Goal: Task Accomplishment & Management: Complete application form

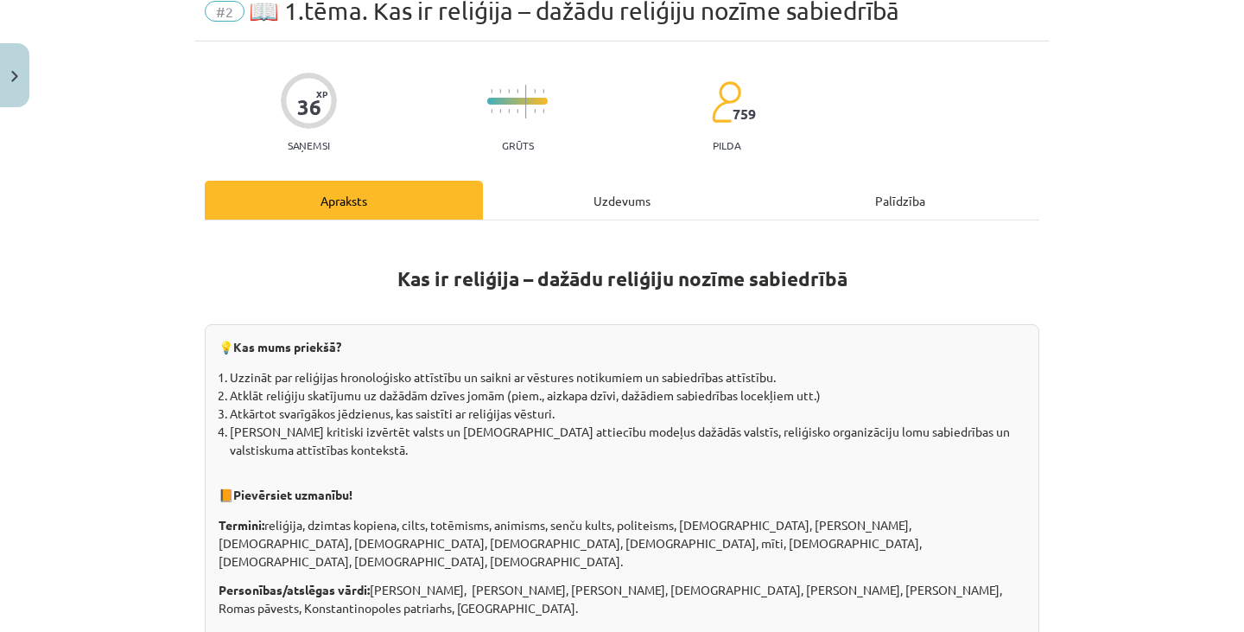
scroll to position [44, 0]
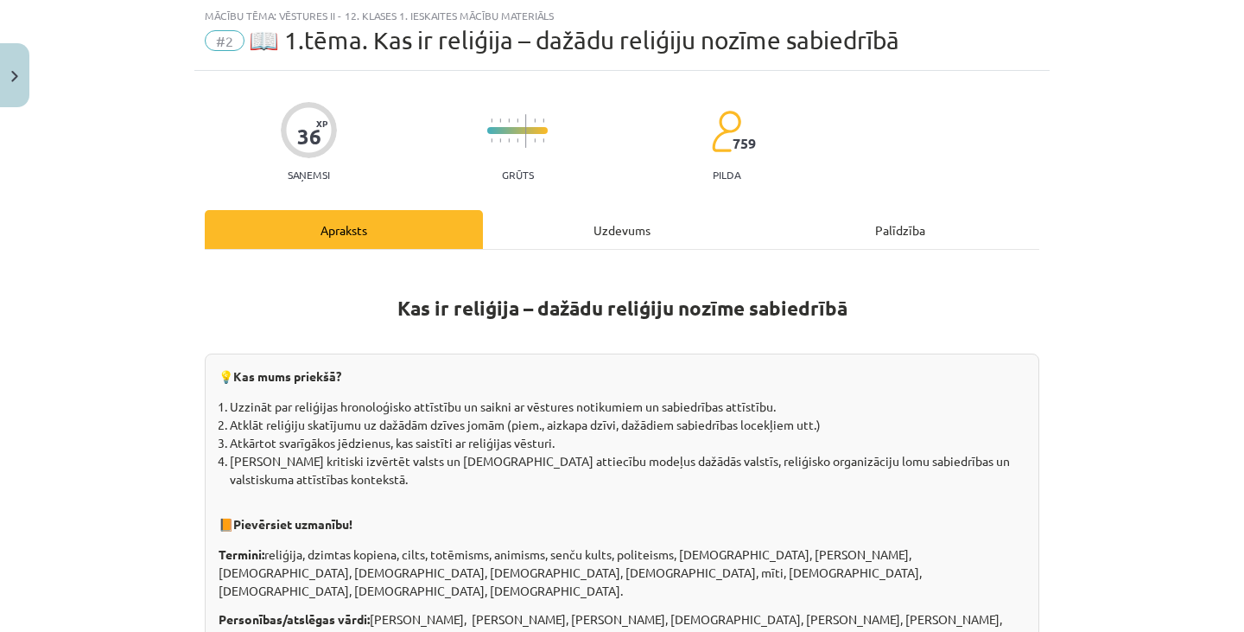
click at [607, 232] on div "Uzdevums" at bounding box center [622, 229] width 278 height 39
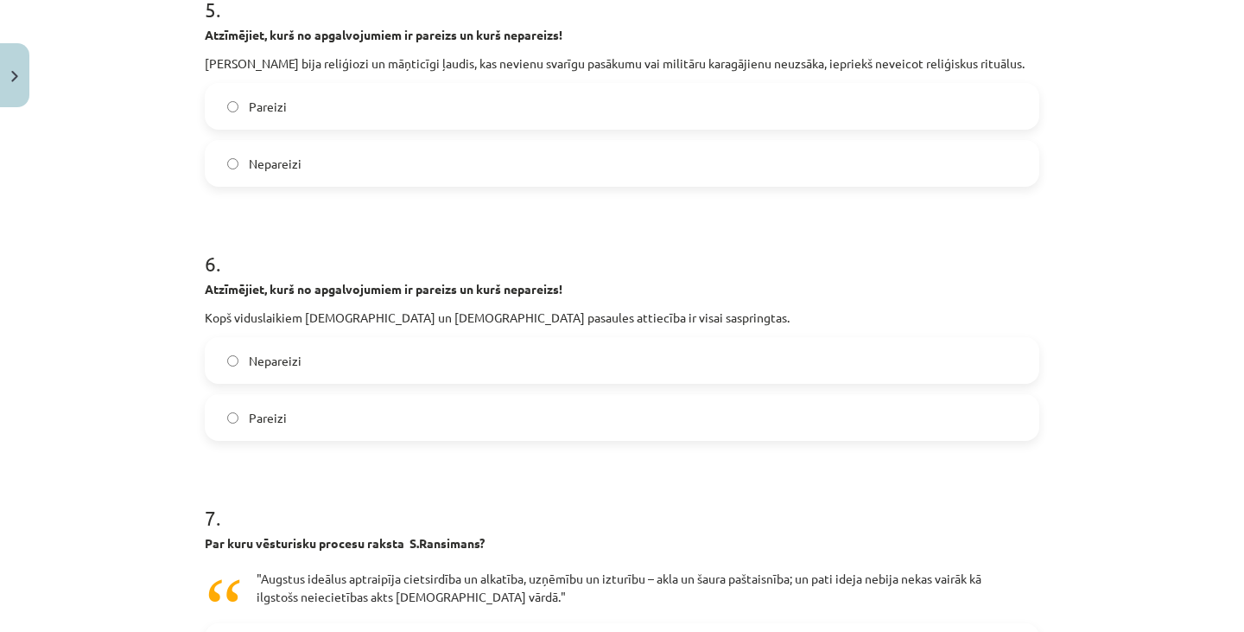
scroll to position [2056, 0]
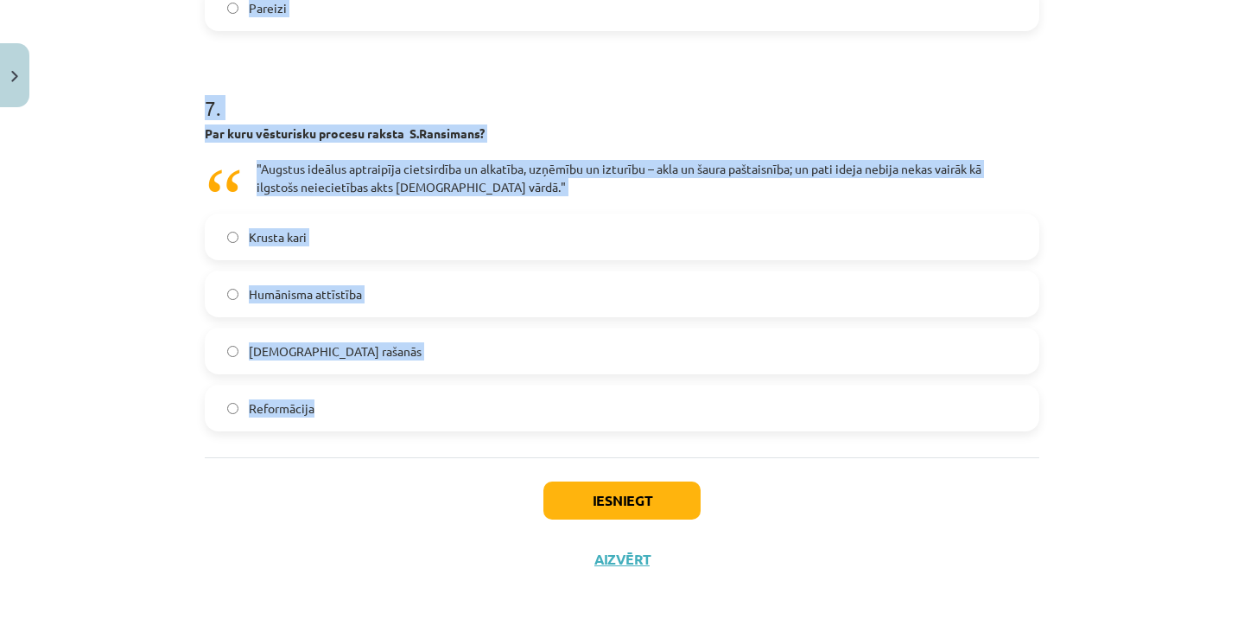
drag, startPoint x: 193, startPoint y: 64, endPoint x: 424, endPoint y: 421, distance: 425.5
copy form "Atzīmējiet, kurš no apgalvojumiem ir pareizs un kurš nepareizs! Kristīgajai tic…"
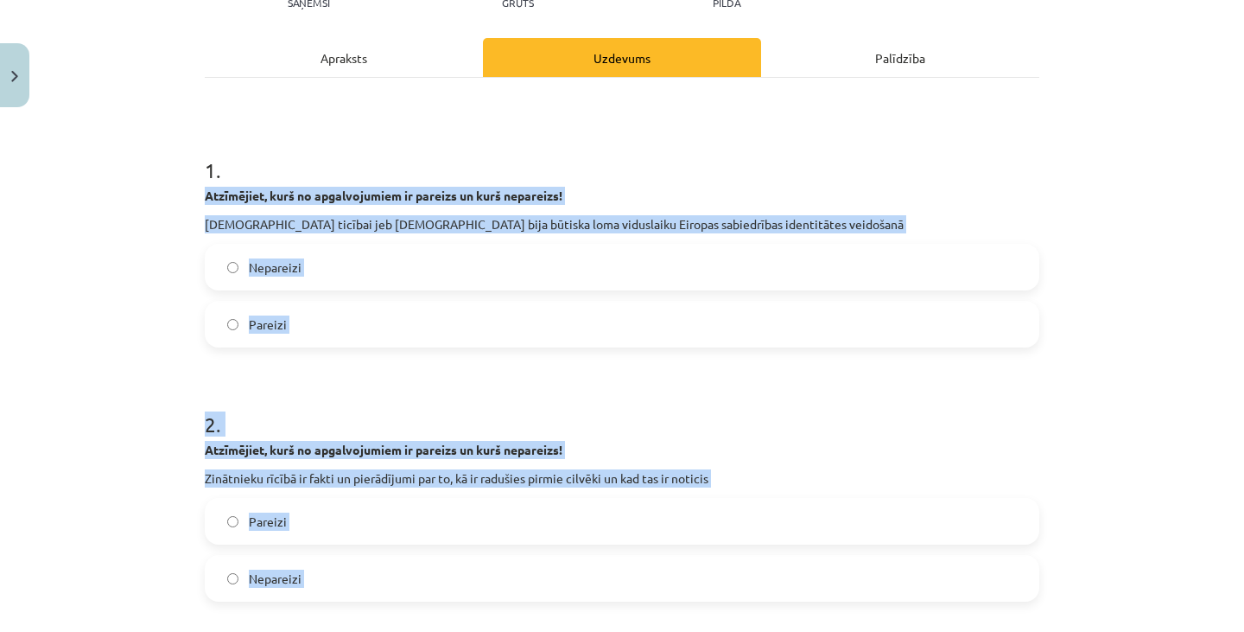
scroll to position [0, 0]
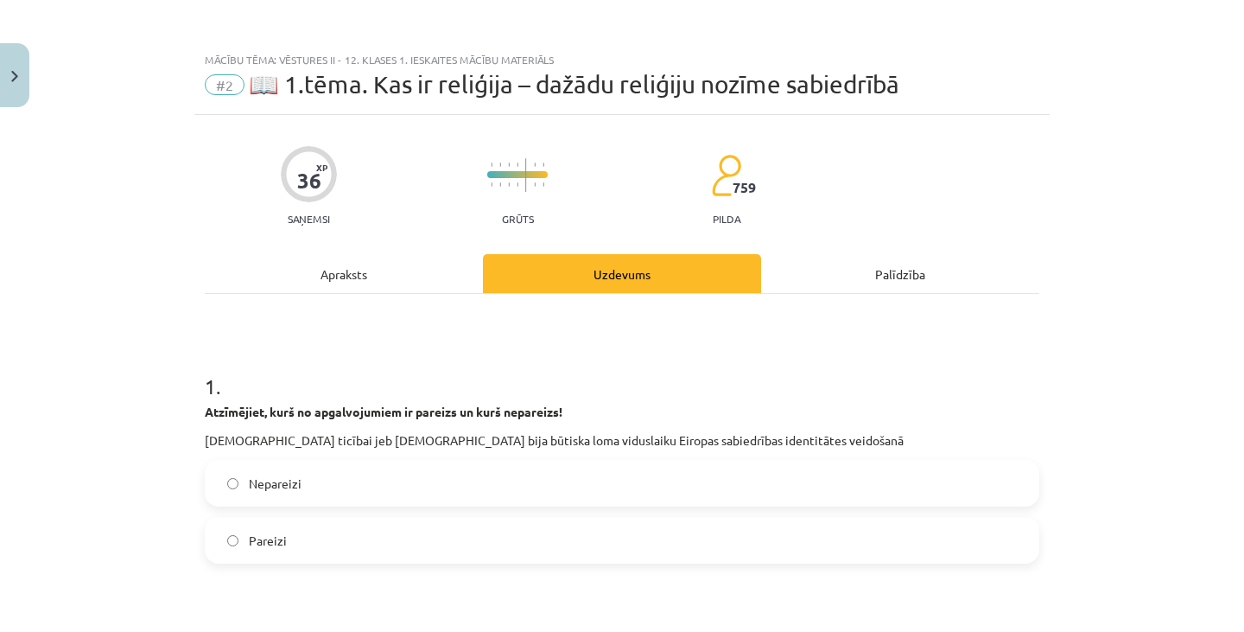
click at [485, 350] on h1 "1 ." at bounding box center [622, 371] width 835 height 54
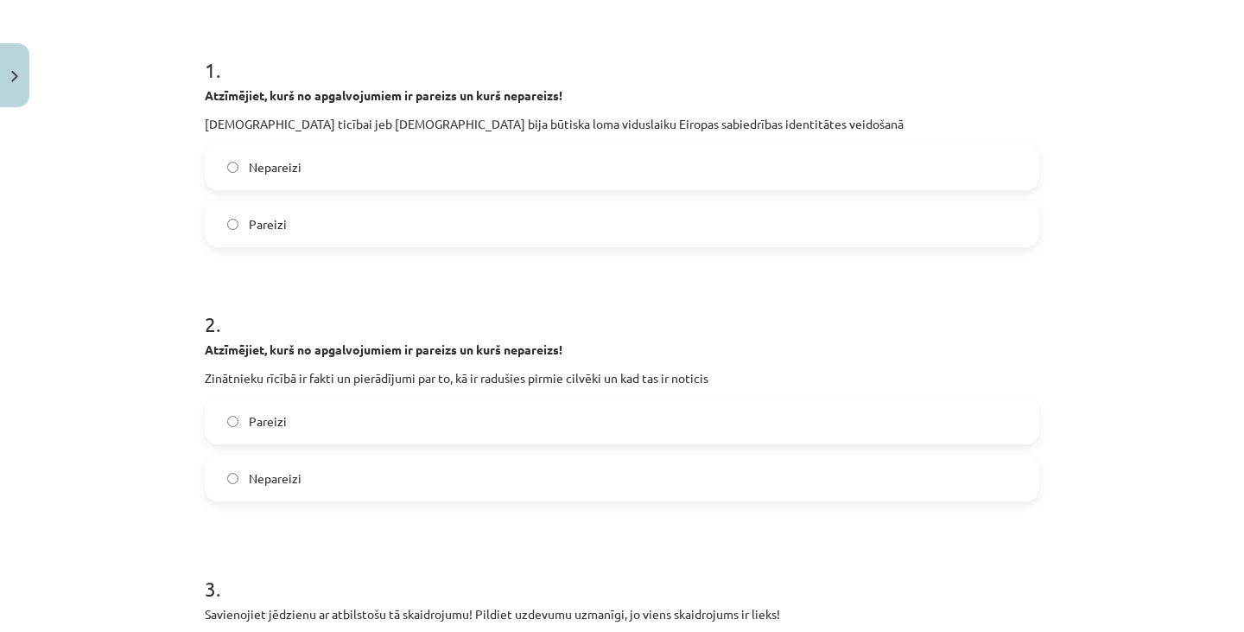
scroll to position [317, 0]
click at [469, 213] on label "Pareizi" at bounding box center [622, 222] width 831 height 43
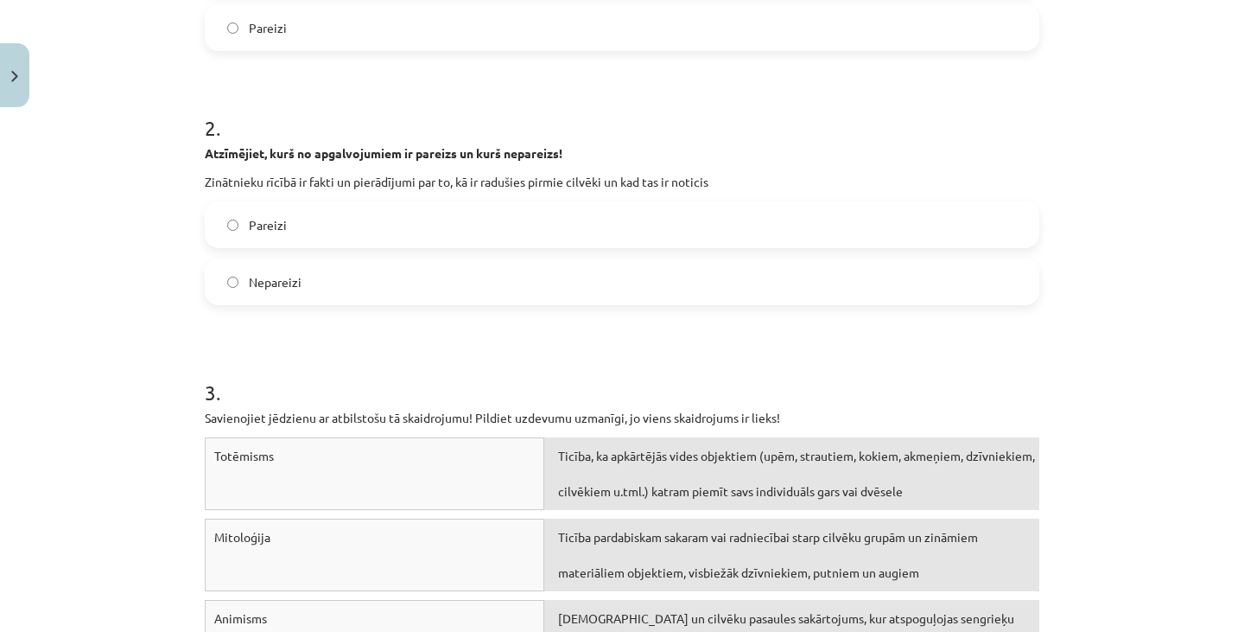
scroll to position [512, 0]
click at [495, 277] on label "Nepareizi" at bounding box center [622, 282] width 831 height 43
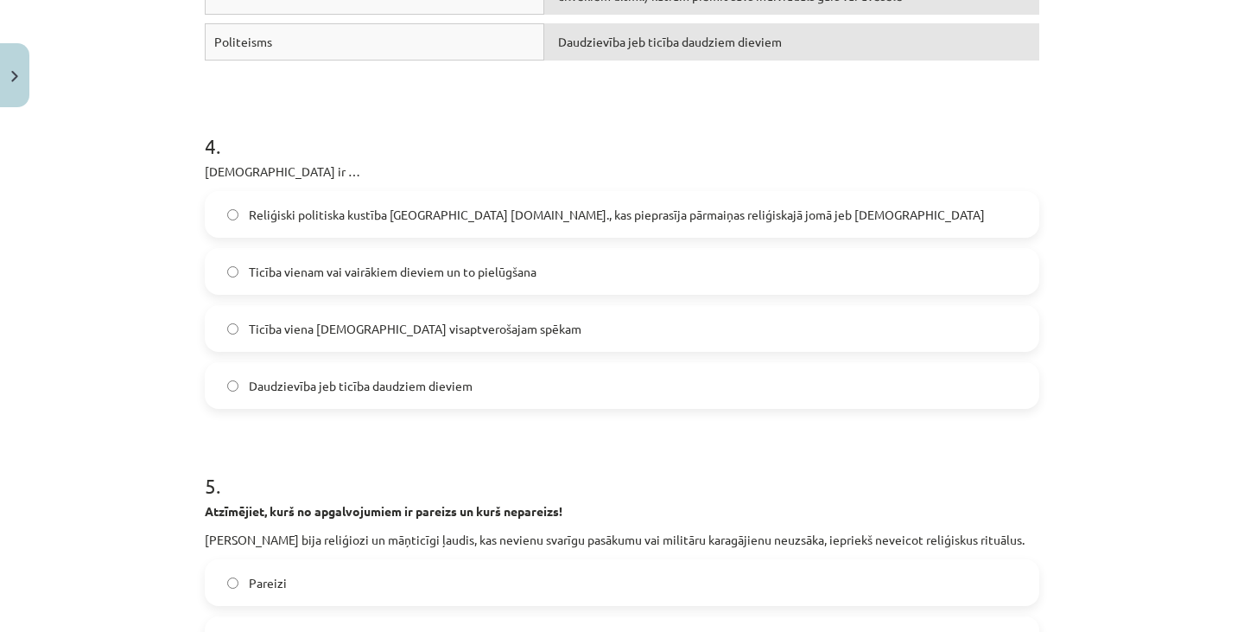
scroll to position [1171, 0]
click at [525, 315] on label "Ticība viena Dieva visaptverošajam spēkam" at bounding box center [622, 327] width 831 height 43
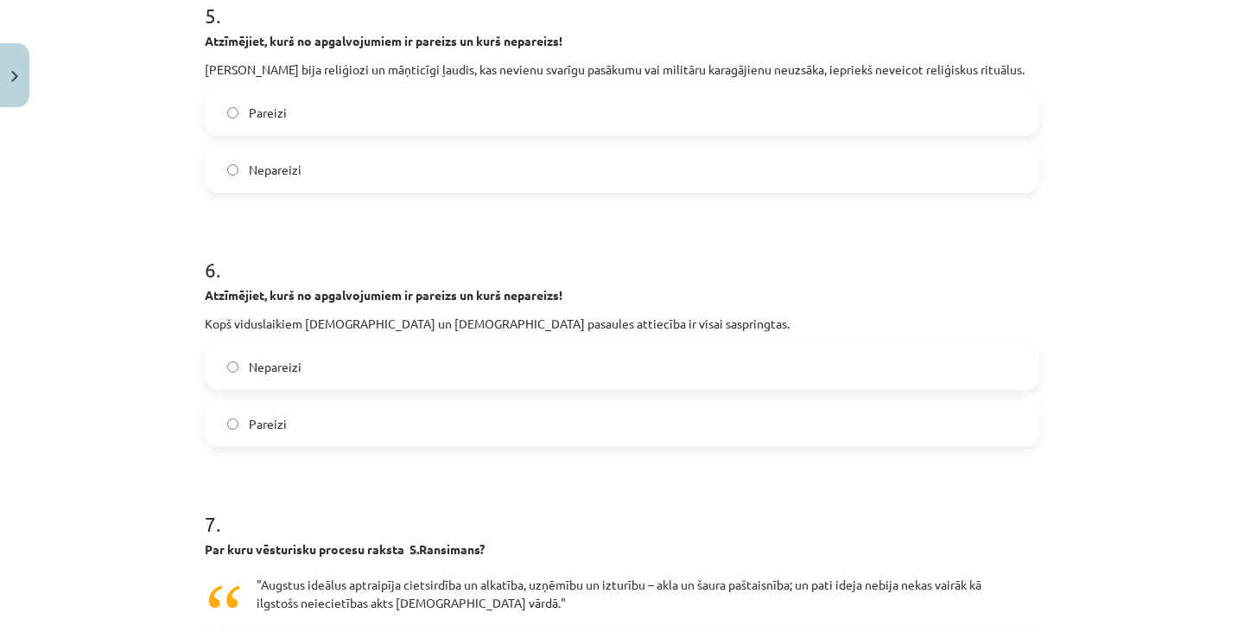
scroll to position [1638, 0]
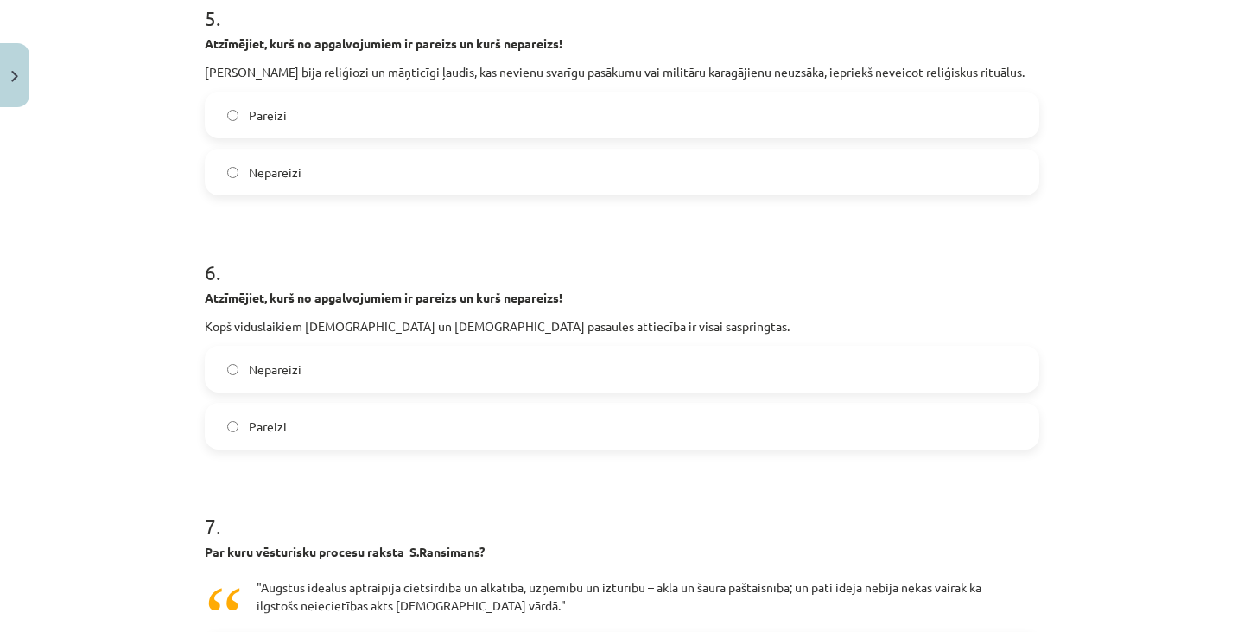
click at [592, 115] on label "Pareizi" at bounding box center [622, 114] width 831 height 43
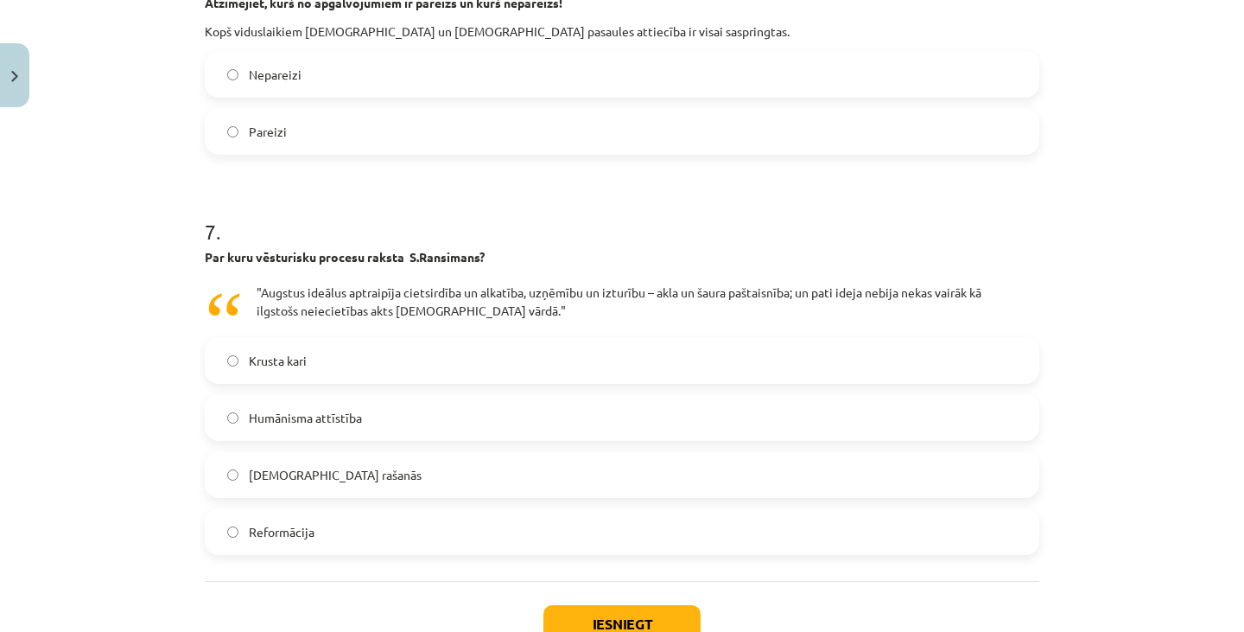
scroll to position [1933, 0]
click at [514, 130] on label "Pareizi" at bounding box center [622, 130] width 831 height 43
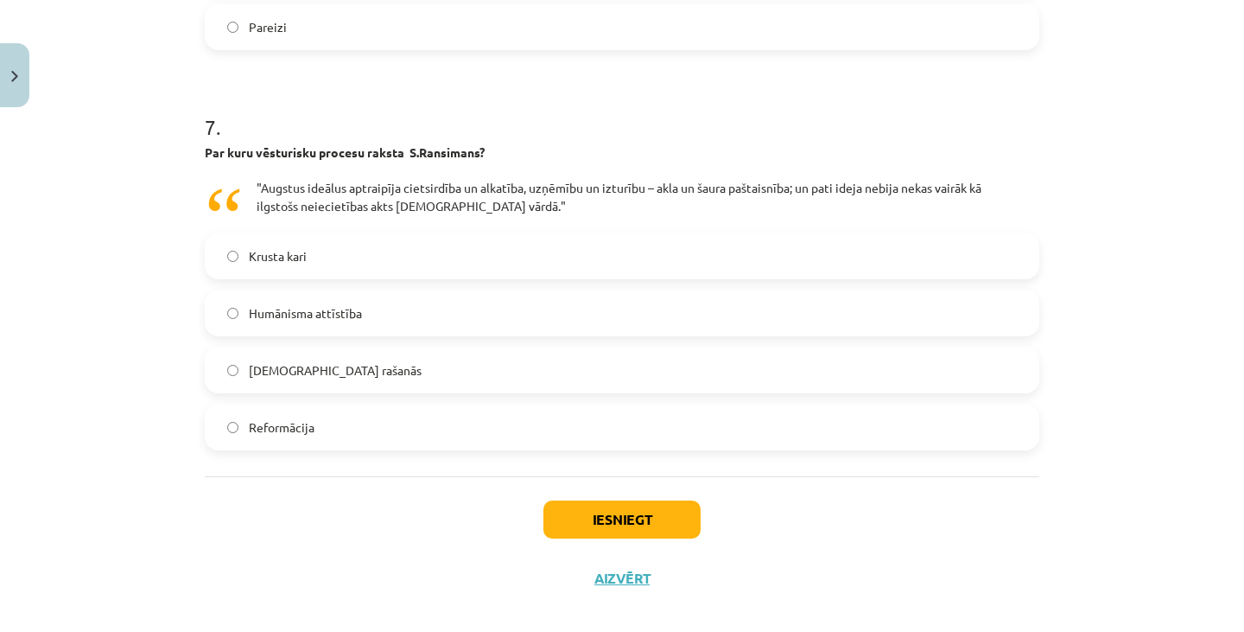
scroll to position [2039, 0]
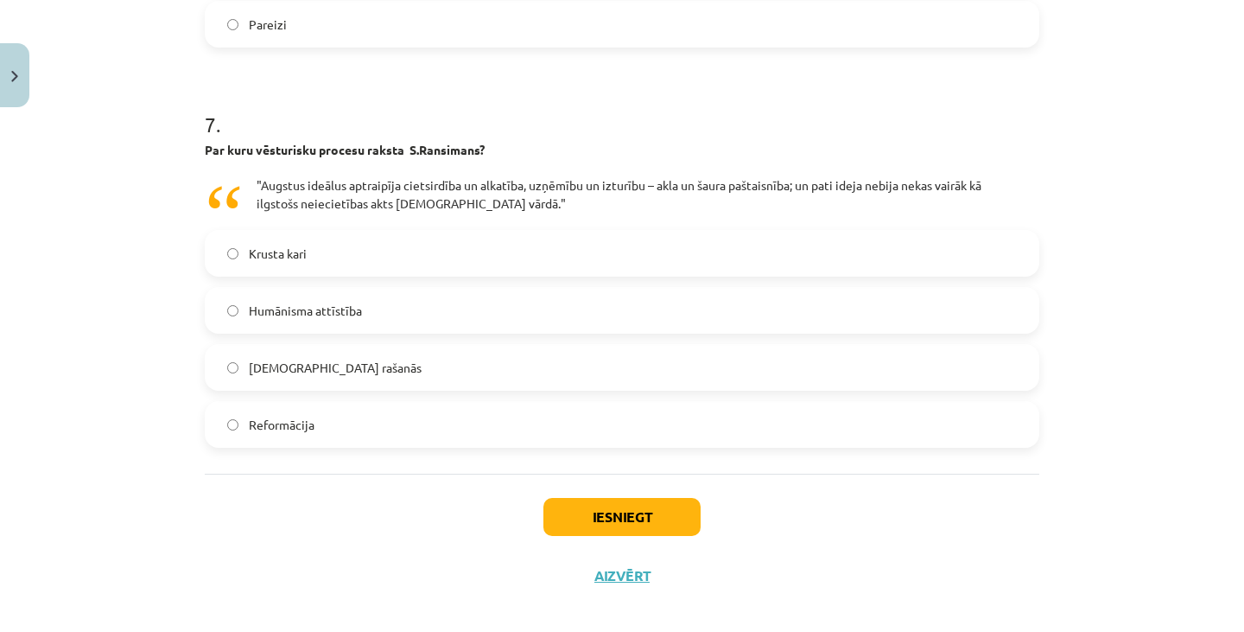
click at [404, 253] on label "Krusta kari" at bounding box center [622, 253] width 831 height 43
click at [627, 501] on button "Iesniegt" at bounding box center [622, 517] width 157 height 38
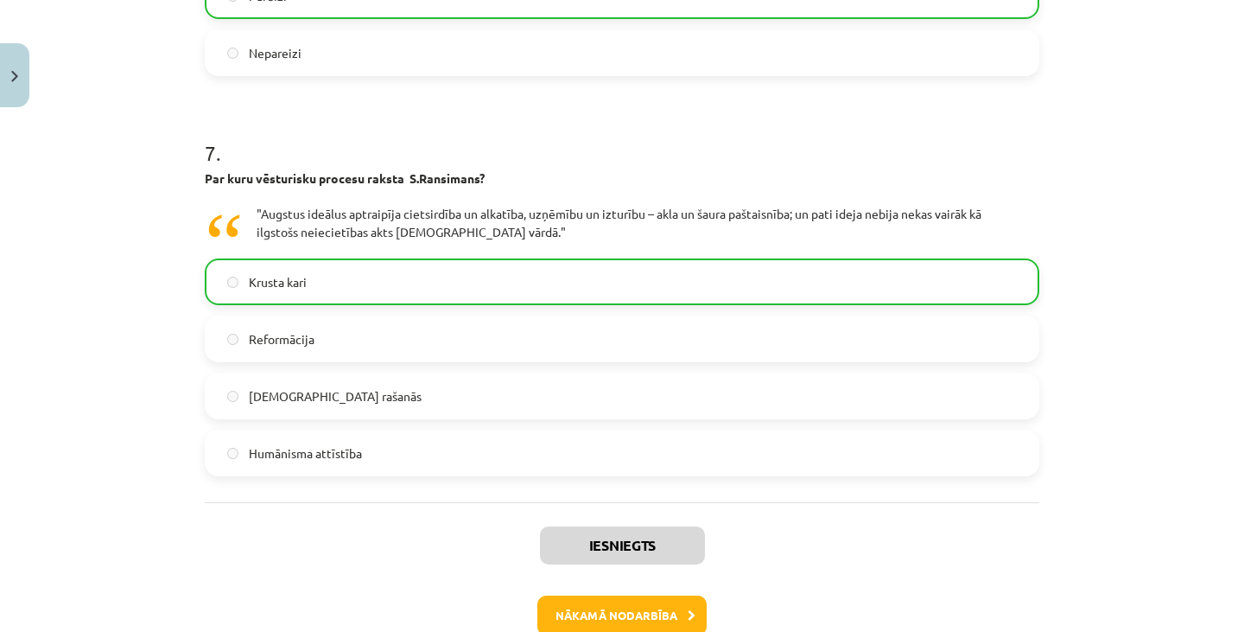
scroll to position [2110, 0]
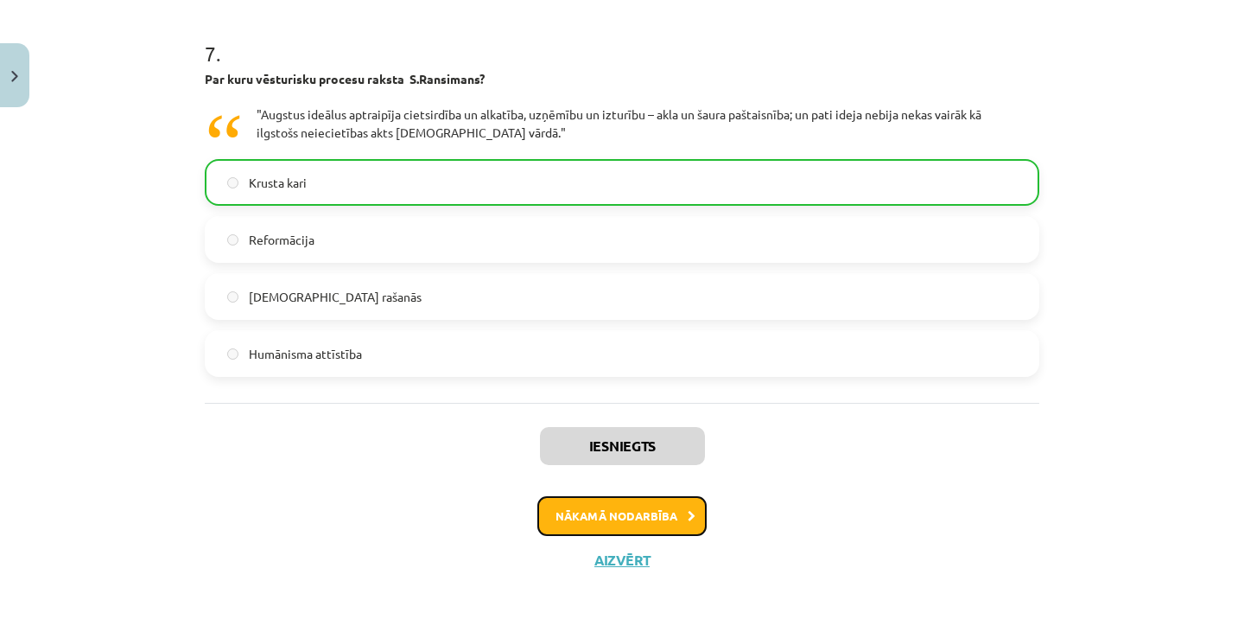
click at [672, 522] on button "Nākamā nodarbība" at bounding box center [622, 516] width 169 height 40
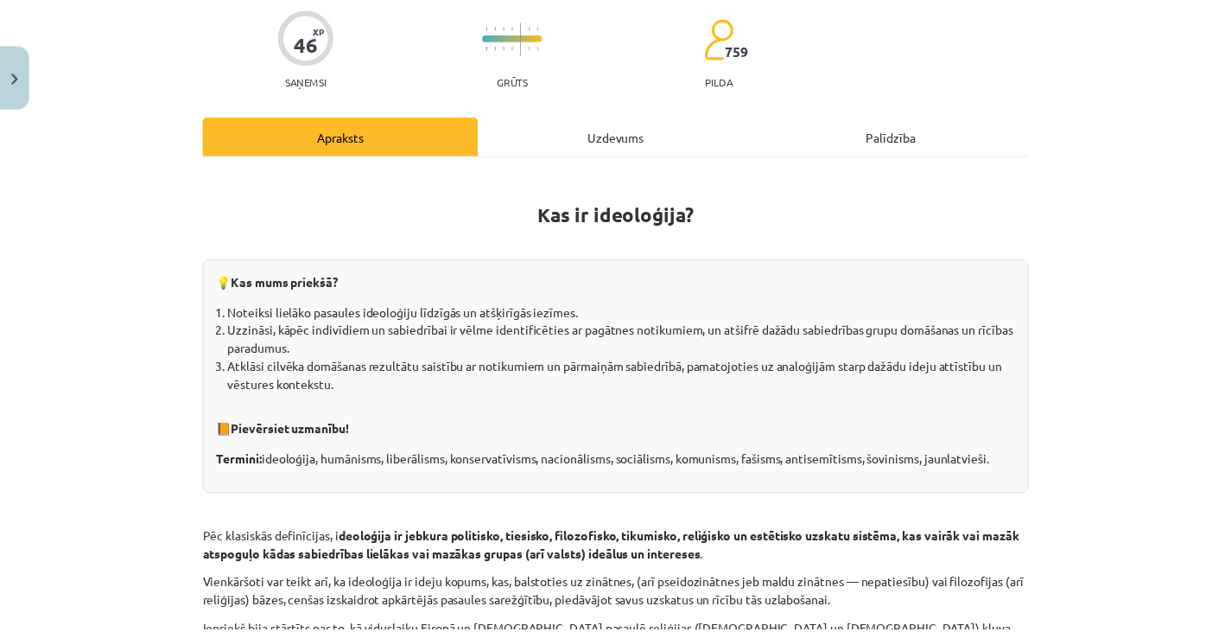
scroll to position [0, 0]
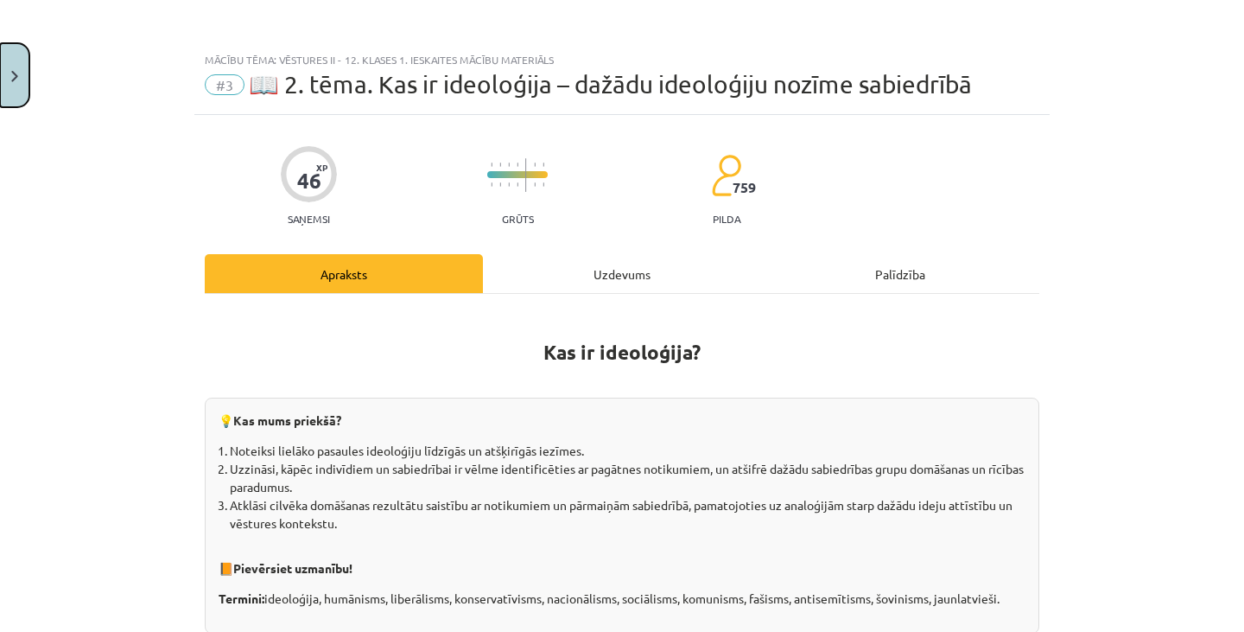
click at [14, 64] on button "Close" at bounding box center [14, 75] width 29 height 64
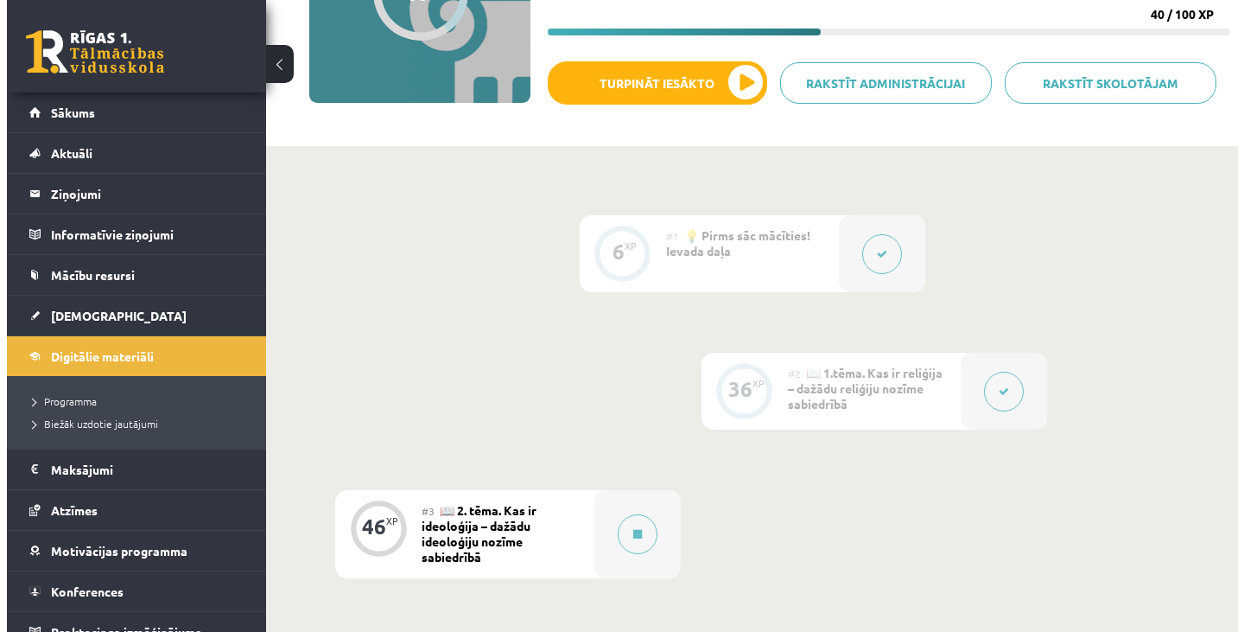
scroll to position [250, 0]
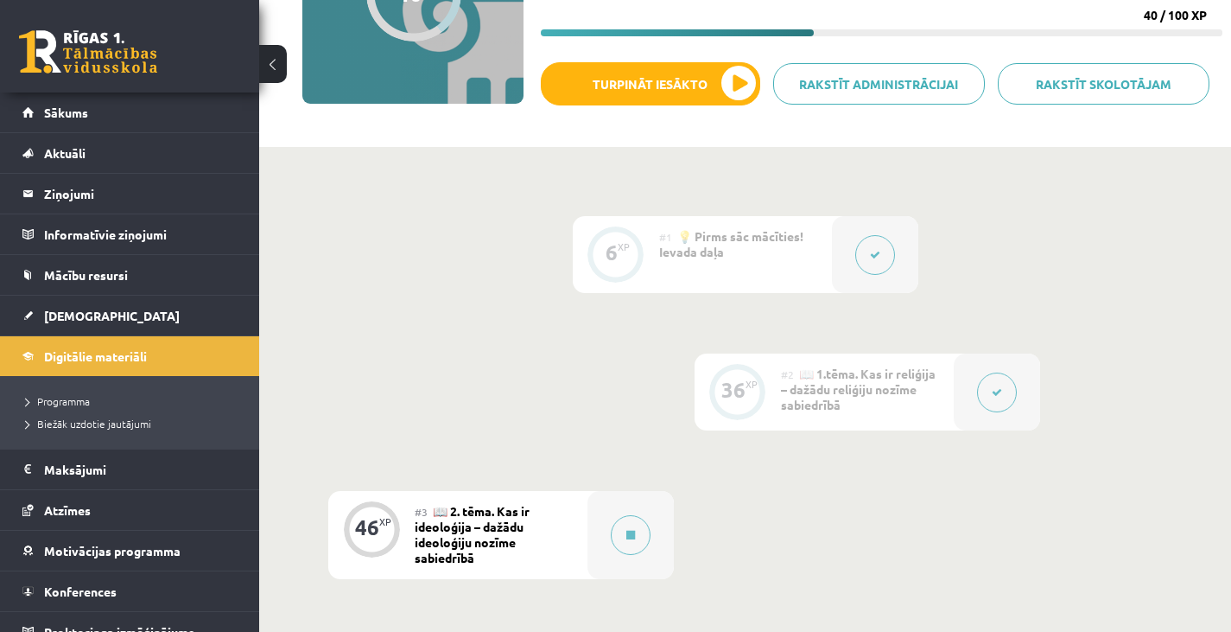
click at [1002, 373] on button at bounding box center [997, 392] width 40 height 40
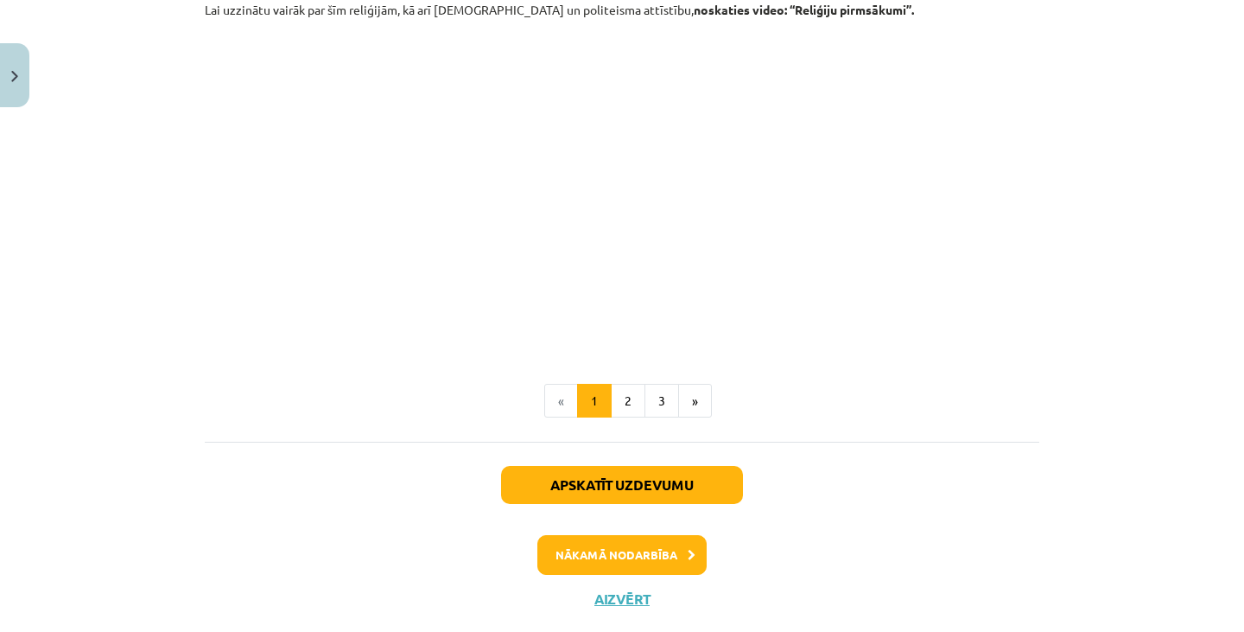
scroll to position [2604, 0]
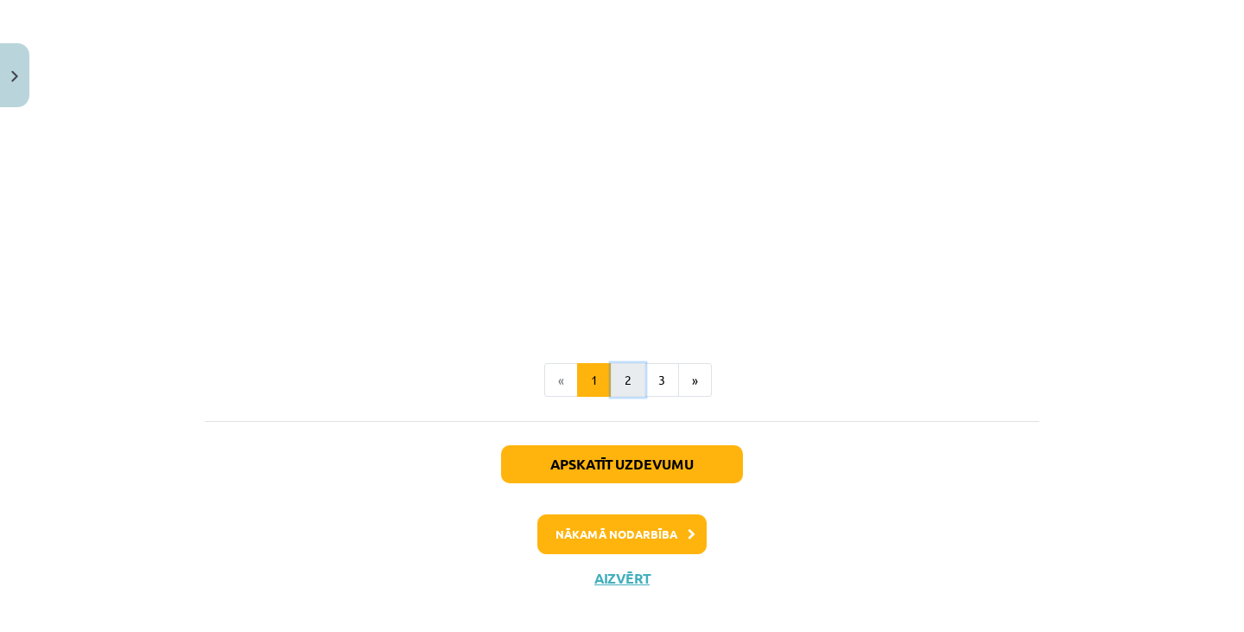
click at [629, 363] on button "2" at bounding box center [628, 380] width 35 height 35
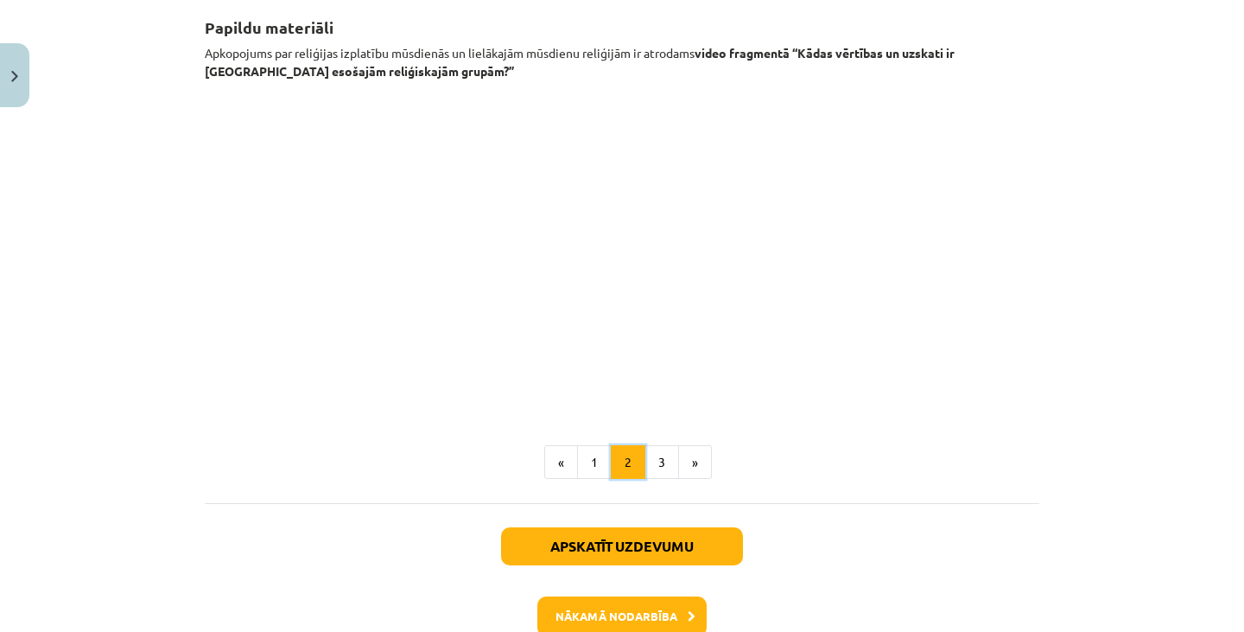
scroll to position [309, 0]
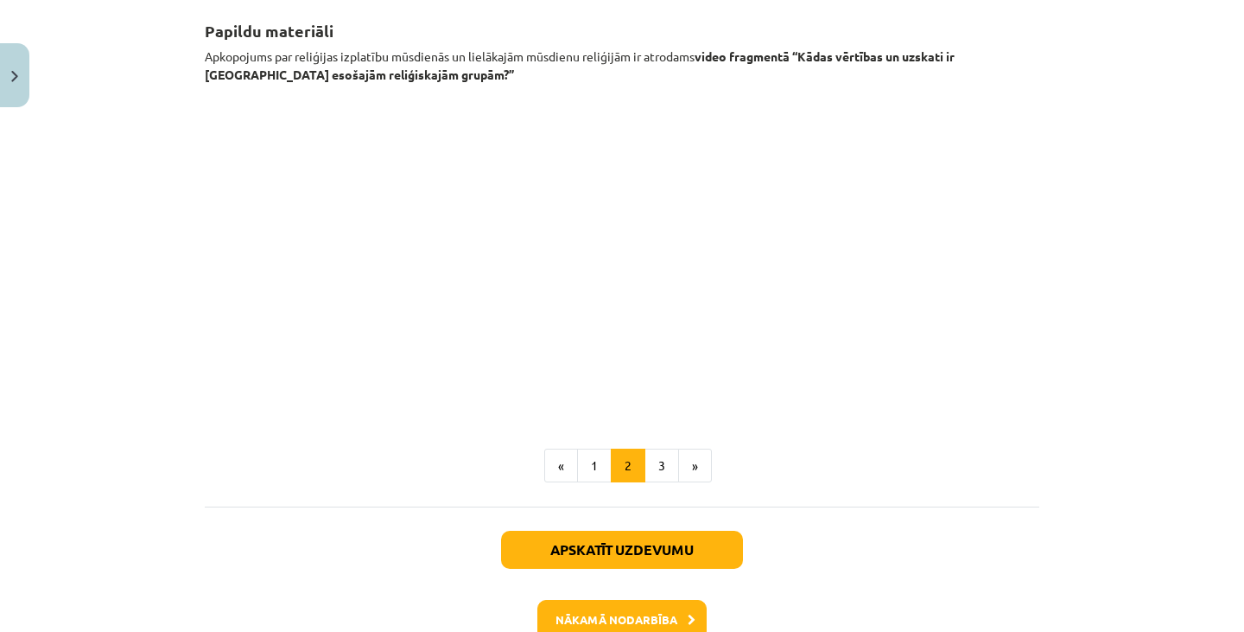
click at [1034, 296] on div "36 XP Saņemsi Grūts 759 pilda Apraksts Uzdevums Palīdzība Papildu materiāli Apk…" at bounding box center [622, 249] width 856 height 887
click at [647, 454] on button "3" at bounding box center [662, 465] width 35 height 35
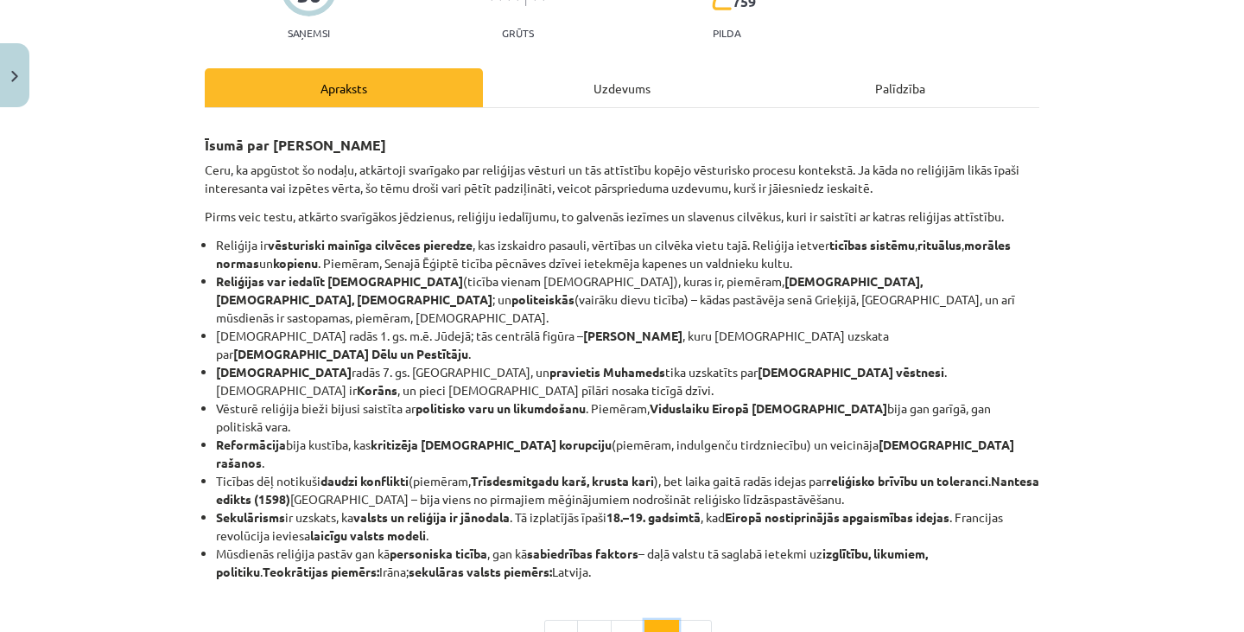
scroll to position [190, 0]
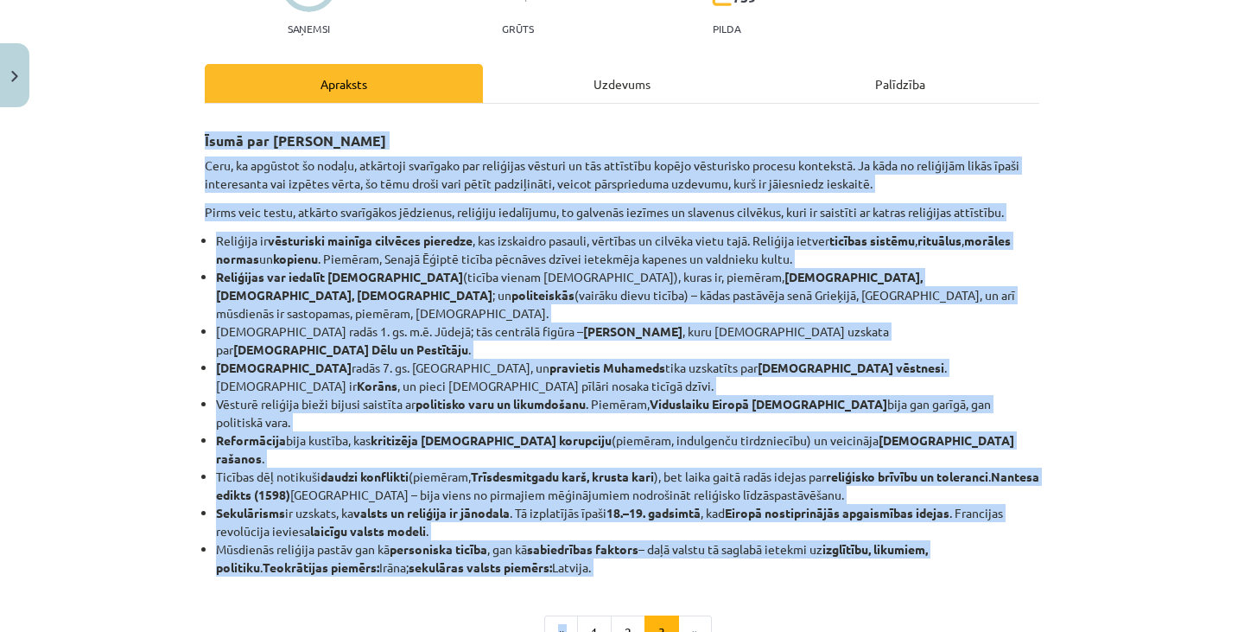
drag, startPoint x: 189, startPoint y: 125, endPoint x: 576, endPoint y: 525, distance: 556.1
click at [576, 525] on div "36 XP Saņemsi Grūts 759 pilda Apraksts Uzdevums Palīdzība Īsumā par galveno Cer…" at bounding box center [622, 392] width 856 height 935
copy div "Īsumā par galveno Ceru, ka apgūstot šo nodaļu, atkārtoji svarīgako par reliģija…"
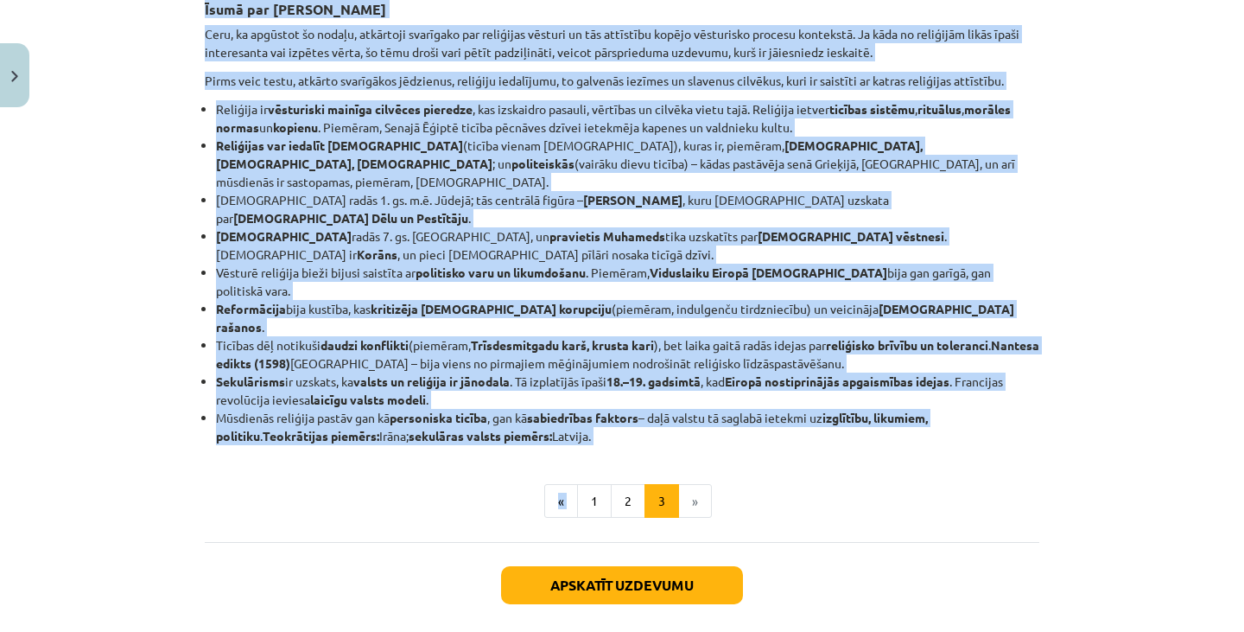
scroll to position [388, 0]
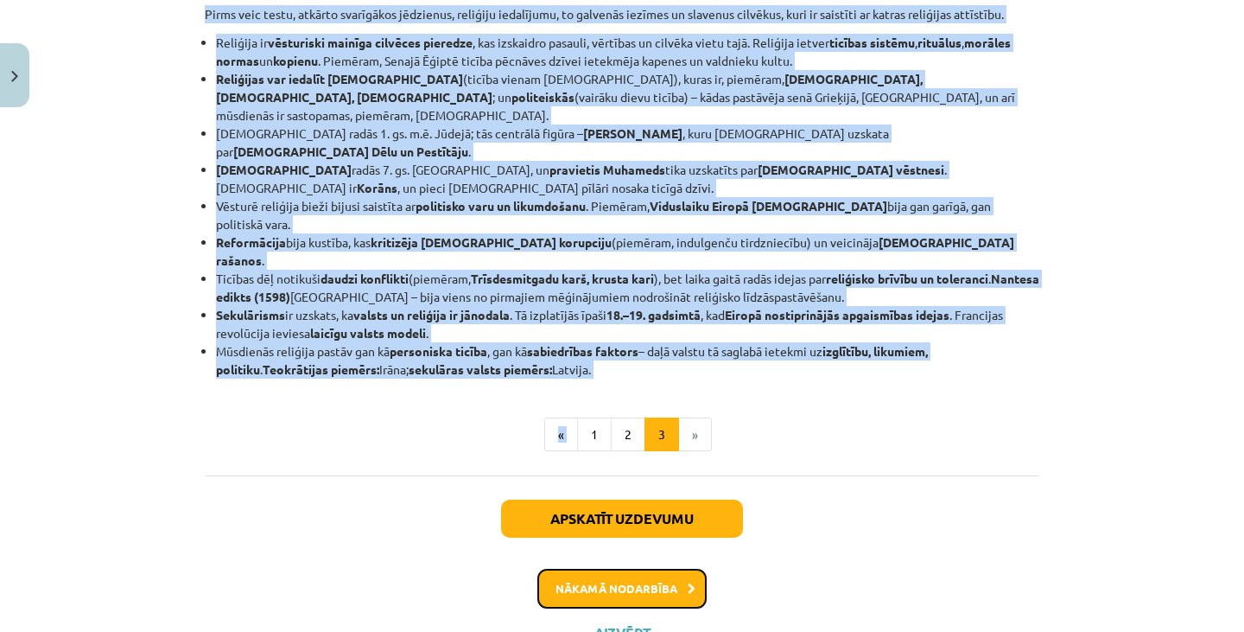
click at [671, 569] on button "Nākamā nodarbība" at bounding box center [622, 589] width 169 height 40
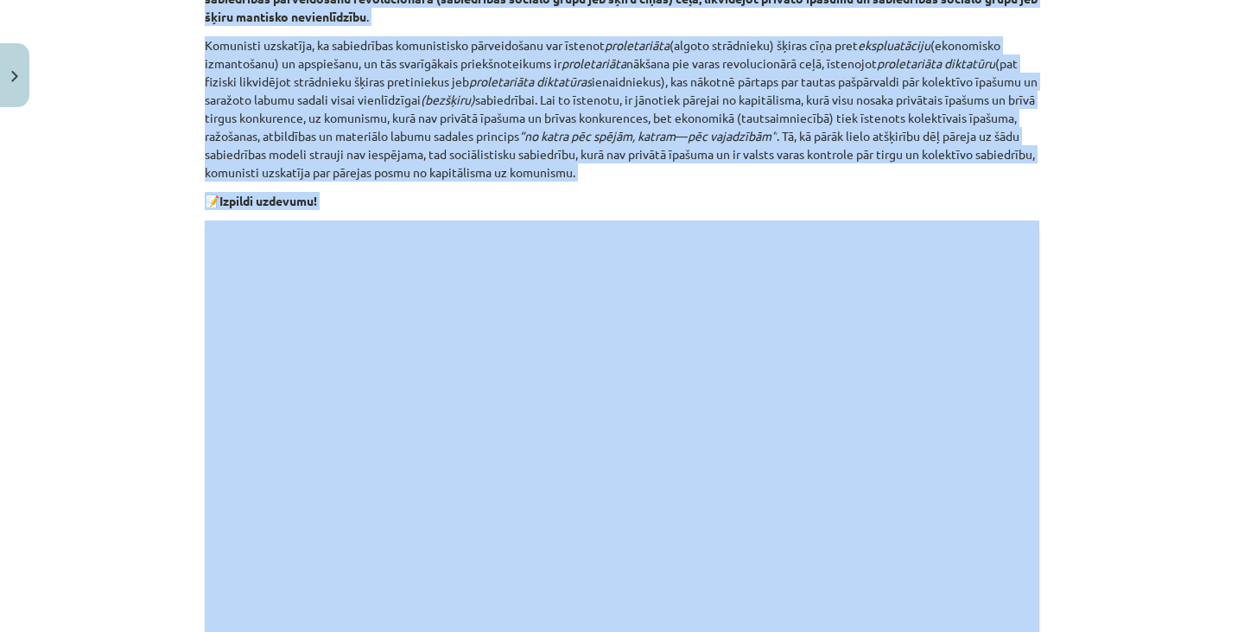
scroll to position [538, 0]
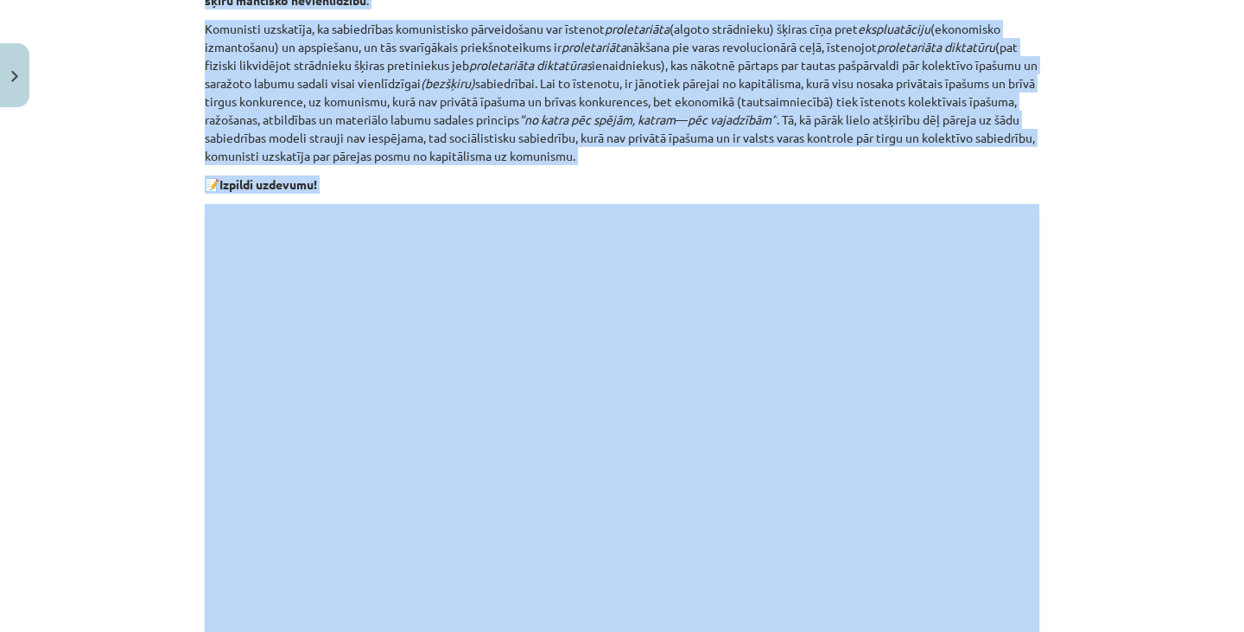
click at [1180, 340] on div "Mācību tēma: Vēstures ii - 12. klases 1. ieskaites mācību materiāls #3 📖 2. tēm…" at bounding box center [622, 316] width 1244 height 632
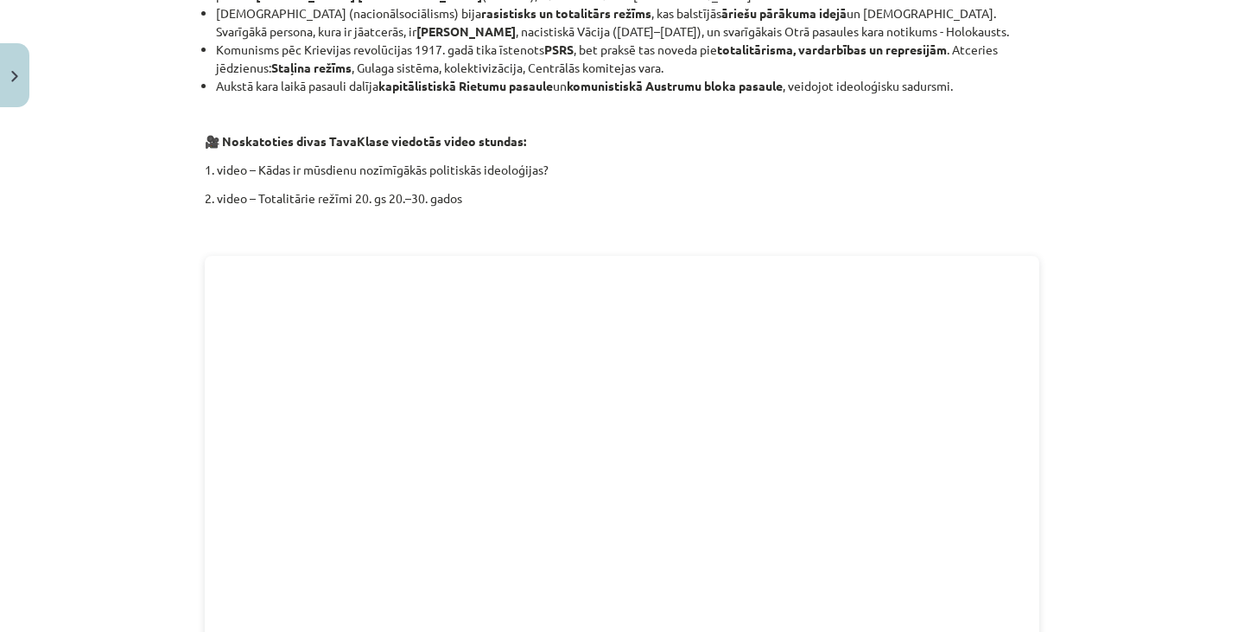
scroll to position [2573, 0]
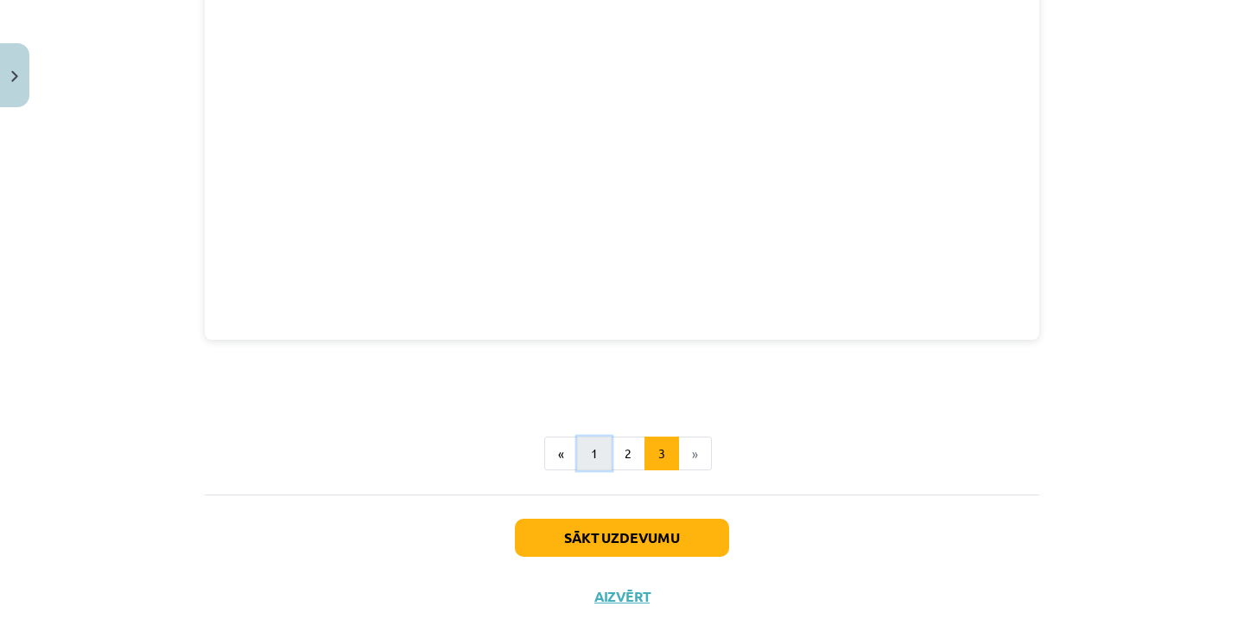
click at [589, 436] on button "1" at bounding box center [594, 453] width 35 height 35
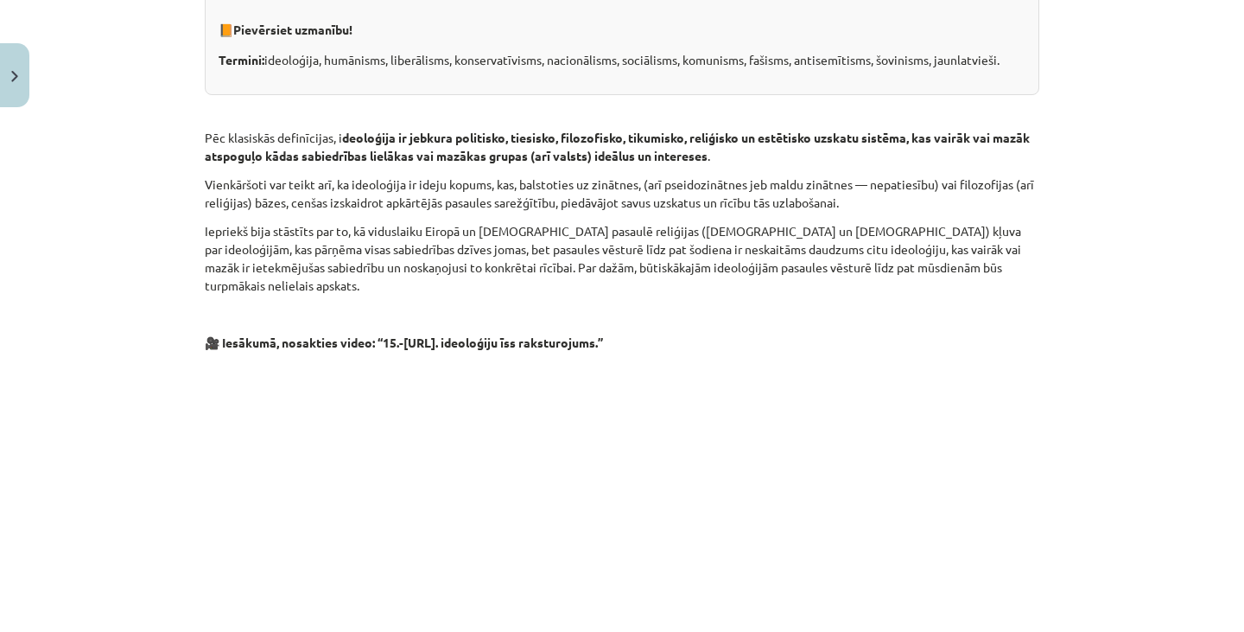
scroll to position [884, 0]
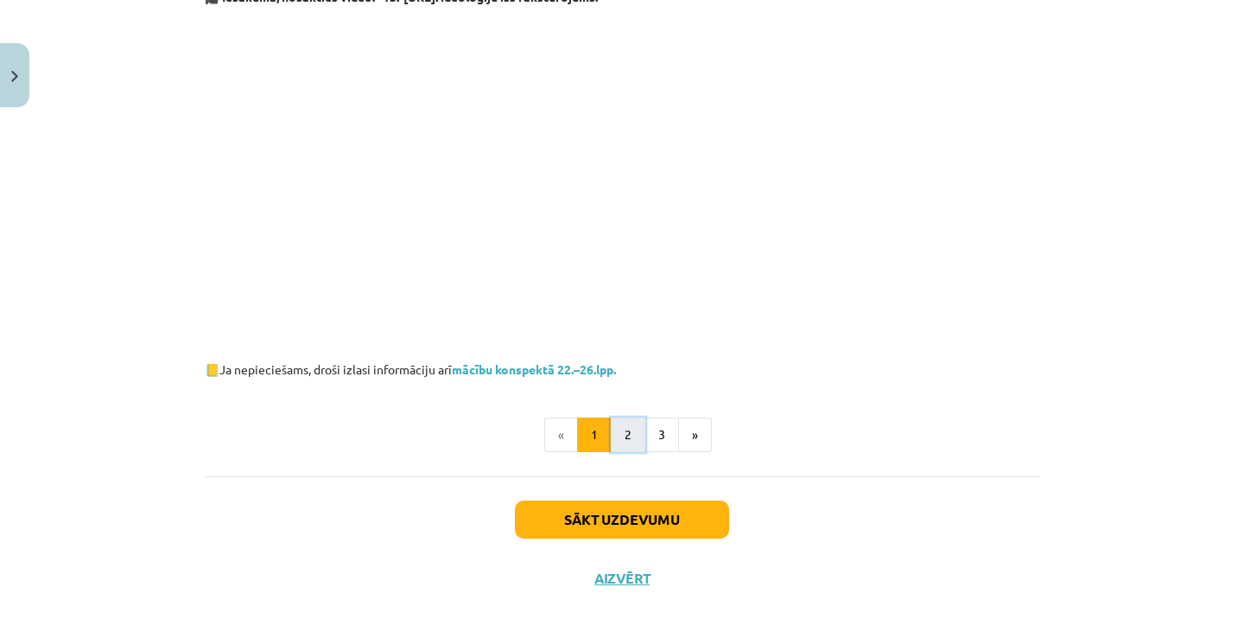
click at [611, 419] on button "2" at bounding box center [628, 434] width 35 height 35
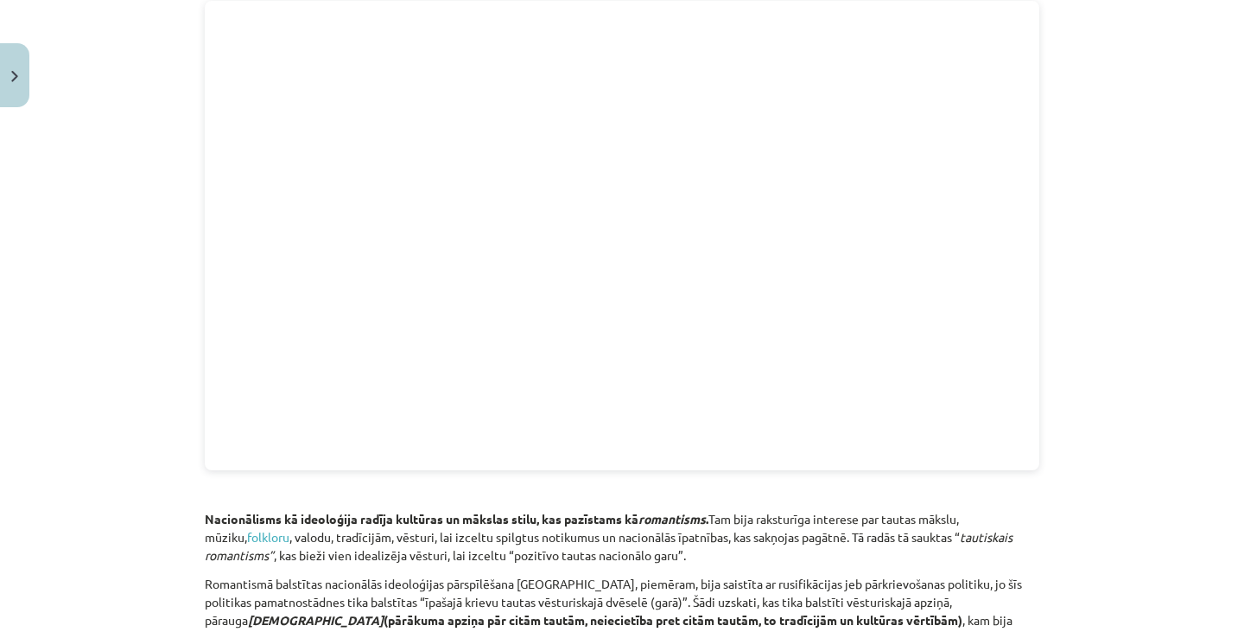
scroll to position [2295, 0]
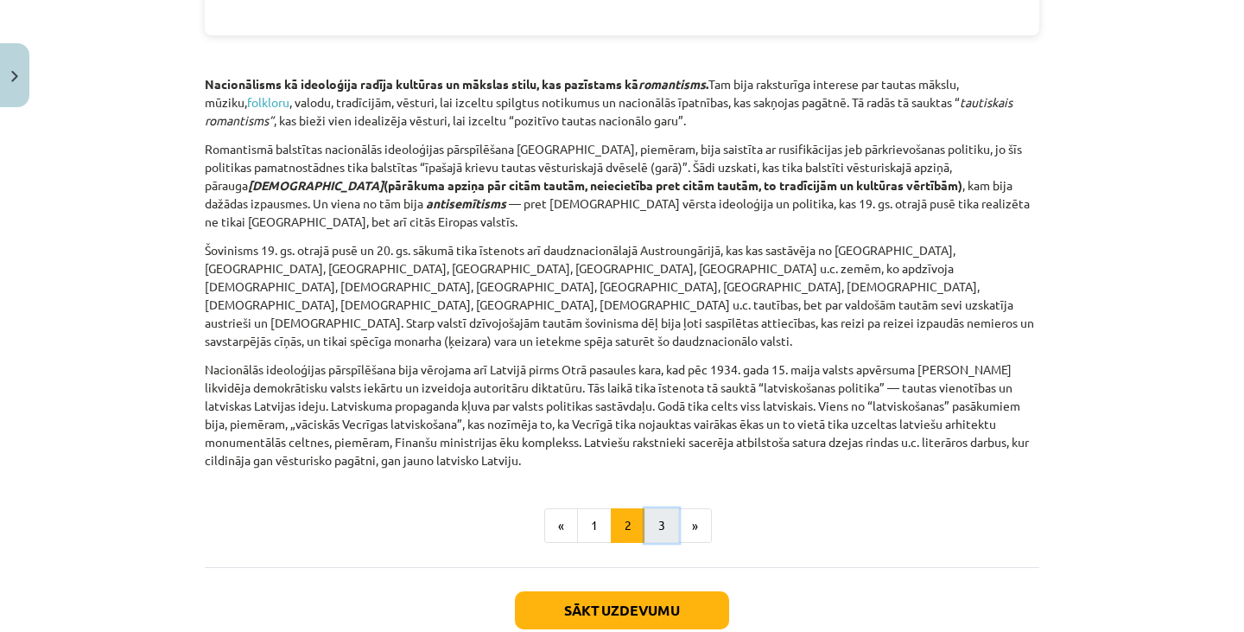
click at [645, 508] on button "3" at bounding box center [662, 525] width 35 height 35
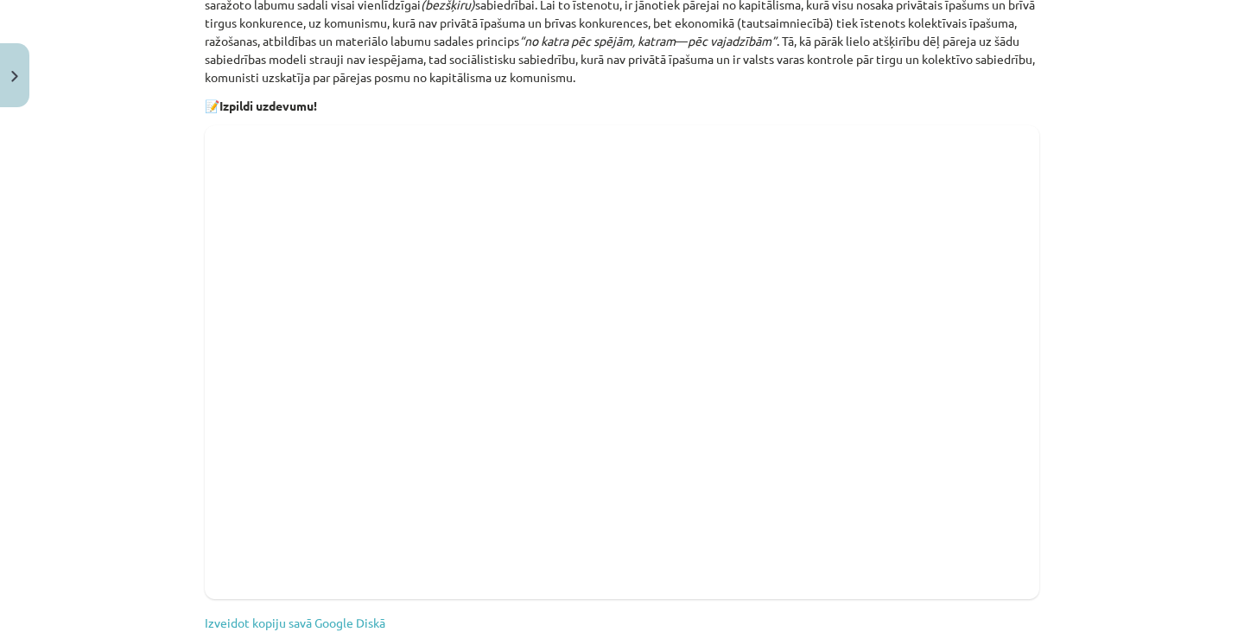
scroll to position [618, 0]
click at [1072, 327] on div "Mācību tēma: Vēstures ii - 12. klases 1. ieskaites mācību materiāls #3 📖 2. tēm…" at bounding box center [622, 316] width 1244 height 632
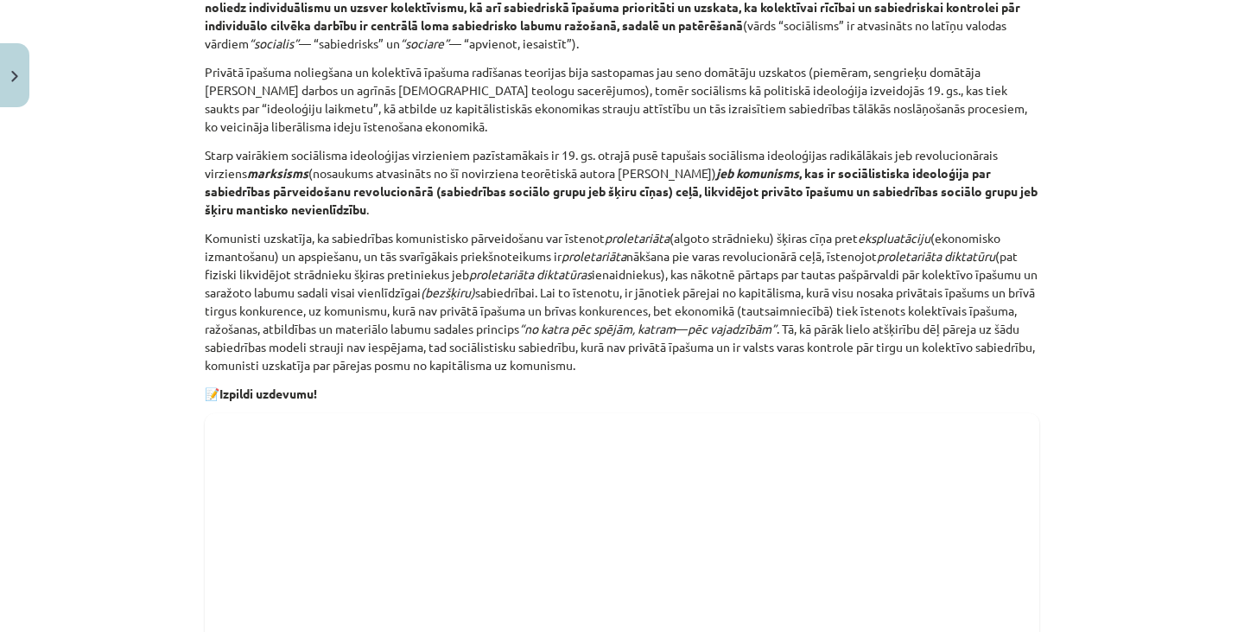
scroll to position [0, 0]
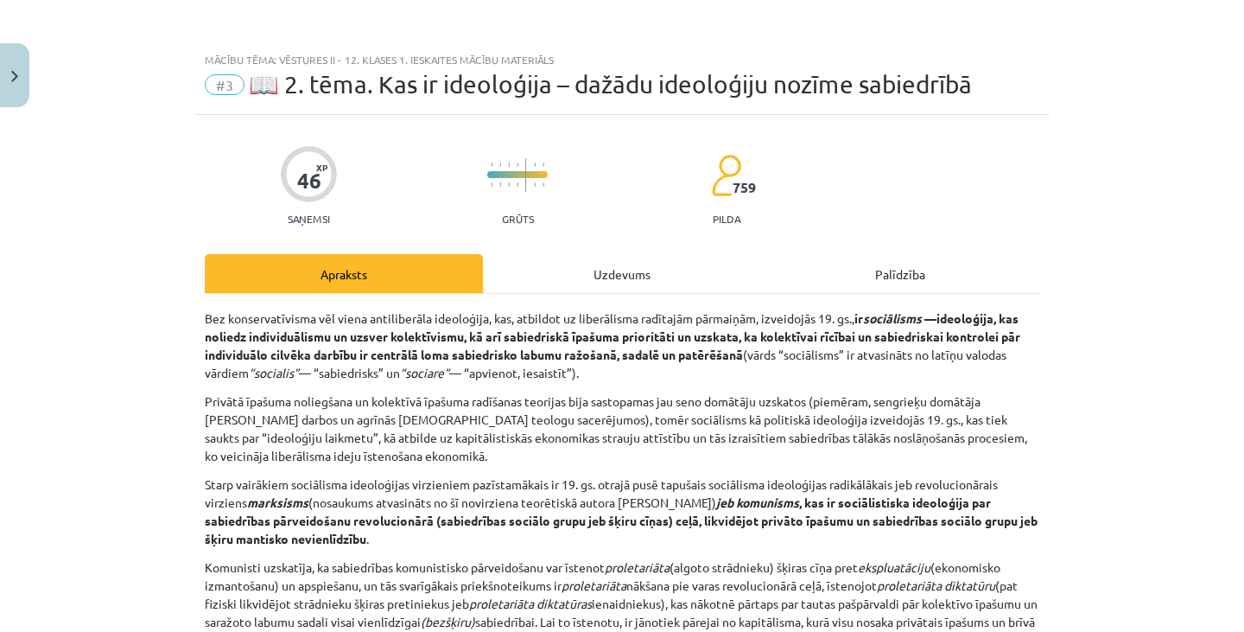
click at [568, 267] on div "Uzdevums" at bounding box center [622, 273] width 278 height 39
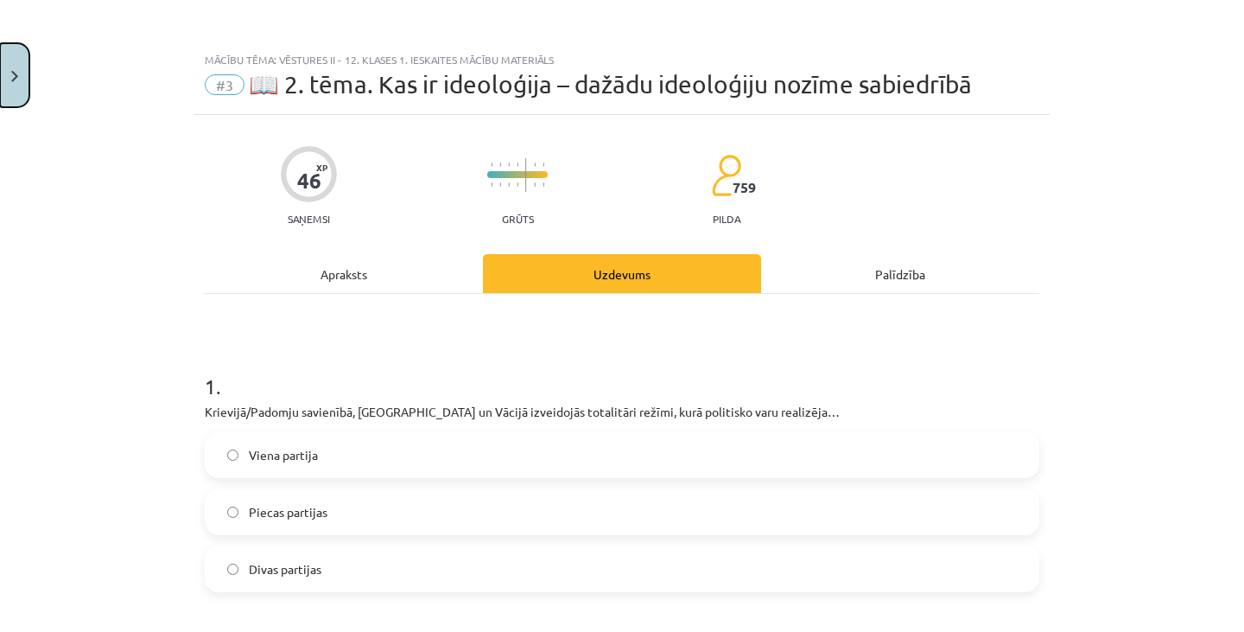
click at [25, 77] on button "Close" at bounding box center [14, 75] width 29 height 64
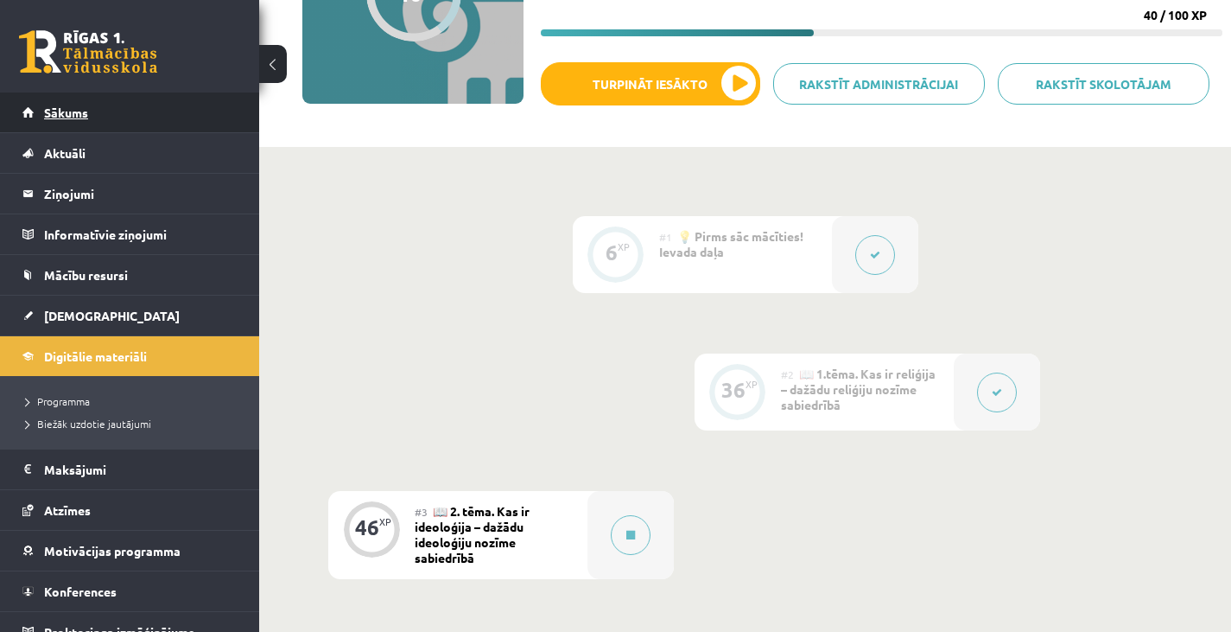
click at [194, 116] on link "Sākums" at bounding box center [129, 112] width 215 height 40
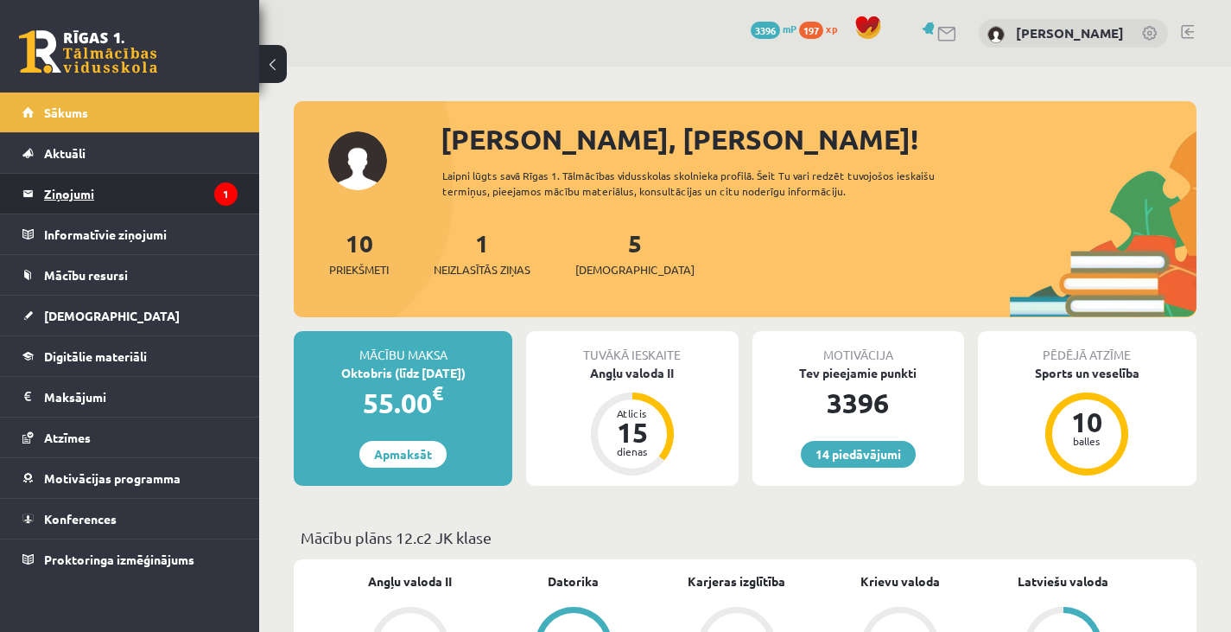
click at [204, 178] on legend "Ziņojumi 1" at bounding box center [141, 194] width 194 height 40
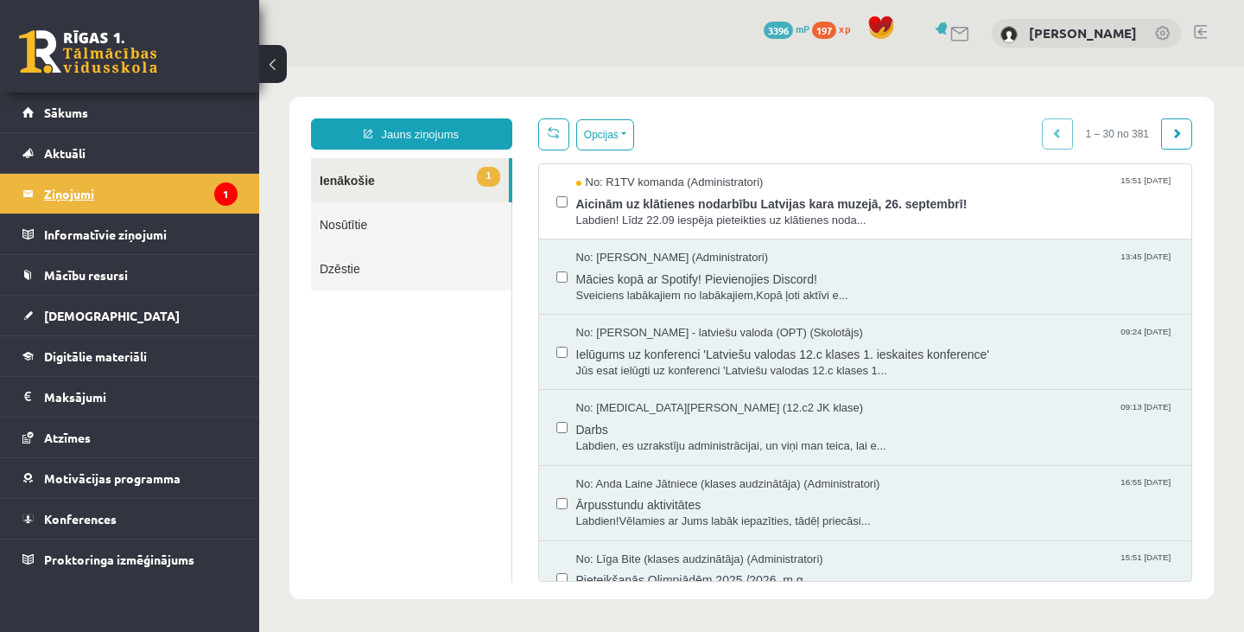
click at [677, 207] on span "Aicinām uz klātienes nodarbību Latvijas kara muzejā, 26. septembrī!" at bounding box center [875, 202] width 599 height 22
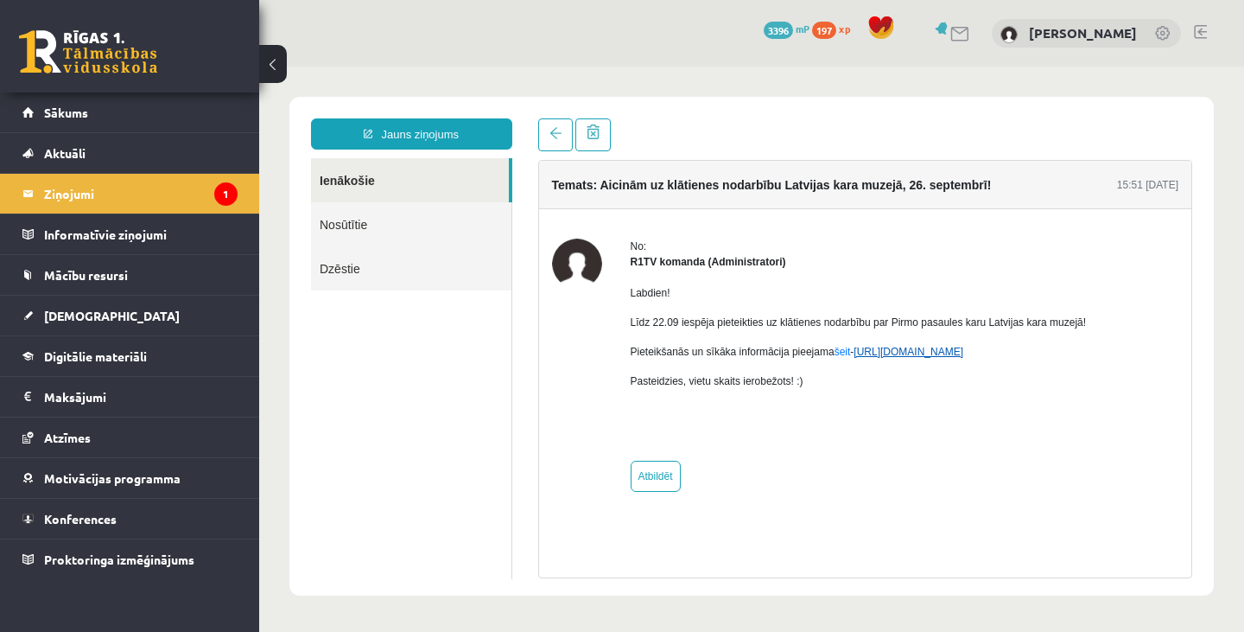
click at [964, 349] on link "https://eskola.r1tv.lv/campaign/35" at bounding box center [909, 352] width 110 height 12
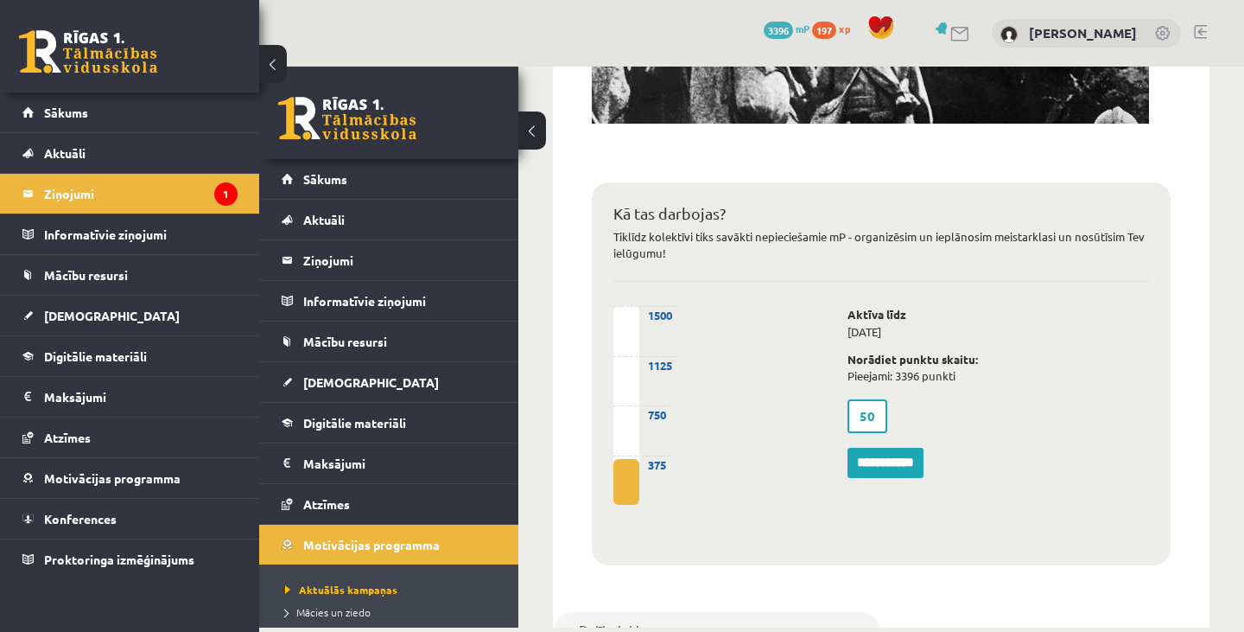
scroll to position [1195, 0]
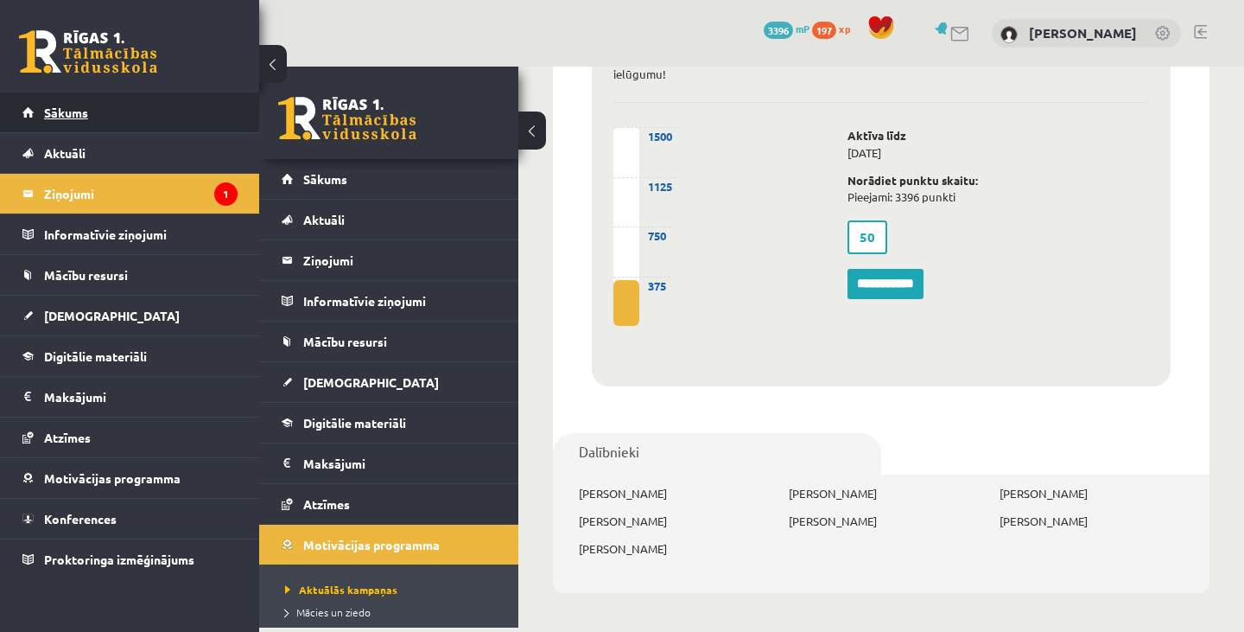
click at [171, 118] on link "Sākums" at bounding box center [129, 112] width 215 height 40
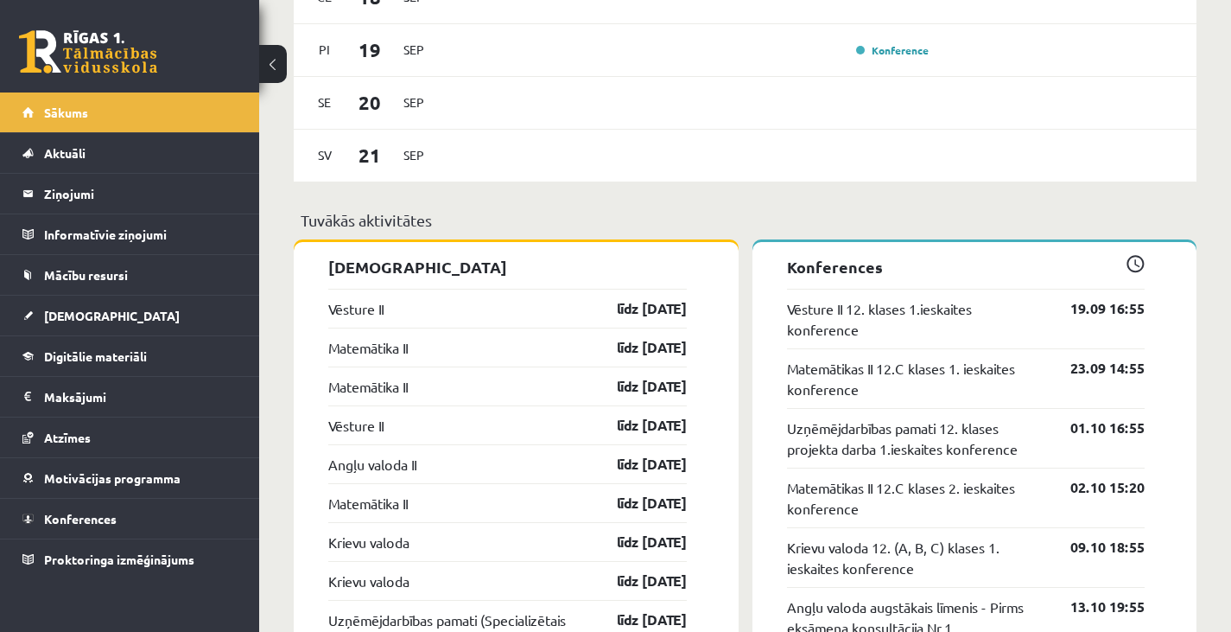
scroll to position [1196, 0]
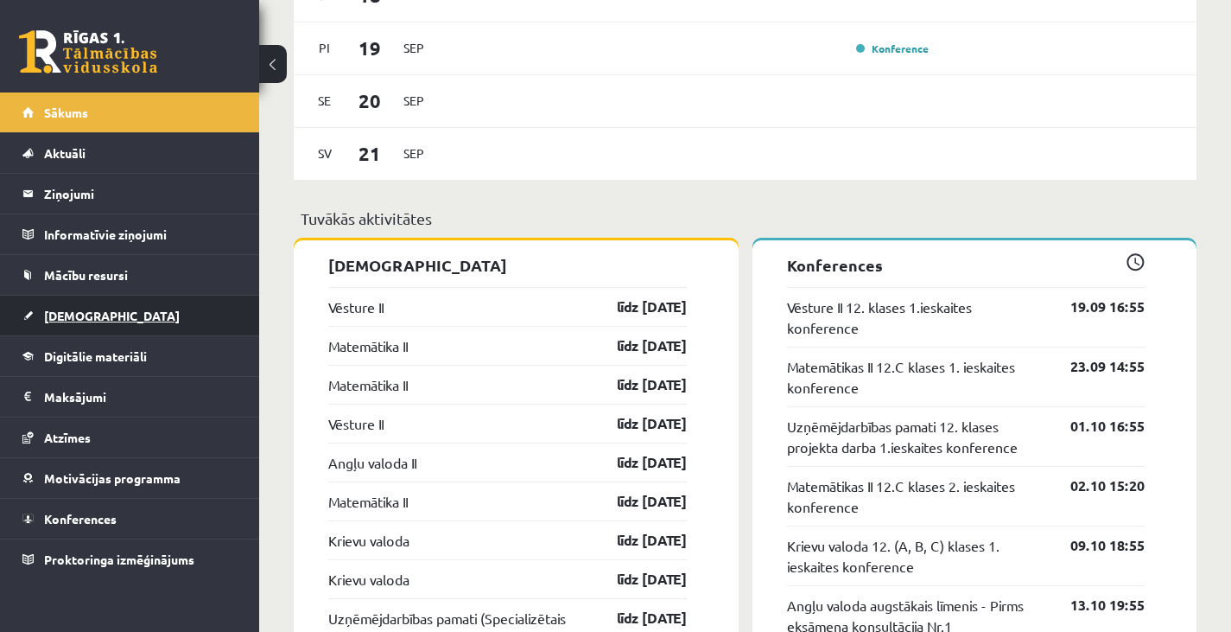
click at [103, 315] on link "[DEMOGRAPHIC_DATA]" at bounding box center [129, 316] width 215 height 40
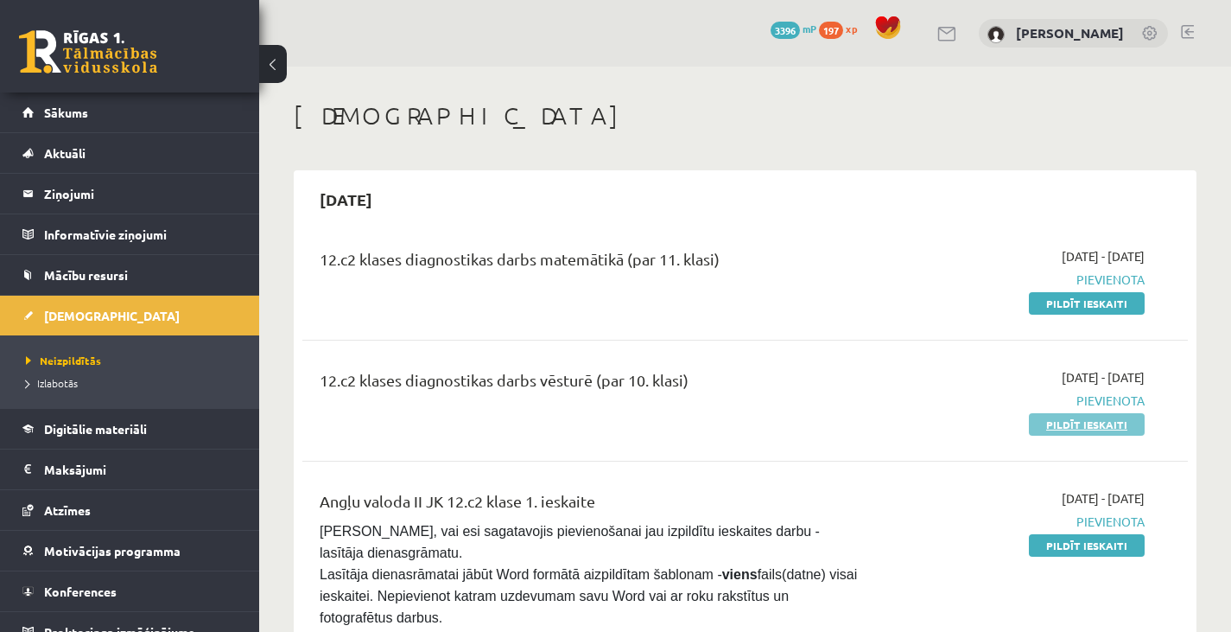
click at [1072, 425] on link "Pildīt ieskaiti" at bounding box center [1087, 424] width 116 height 22
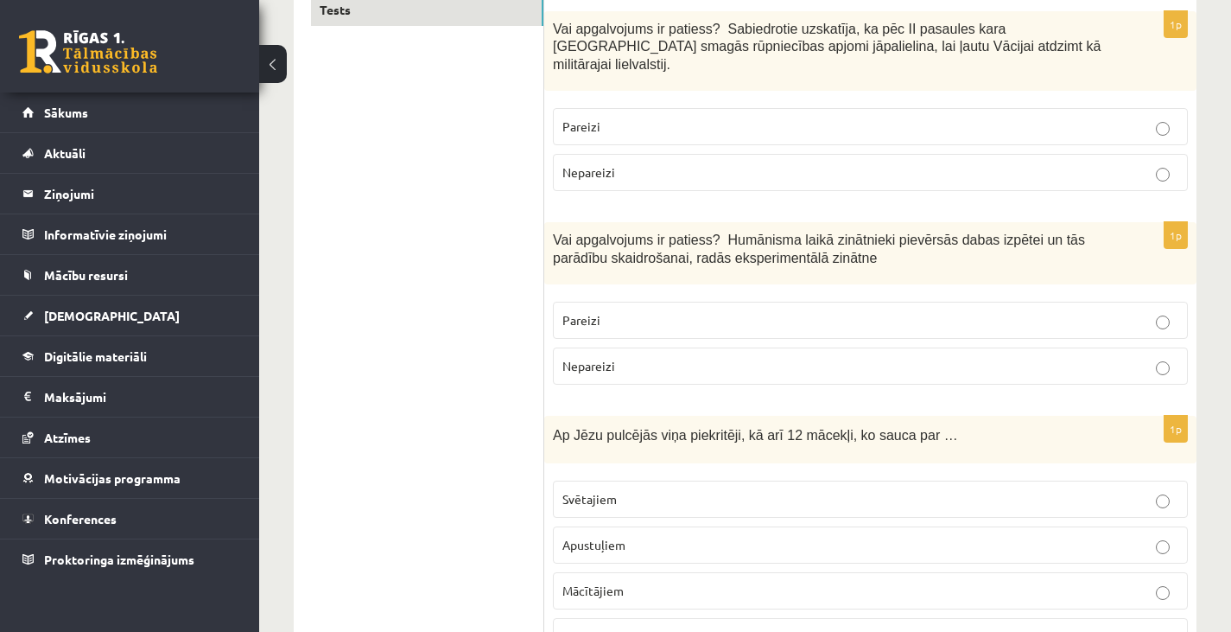
scroll to position [315, 0]
click at [683, 170] on label "Nepareizi" at bounding box center [870, 173] width 635 height 37
click at [588, 312] on p "Pareizi" at bounding box center [871, 321] width 616 height 18
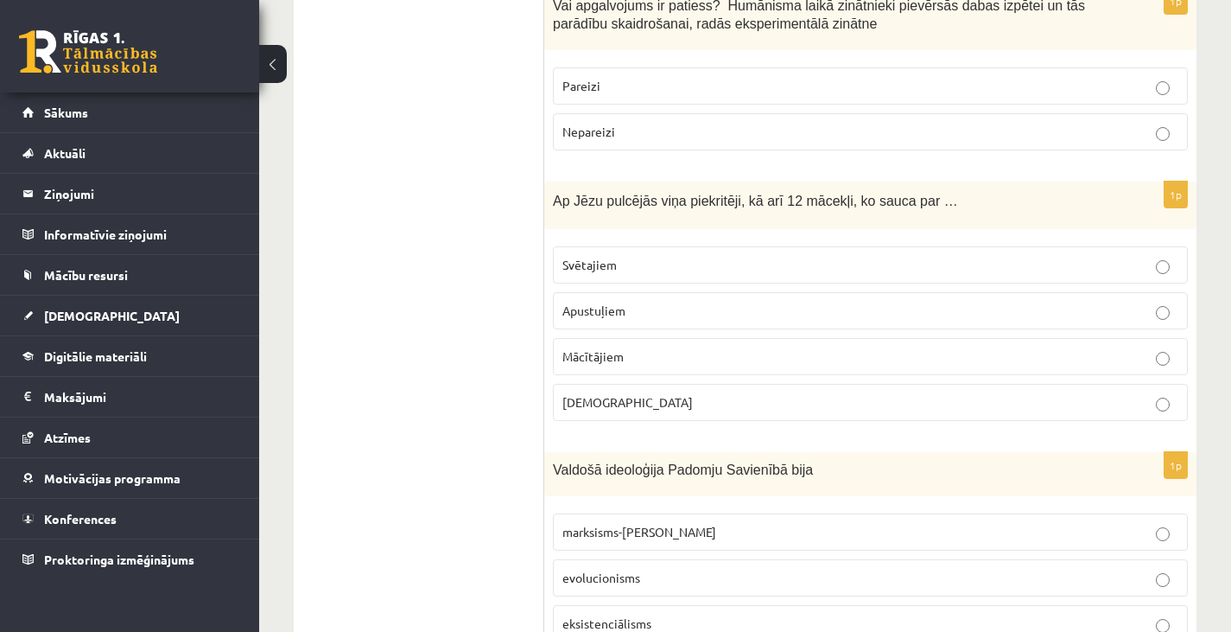
scroll to position [646, 0]
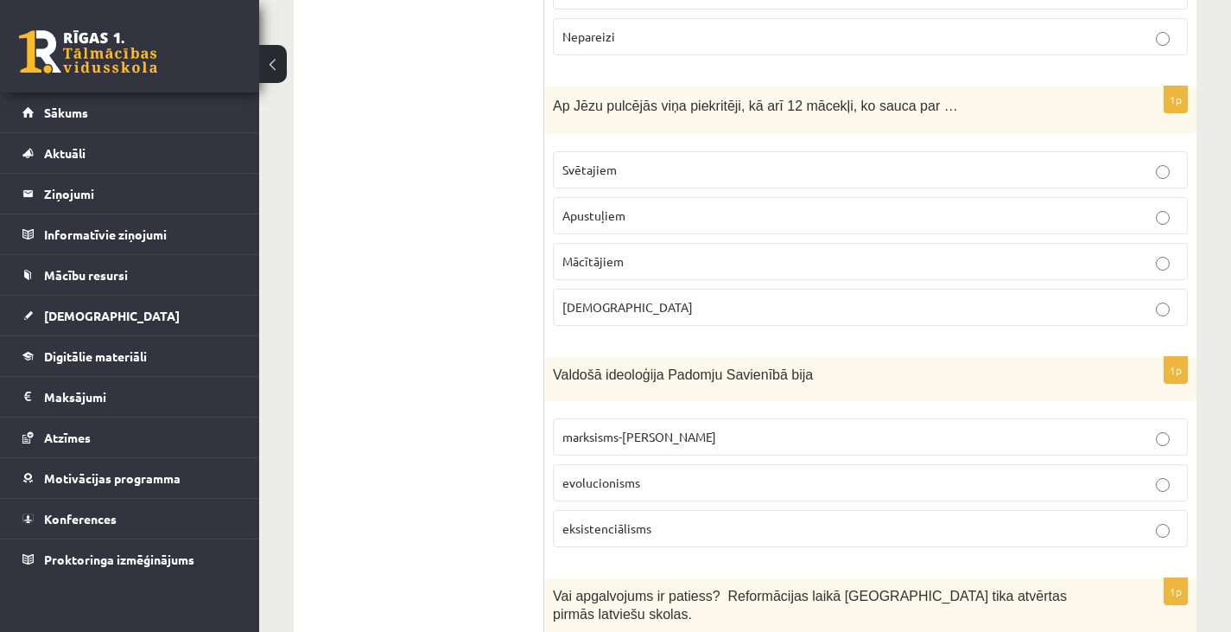
click at [639, 207] on p "Apustuļiem" at bounding box center [871, 216] width 616 height 18
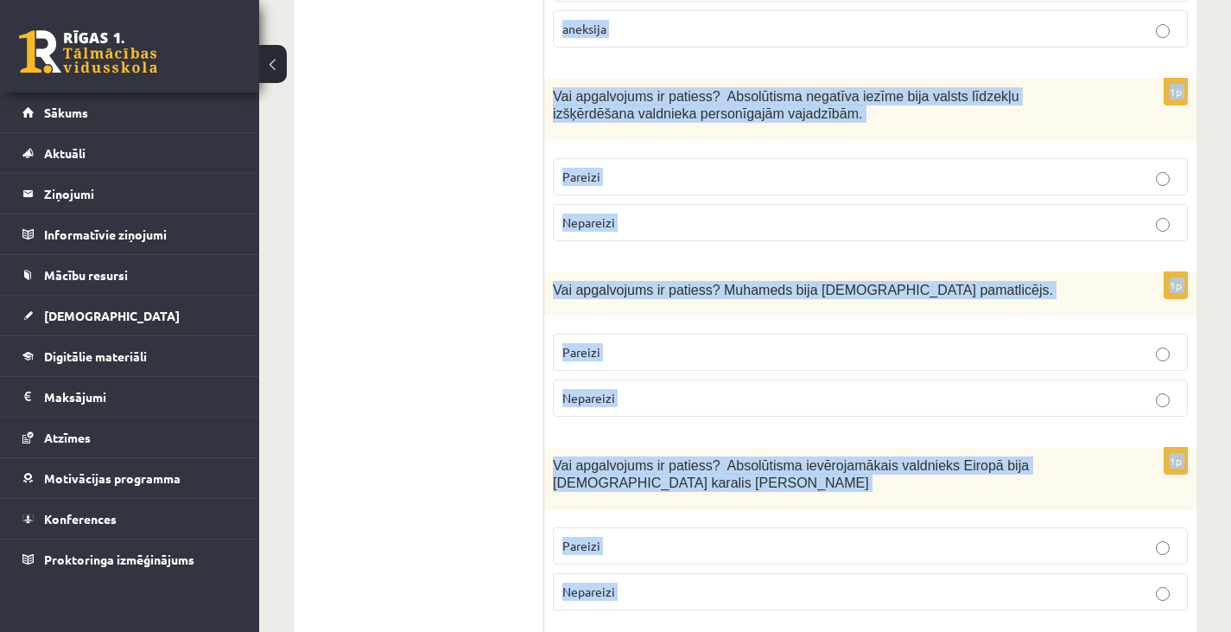
scroll to position [6005, 0]
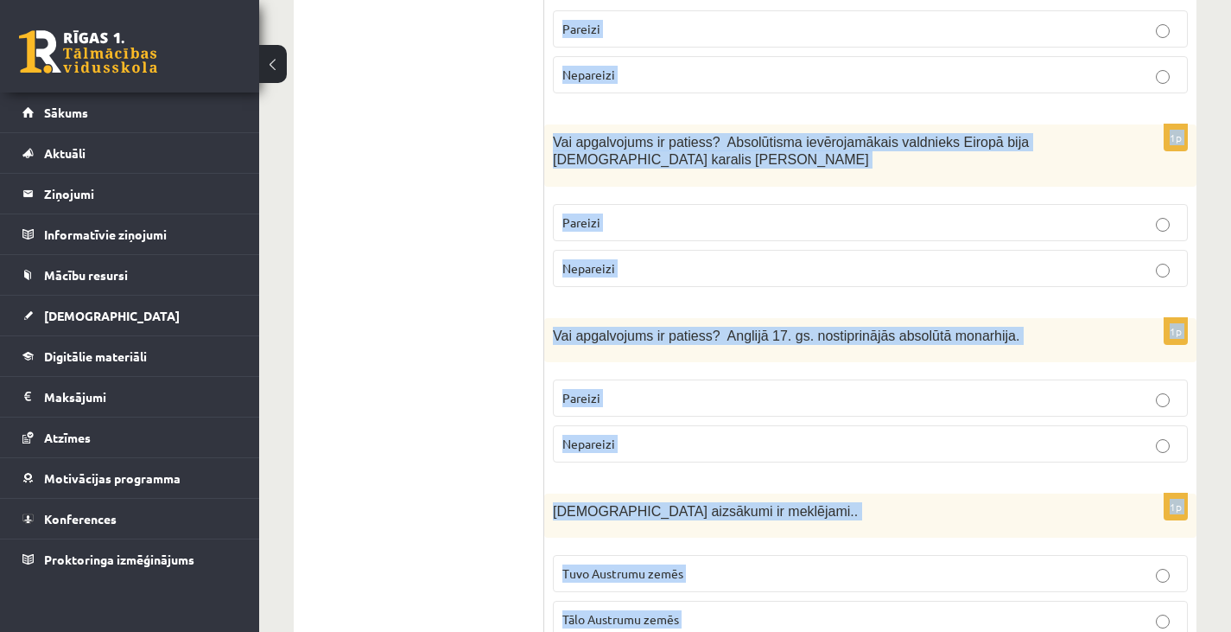
drag, startPoint x: 550, startPoint y: 33, endPoint x: 750, endPoint y: 563, distance: 567.2
copy form "Valdošā ideoloģija Padomju Savienībā bija marksisms-ļeņinisms evolucionisms eks…"
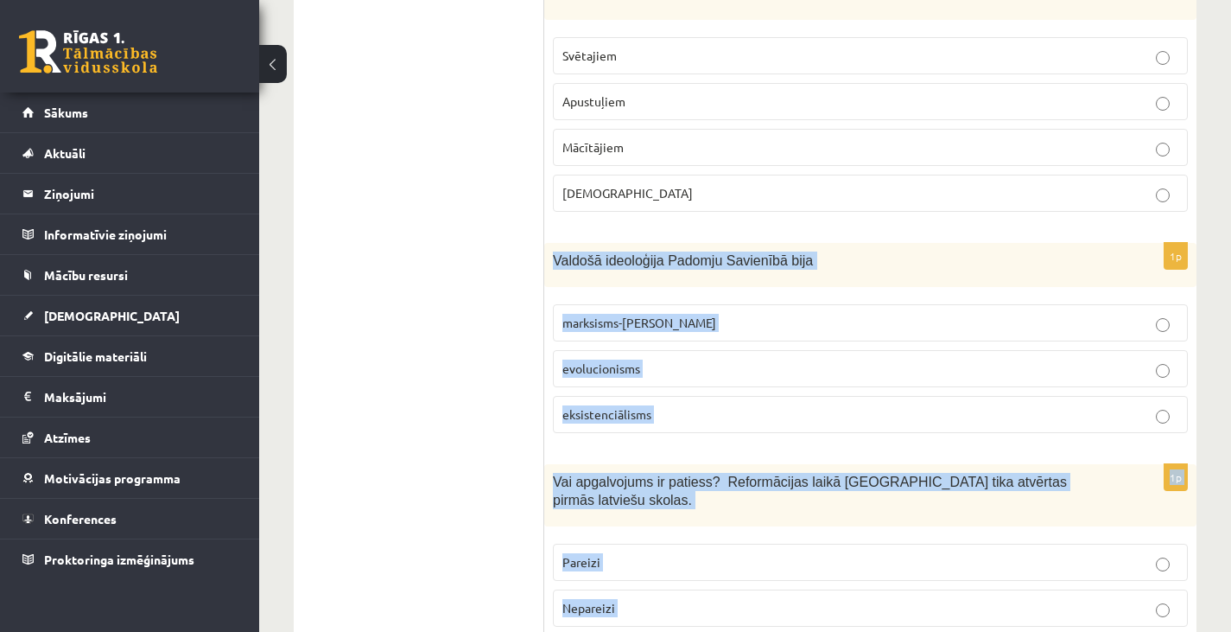
scroll to position [0, 0]
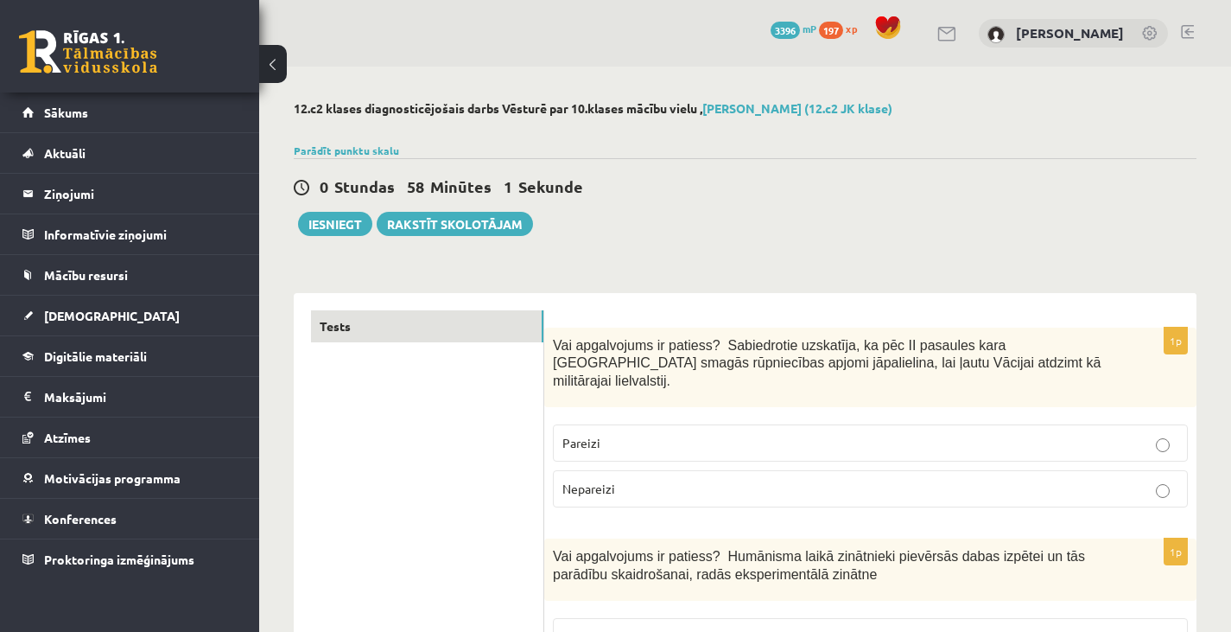
click at [733, 158] on div "0 Stundas 58 Minūtes 1 Sekunde Ieskaite saglabāta! Iesniegt Rakstīt skolotājam" at bounding box center [745, 197] width 903 height 78
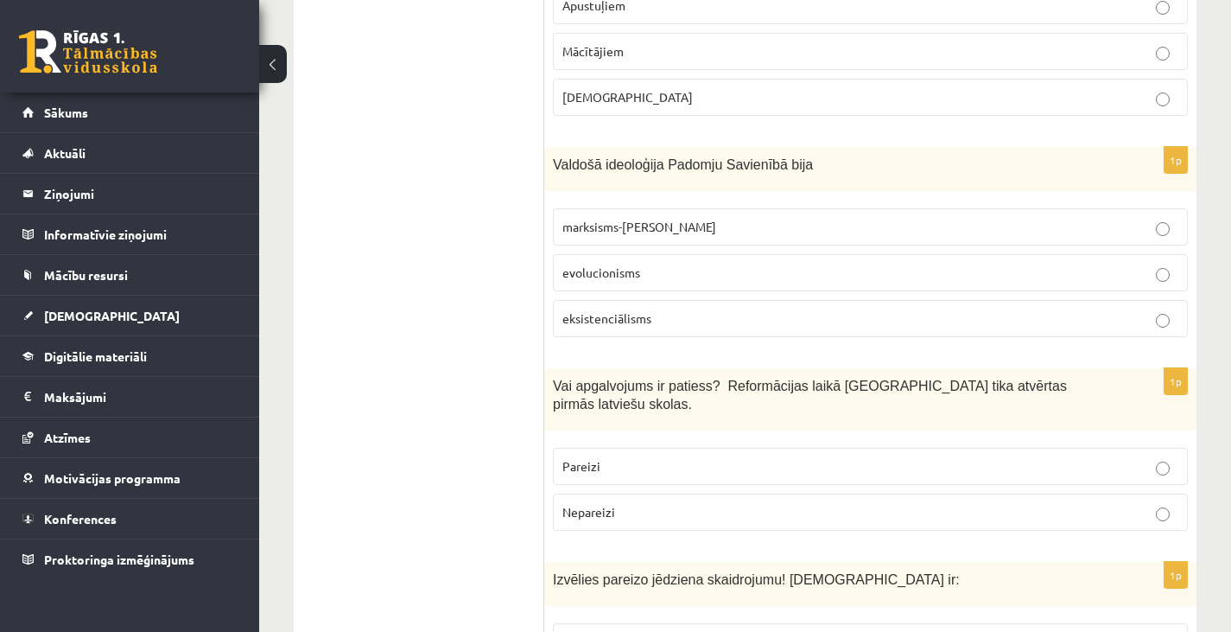
scroll to position [863, 0]
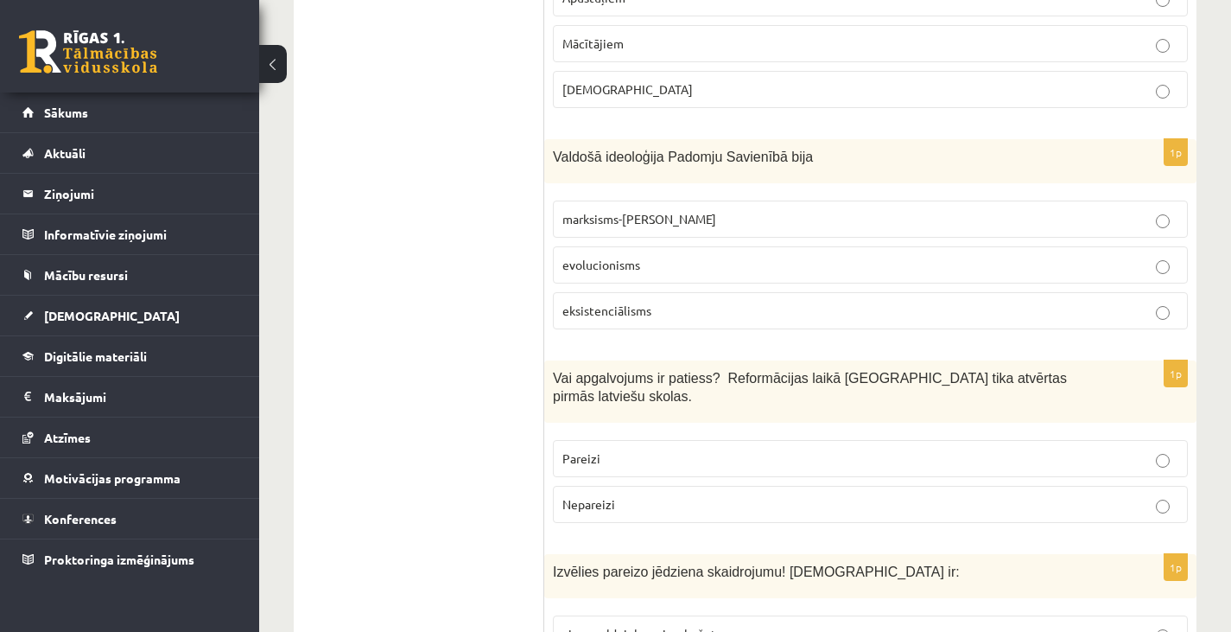
click at [737, 210] on p "marksisms-ļeņinisms" at bounding box center [871, 219] width 616 height 18
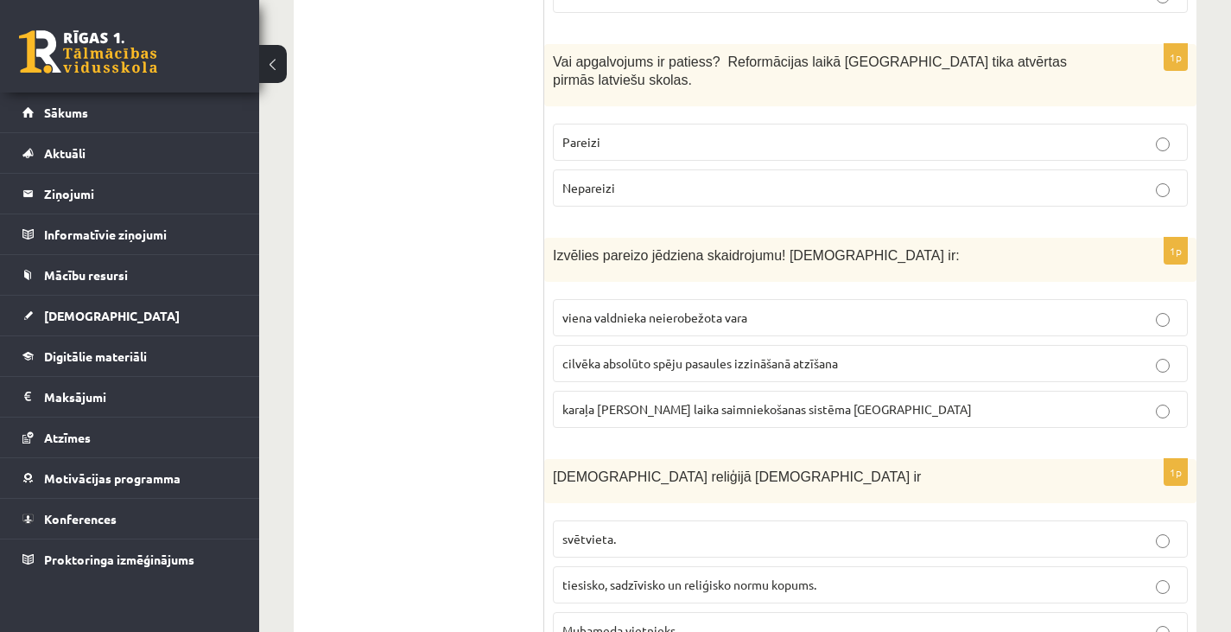
scroll to position [1180, 0]
click at [676, 132] on p "Pareizi" at bounding box center [871, 141] width 616 height 18
click at [637, 309] on span "viena valdnieka neierobežota vara" at bounding box center [655, 317] width 185 height 16
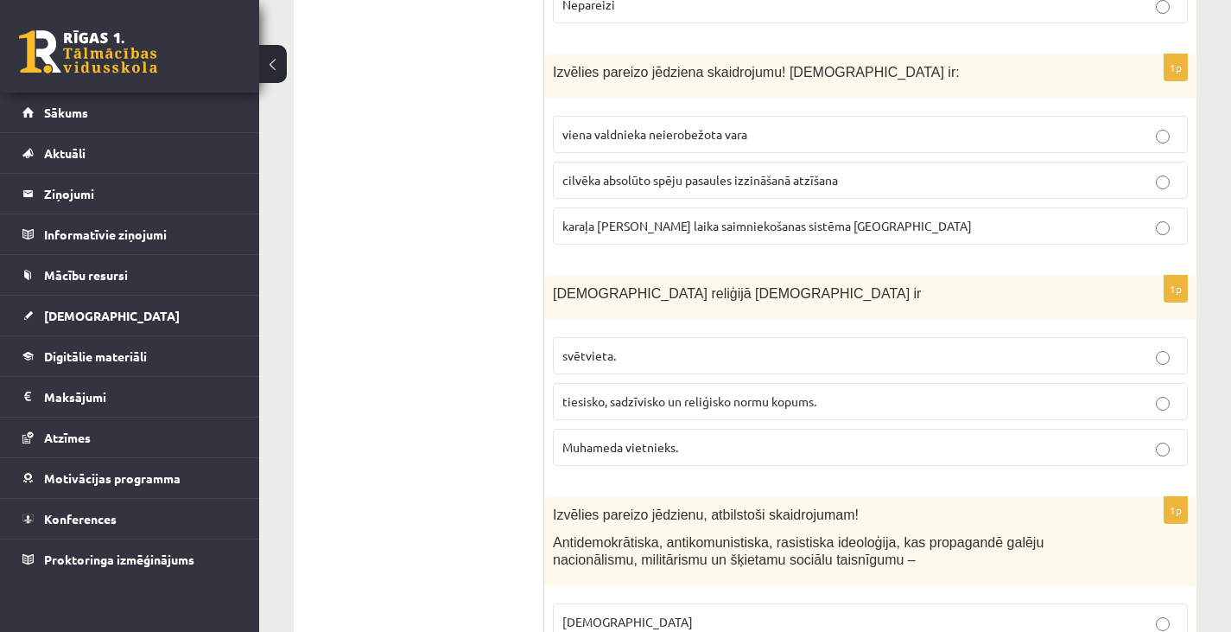
scroll to position [1370, 0]
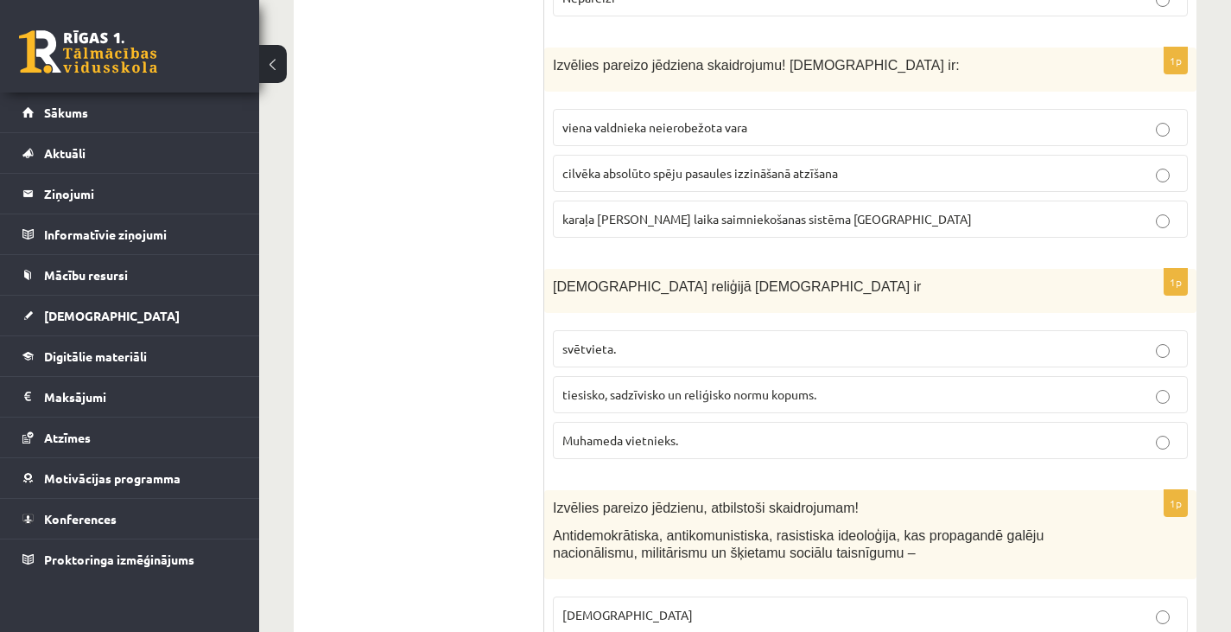
click at [703, 386] on span "tiesisko, sadzīvisko un reliģisko normu kopums." at bounding box center [690, 394] width 254 height 16
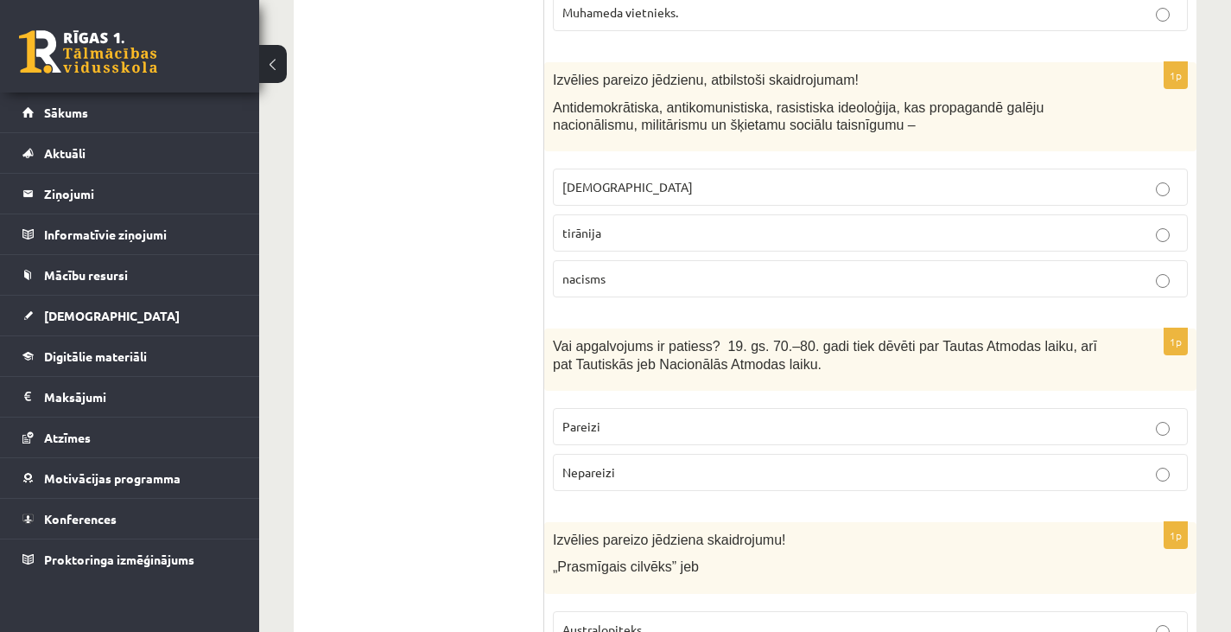
scroll to position [1798, 0]
click at [671, 462] on p "Nepareizi" at bounding box center [871, 471] width 616 height 18
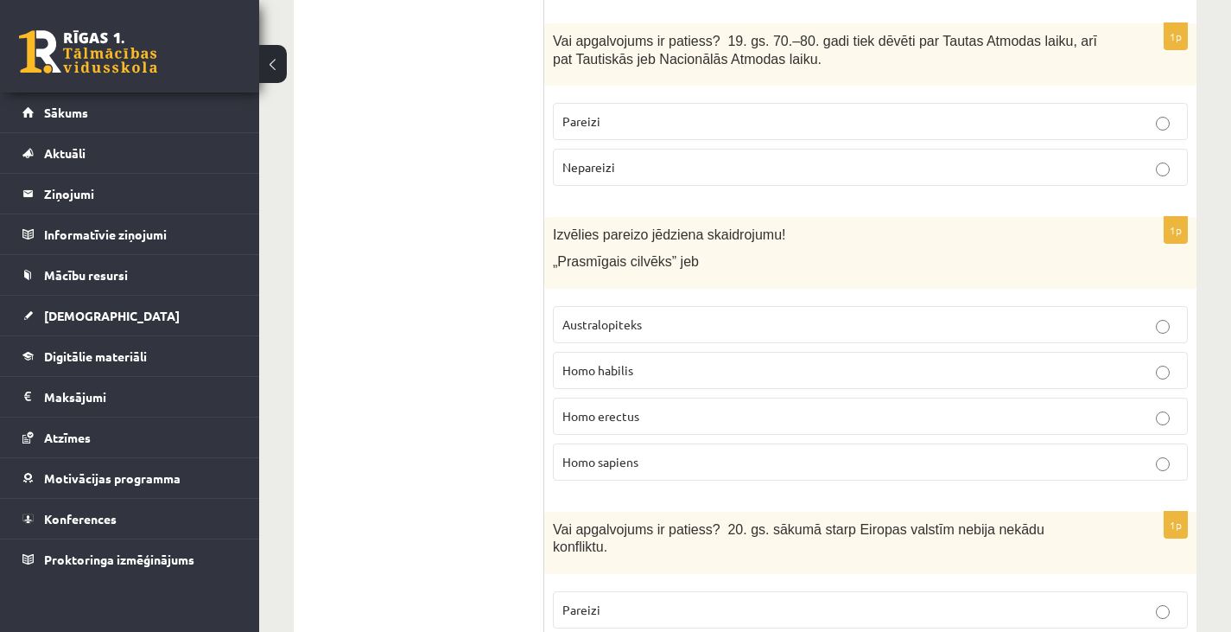
scroll to position [2108, 0]
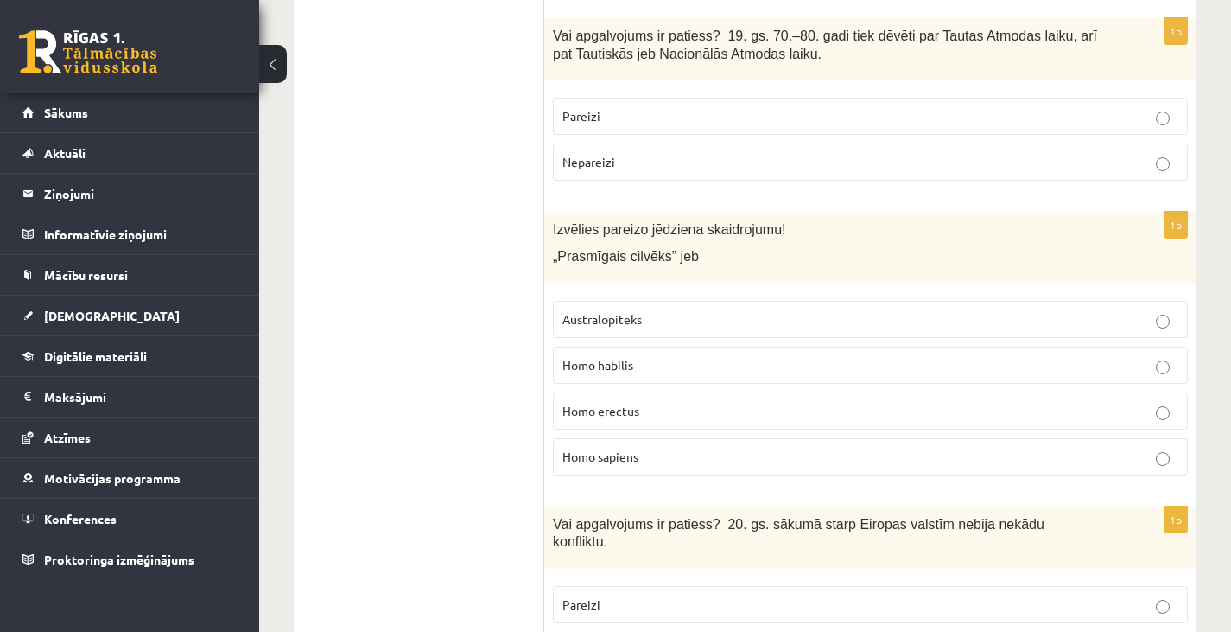
click at [665, 356] on p "Homo habilis" at bounding box center [871, 365] width 616 height 18
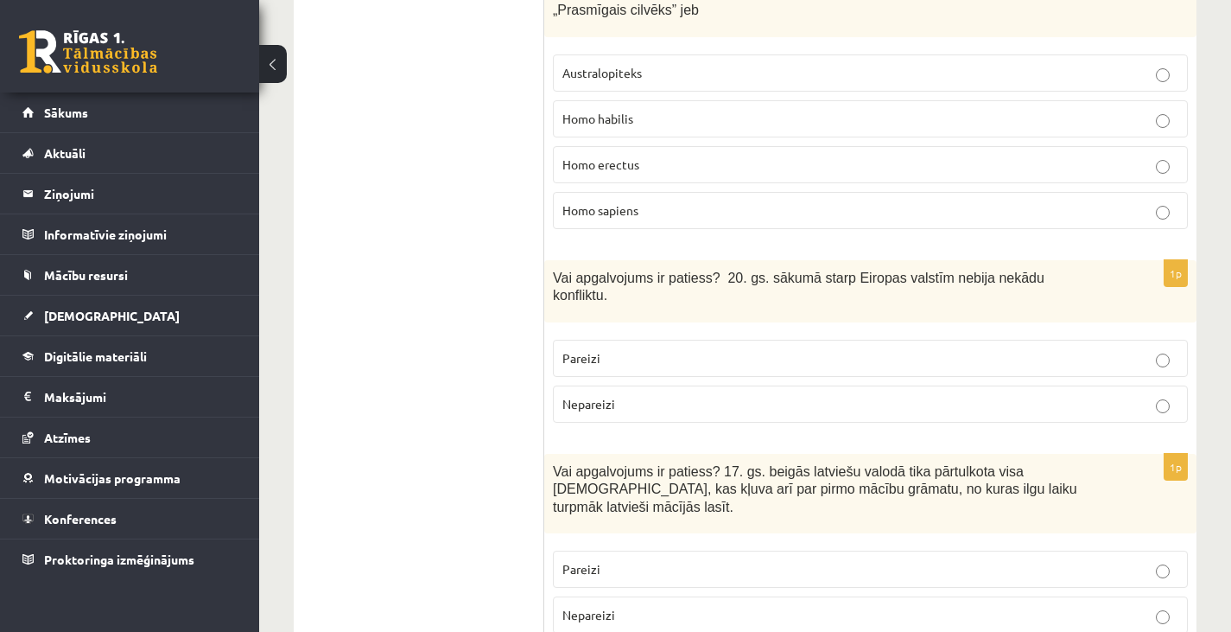
scroll to position [2355, 0]
click at [672, 348] on p "Pareizi" at bounding box center [871, 357] width 616 height 18
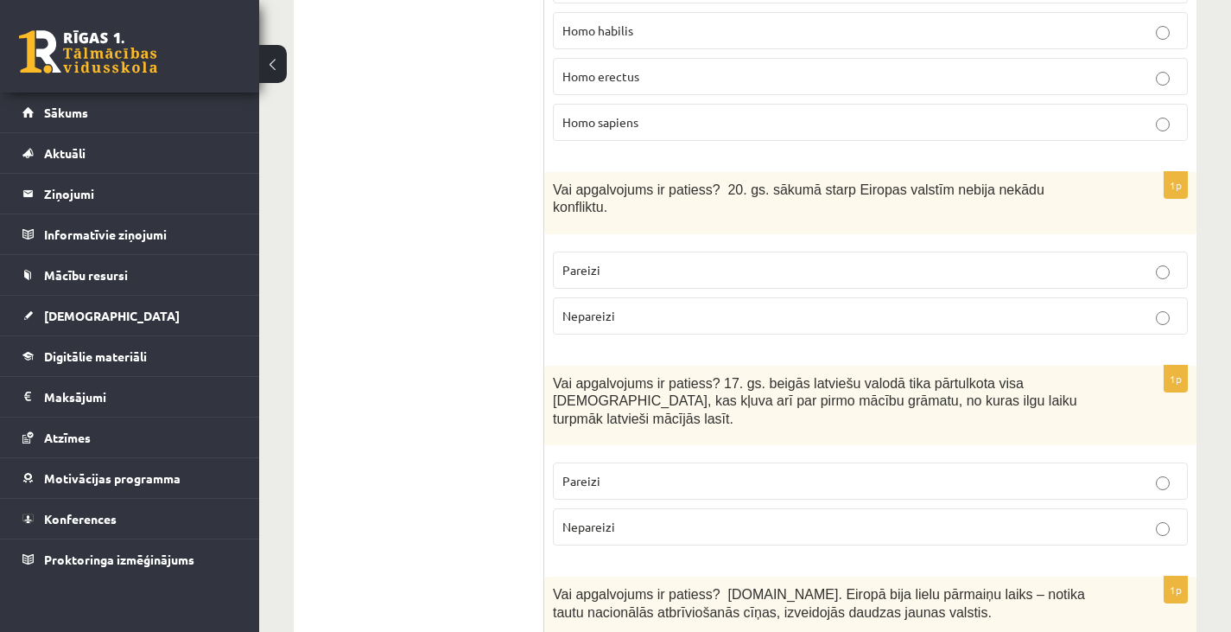
scroll to position [2443, 0]
click at [677, 306] on p "Nepareizi" at bounding box center [871, 315] width 616 height 18
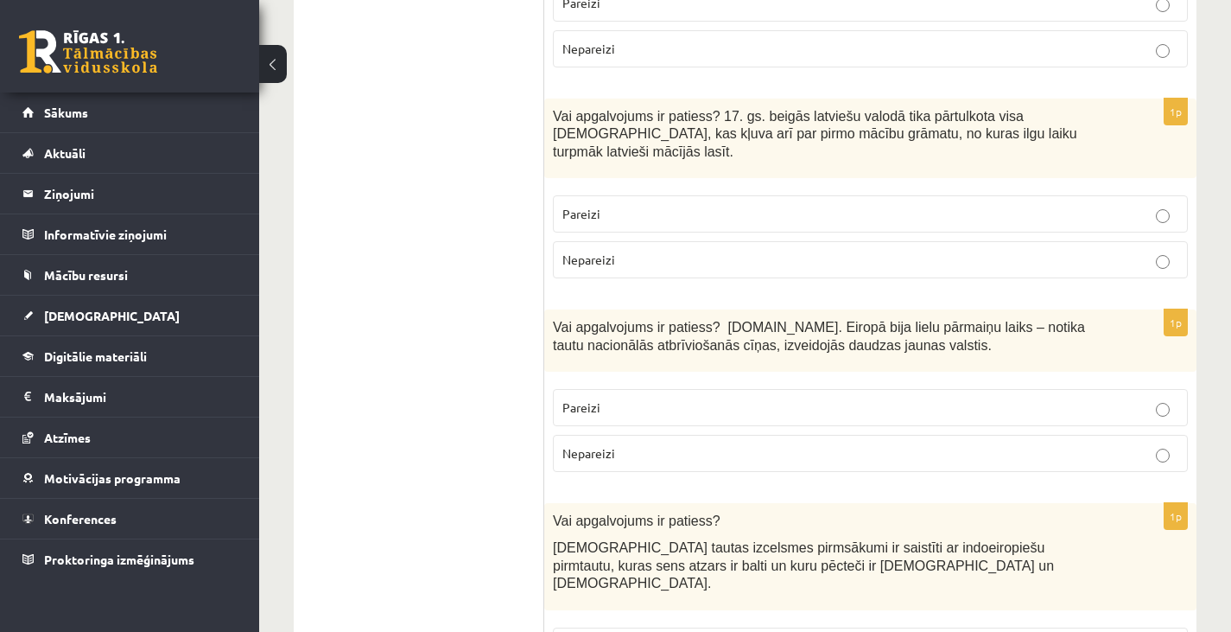
scroll to position [2710, 0]
click at [638, 204] on p "Pareizi" at bounding box center [871, 213] width 616 height 18
click at [652, 250] on p "Nepareizi" at bounding box center [871, 259] width 616 height 18
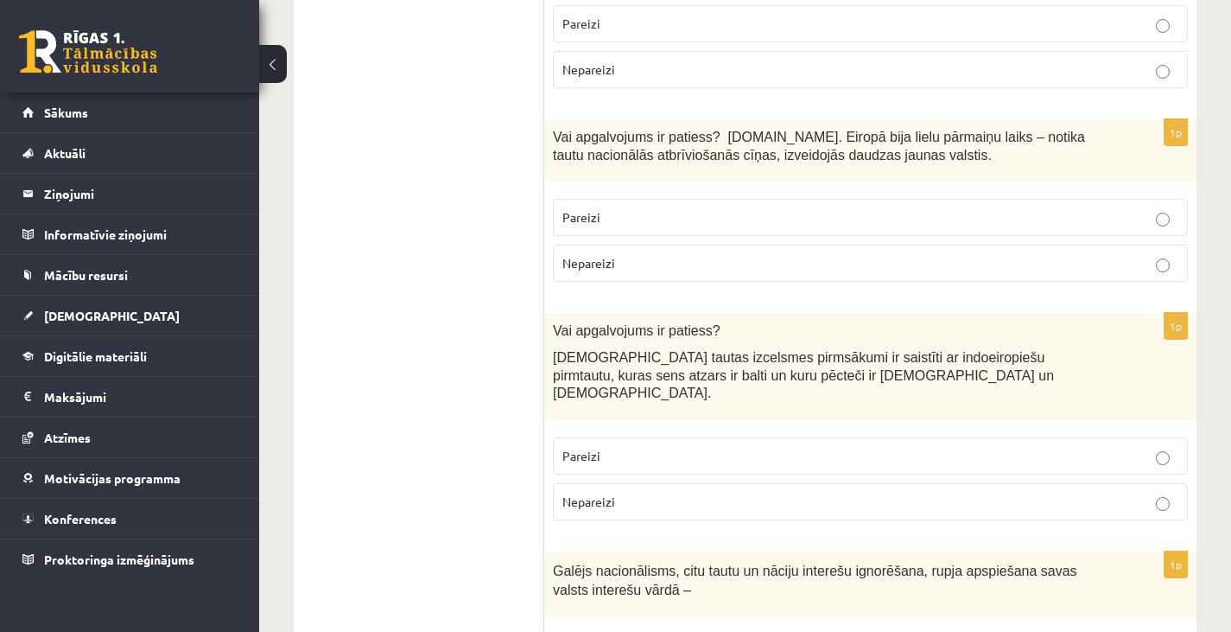
scroll to position [2901, 0]
click at [652, 252] on p "Nepareizi" at bounding box center [871, 261] width 616 height 18
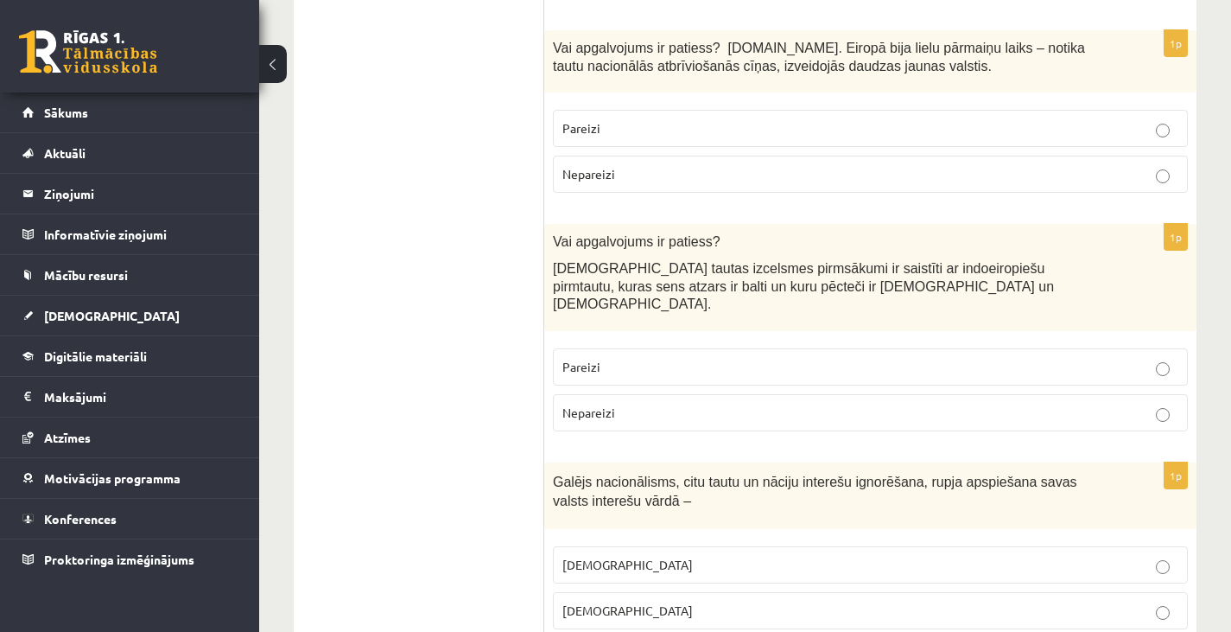
scroll to position [2989, 0]
click at [756, 357] on p "Pareizi" at bounding box center [871, 366] width 616 height 18
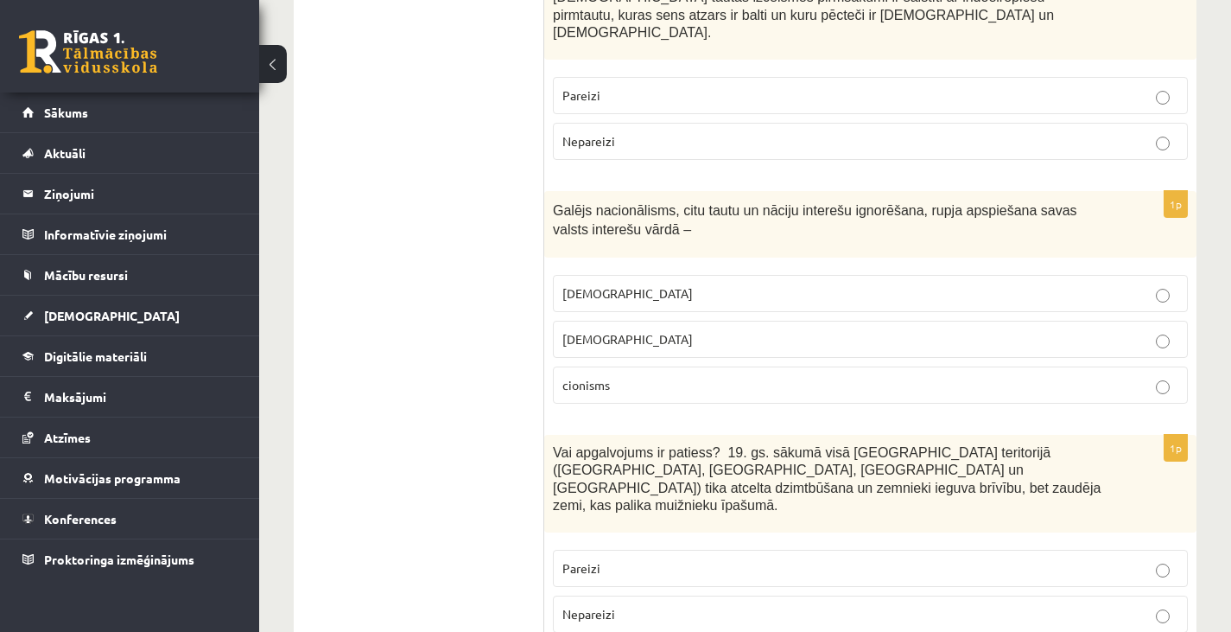
scroll to position [3264, 0]
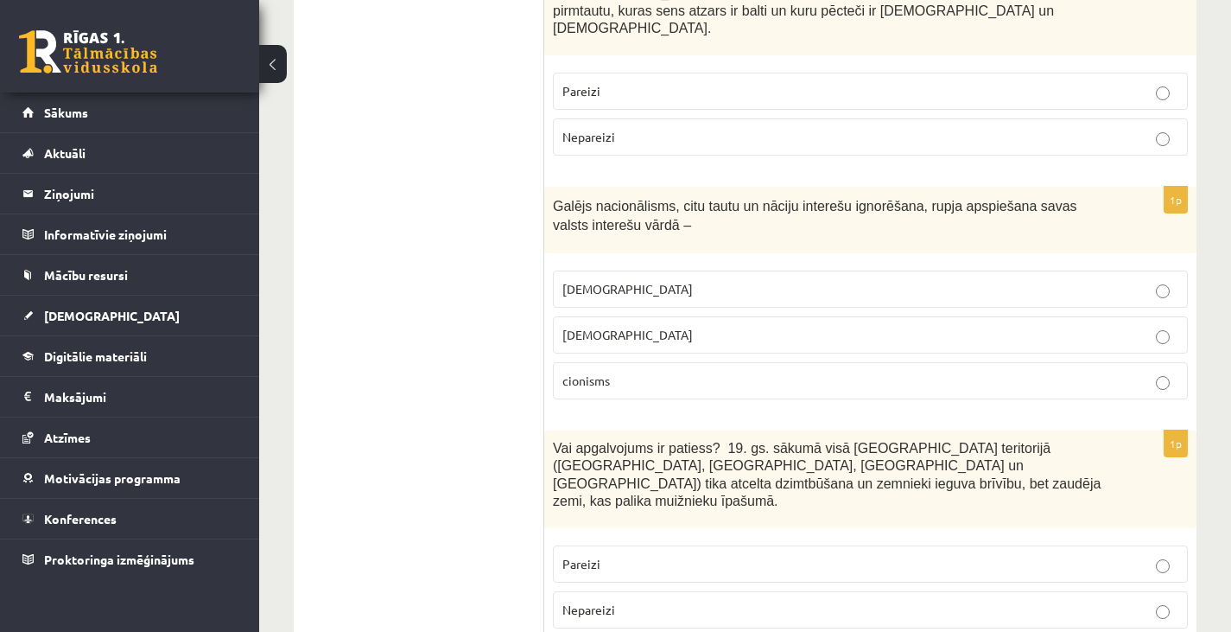
click at [689, 280] on p "šovinisms" at bounding box center [871, 289] width 616 height 18
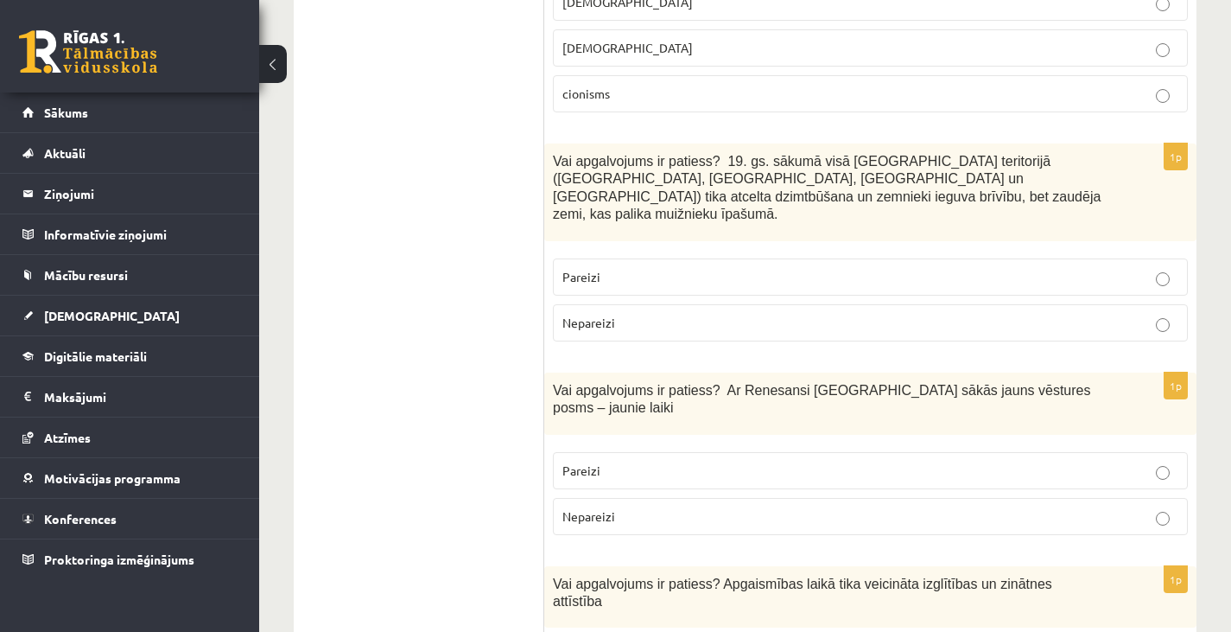
scroll to position [3550, 0]
click at [722, 315] on p "Nepareizi" at bounding box center [871, 324] width 616 height 18
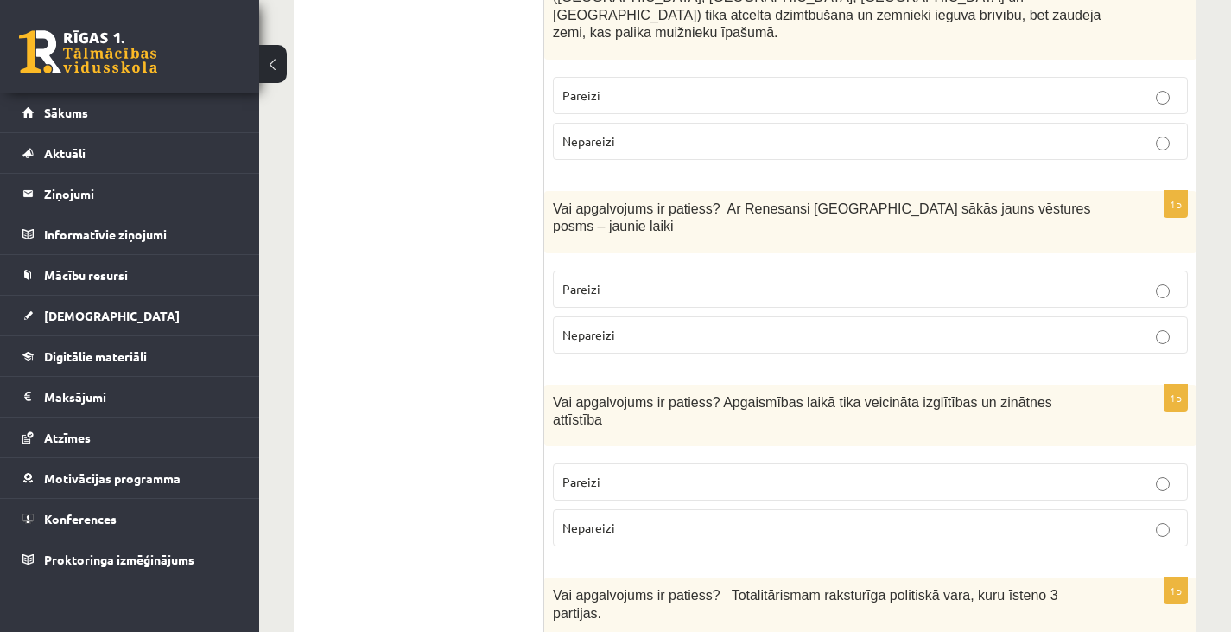
scroll to position [3747, 0]
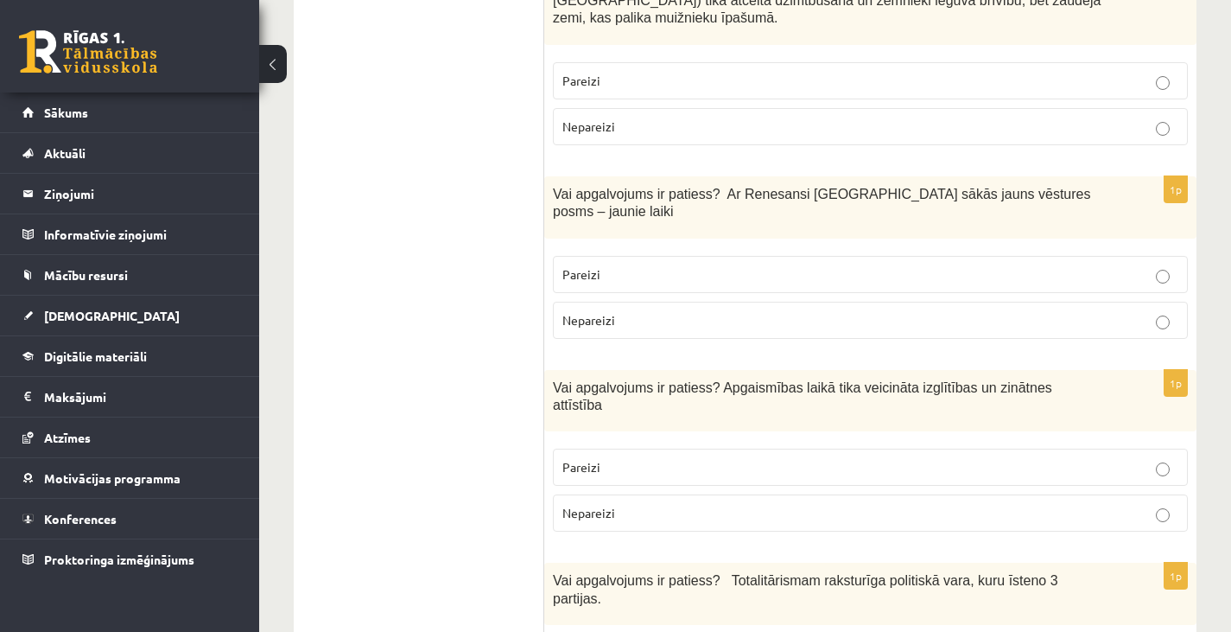
click at [703, 311] on p "Nepareizi" at bounding box center [871, 320] width 616 height 18
click at [711, 265] on p "Pareizi" at bounding box center [871, 274] width 616 height 18
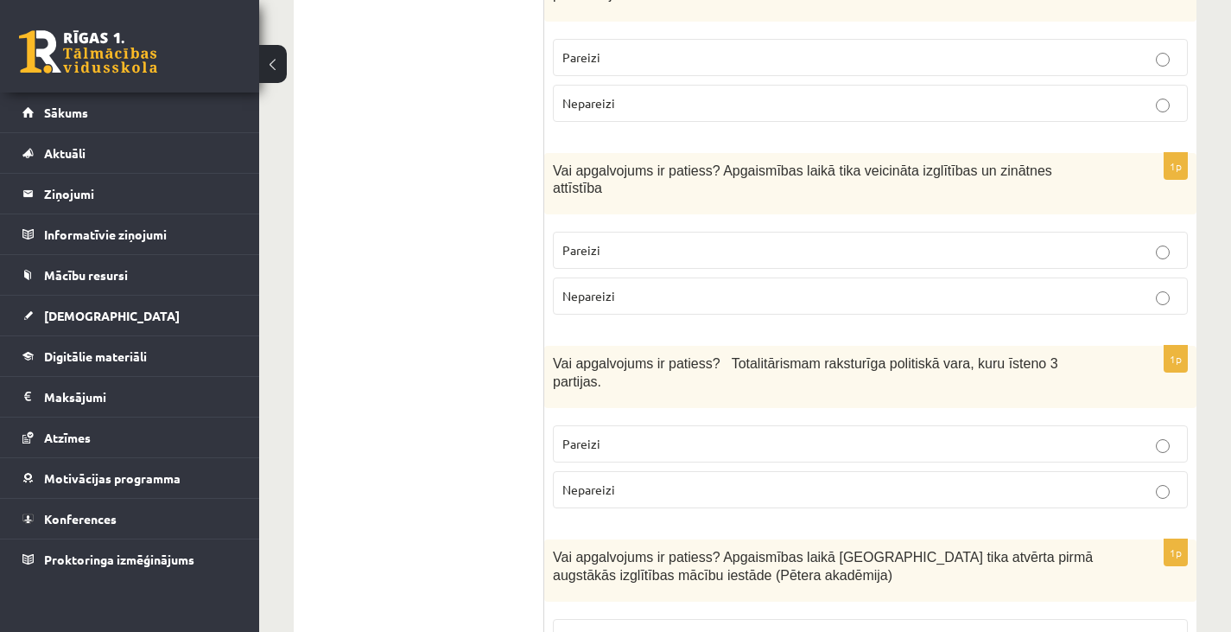
scroll to position [3966, 0]
click at [641, 285] on p "Nepareizi" at bounding box center [871, 294] width 616 height 18
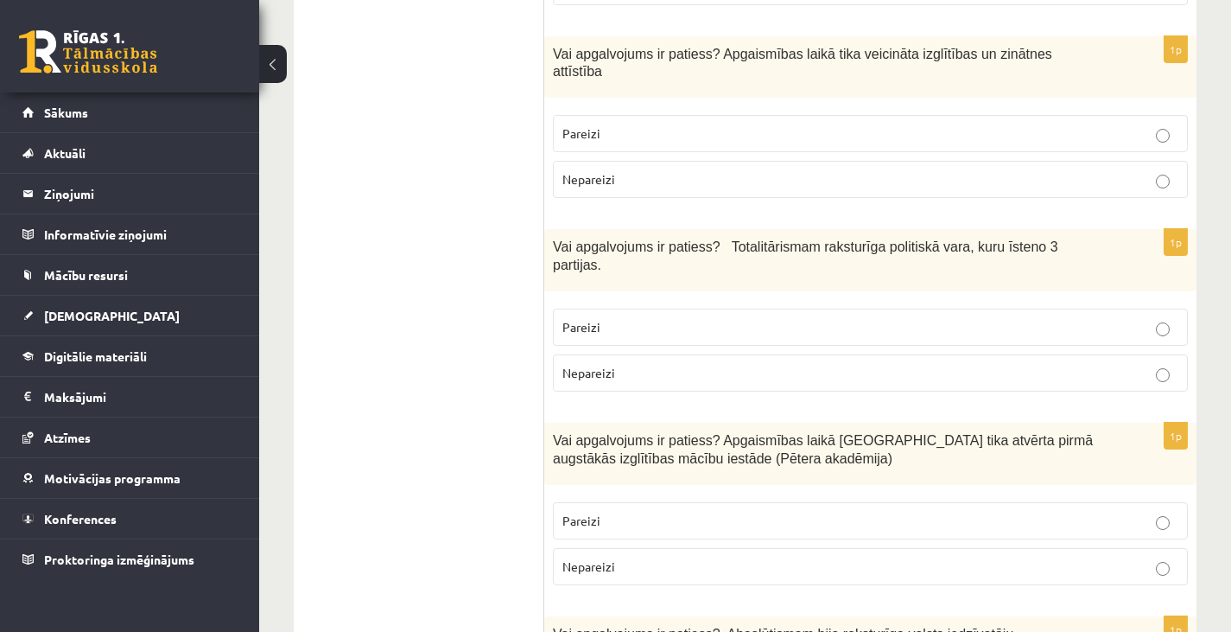
scroll to position [4081, 0]
click at [735, 353] on label "Nepareizi" at bounding box center [870, 371] width 635 height 37
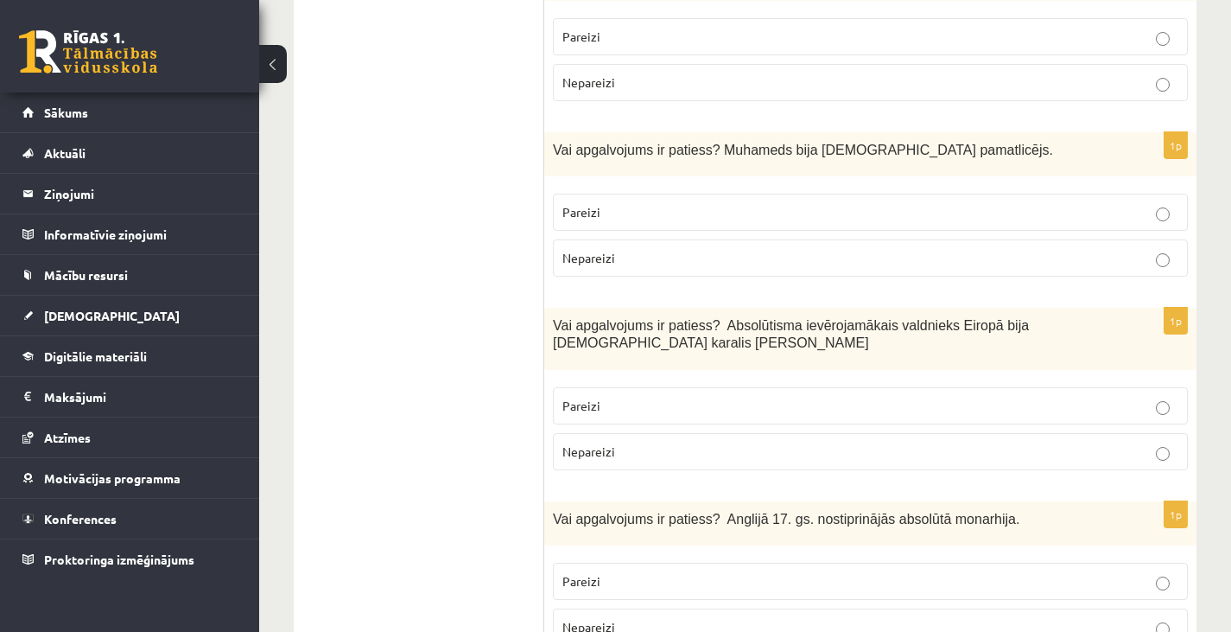
scroll to position [6005, 0]
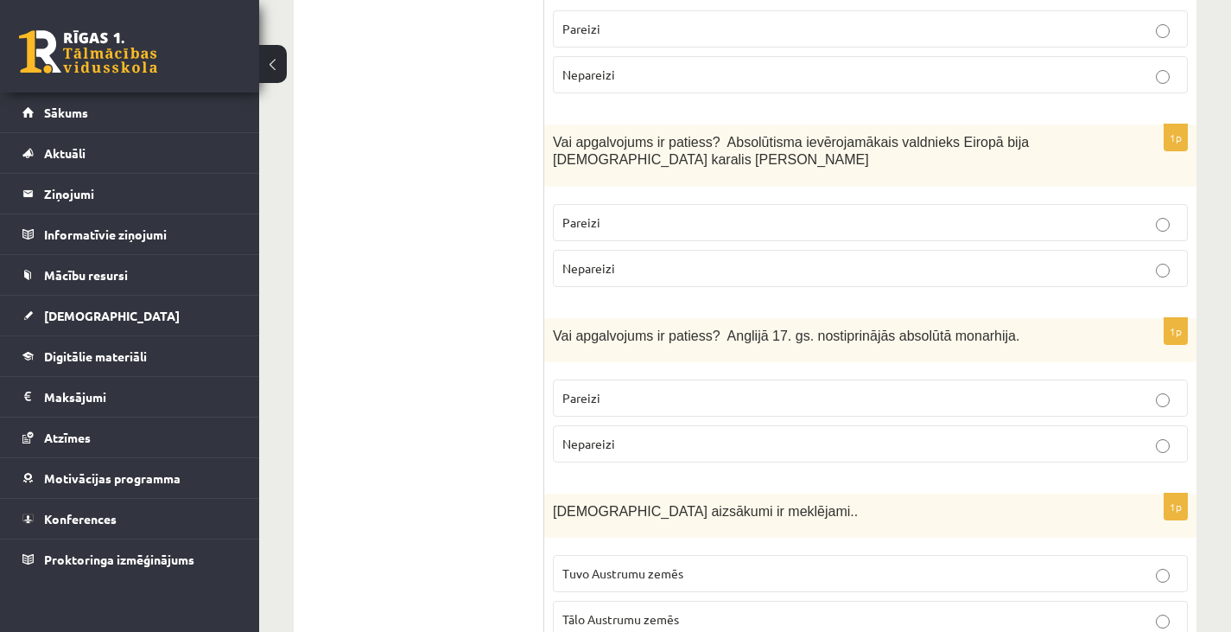
click at [724, 564] on p "Tuvo Austrumu zemēs" at bounding box center [871, 573] width 616 height 18
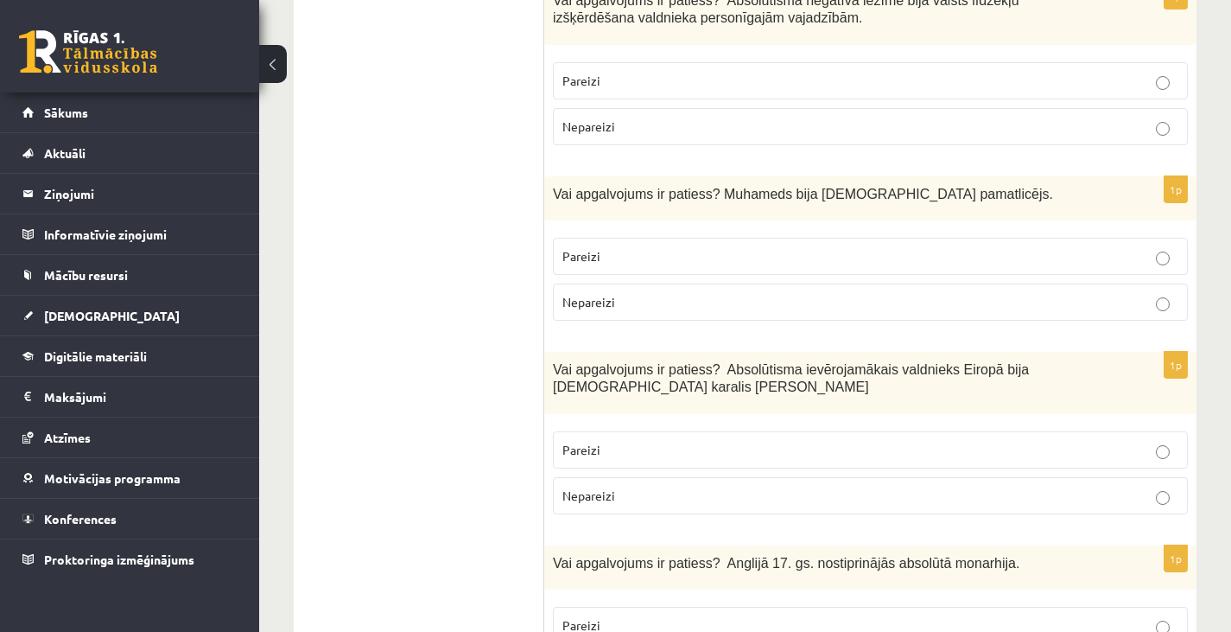
scroll to position [5777, 0]
click at [644, 442] on p "Pareizi" at bounding box center [871, 451] width 616 height 18
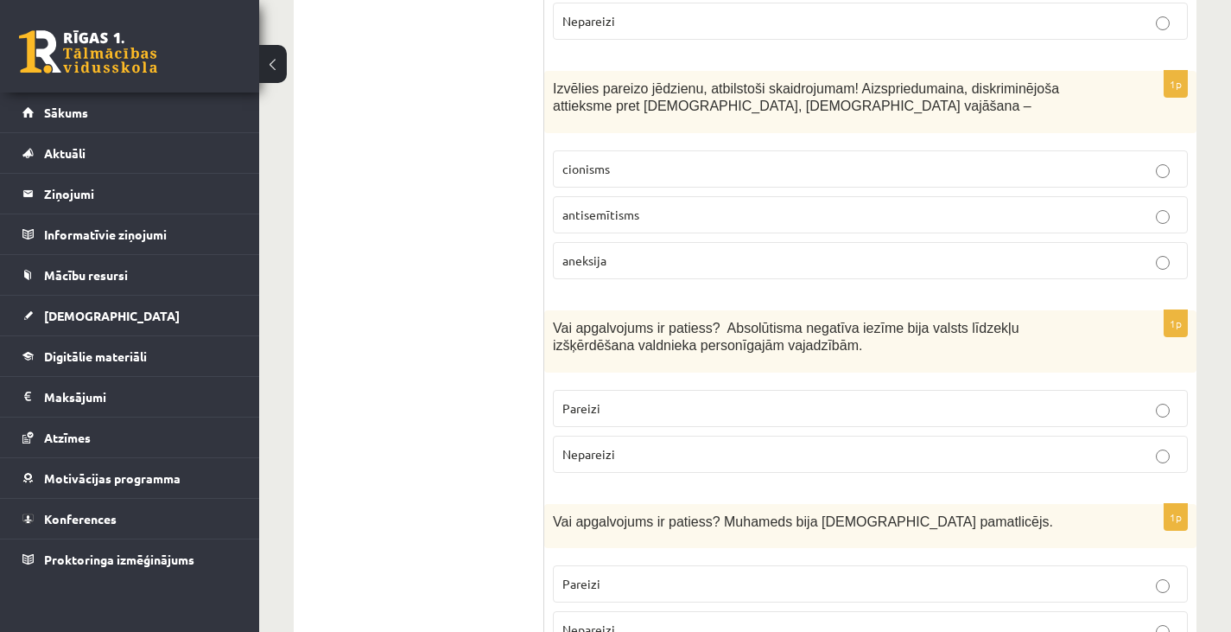
scroll to position [5448, 0]
click at [721, 576] on p "Pareizi" at bounding box center [871, 585] width 616 height 18
click at [742, 391] on label "Pareizi" at bounding box center [870, 409] width 635 height 37
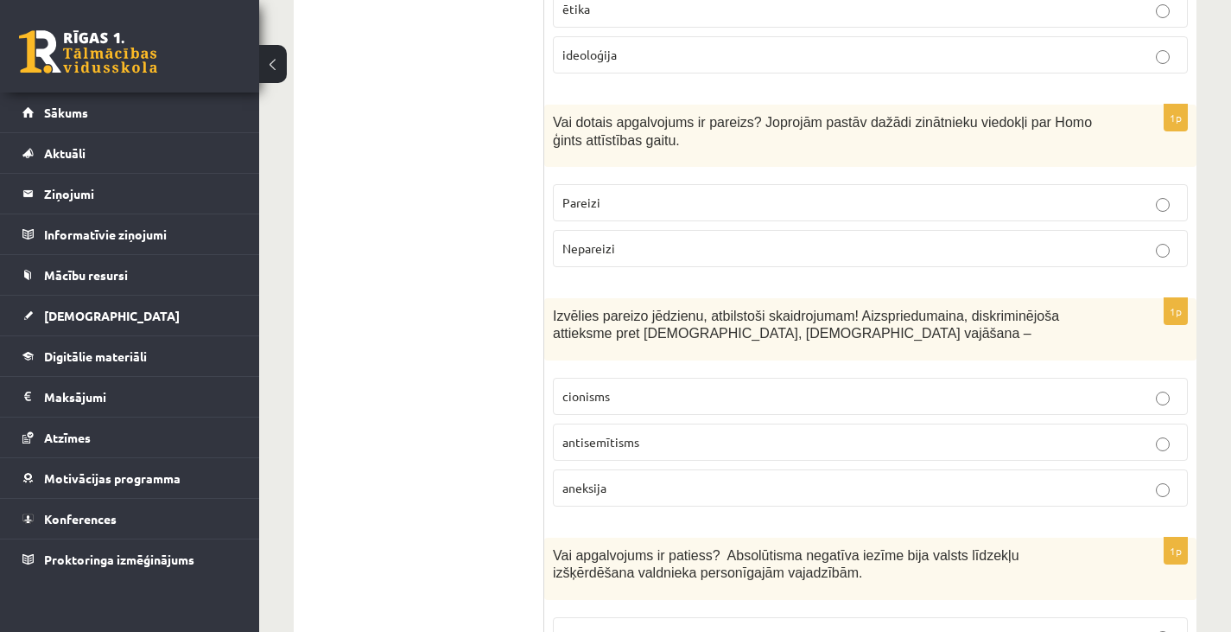
scroll to position [5213, 0]
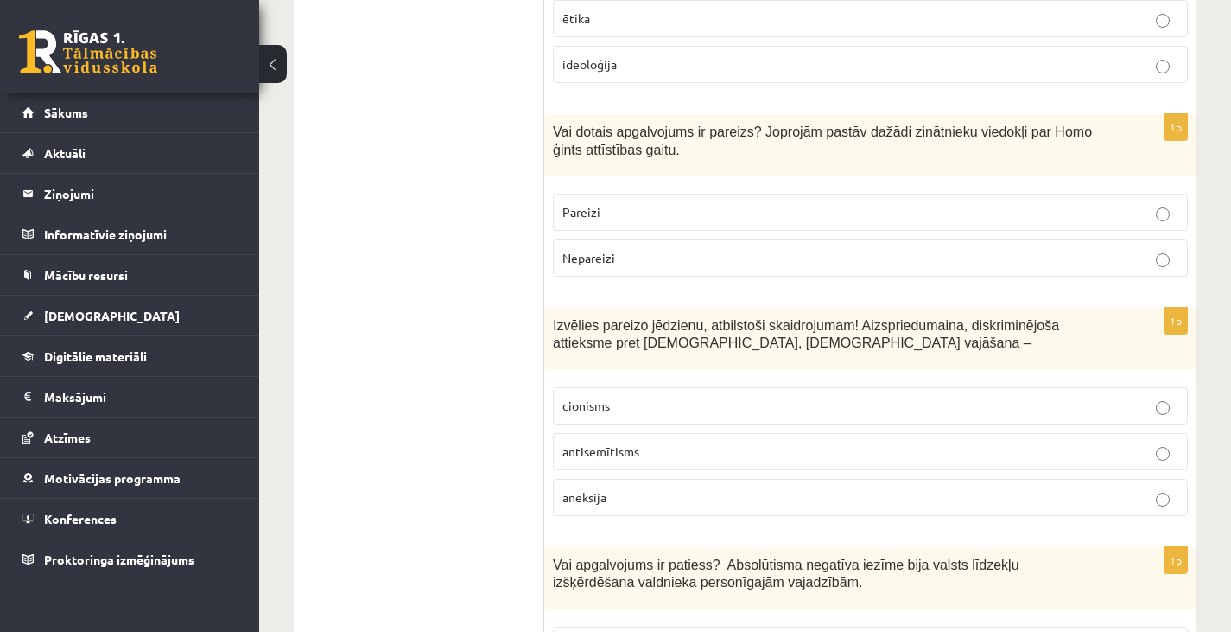
click at [739, 442] on p "antisemītisms" at bounding box center [871, 451] width 616 height 18
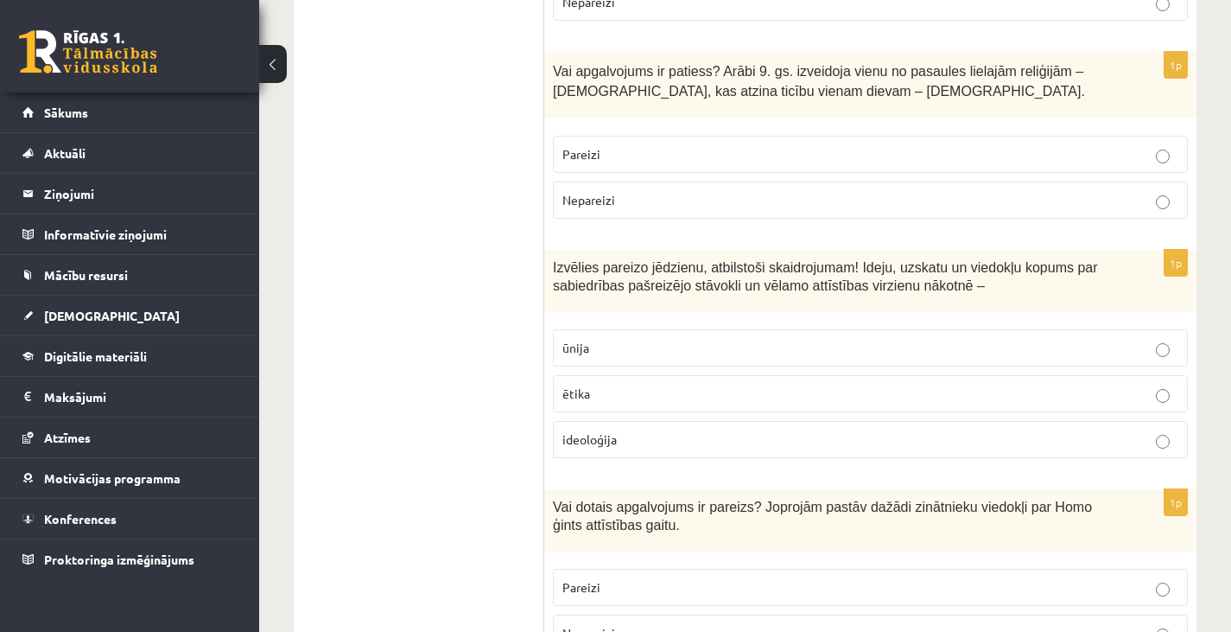
scroll to position [4838, 0]
click at [710, 431] on p "ideoloģija" at bounding box center [871, 440] width 616 height 18
click at [684, 615] on label "Nepareizi" at bounding box center [870, 633] width 635 height 37
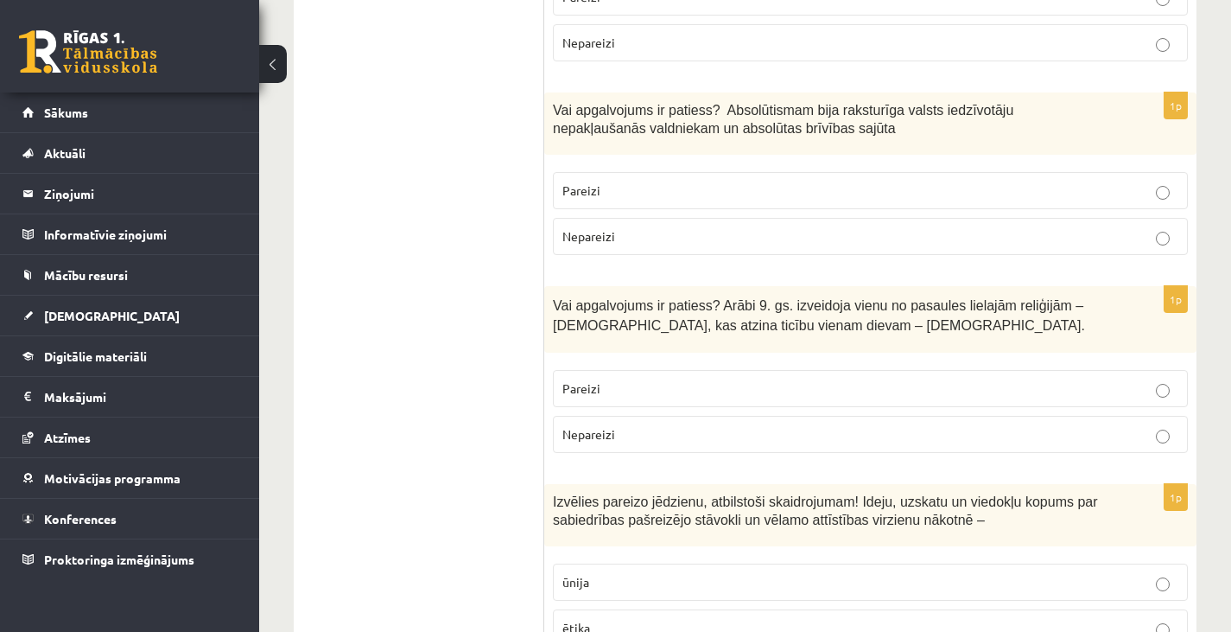
scroll to position [4602, 0]
click at [638, 427] on p "Nepareizi" at bounding box center [871, 436] width 616 height 18
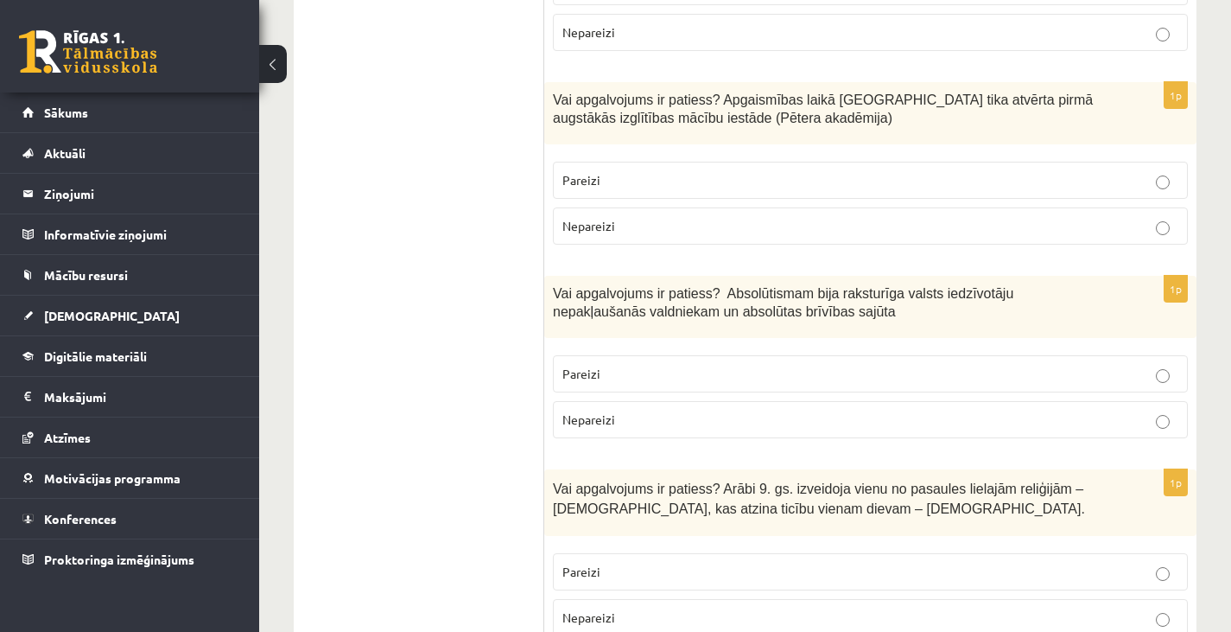
scroll to position [4418, 0]
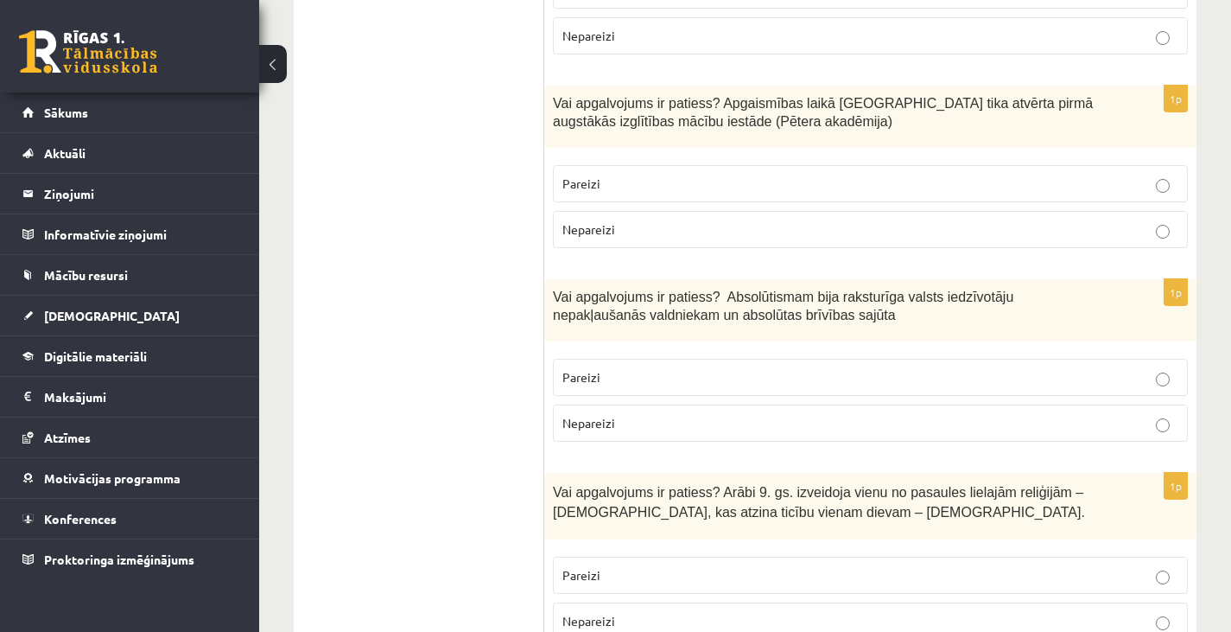
click at [752, 414] on p "Nepareizi" at bounding box center [871, 423] width 616 height 18
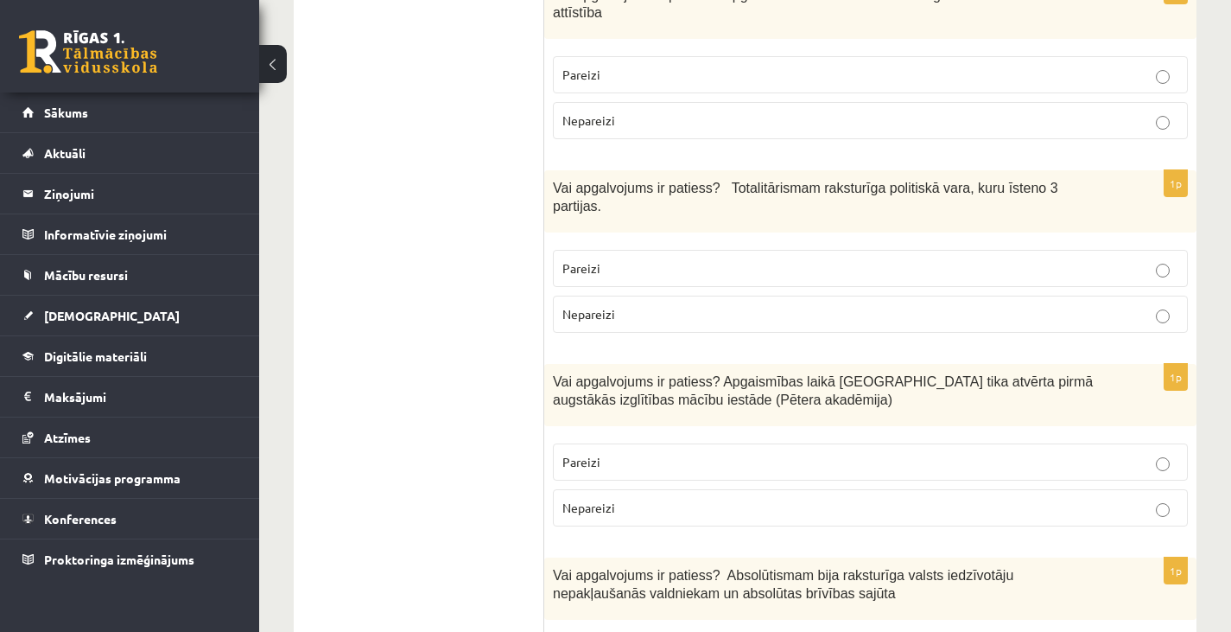
scroll to position [4138, 0]
click at [838, 454] on p "Pareizi" at bounding box center [871, 463] width 616 height 18
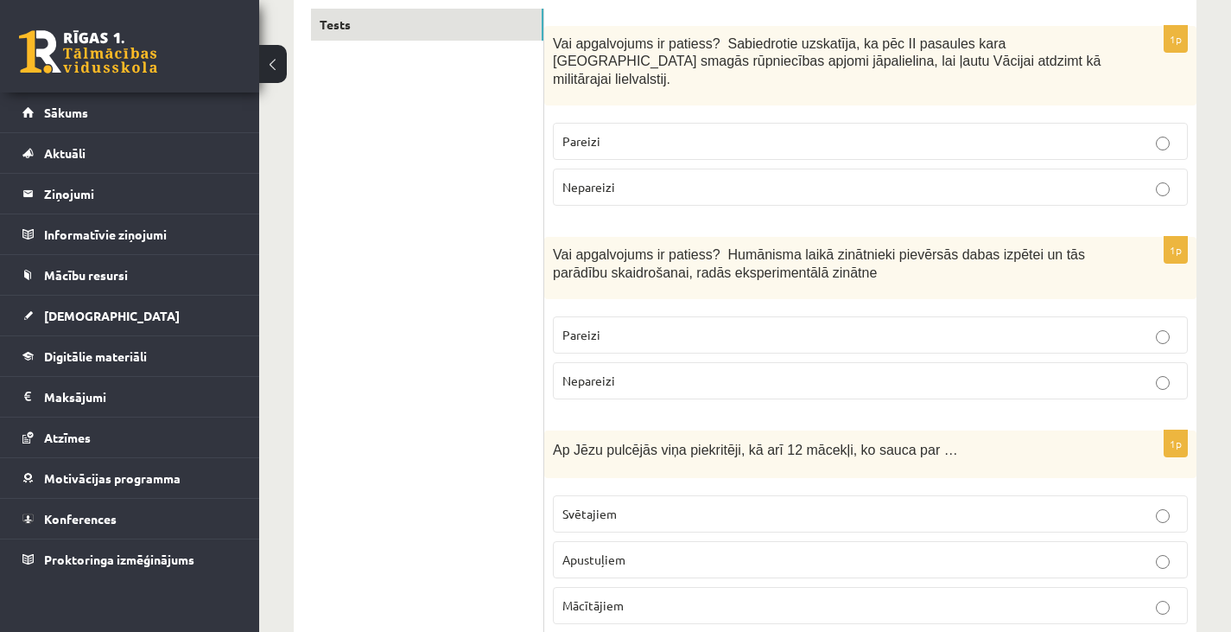
scroll to position [302, 0]
click at [878, 377] on label "Nepareizi" at bounding box center [870, 379] width 635 height 37
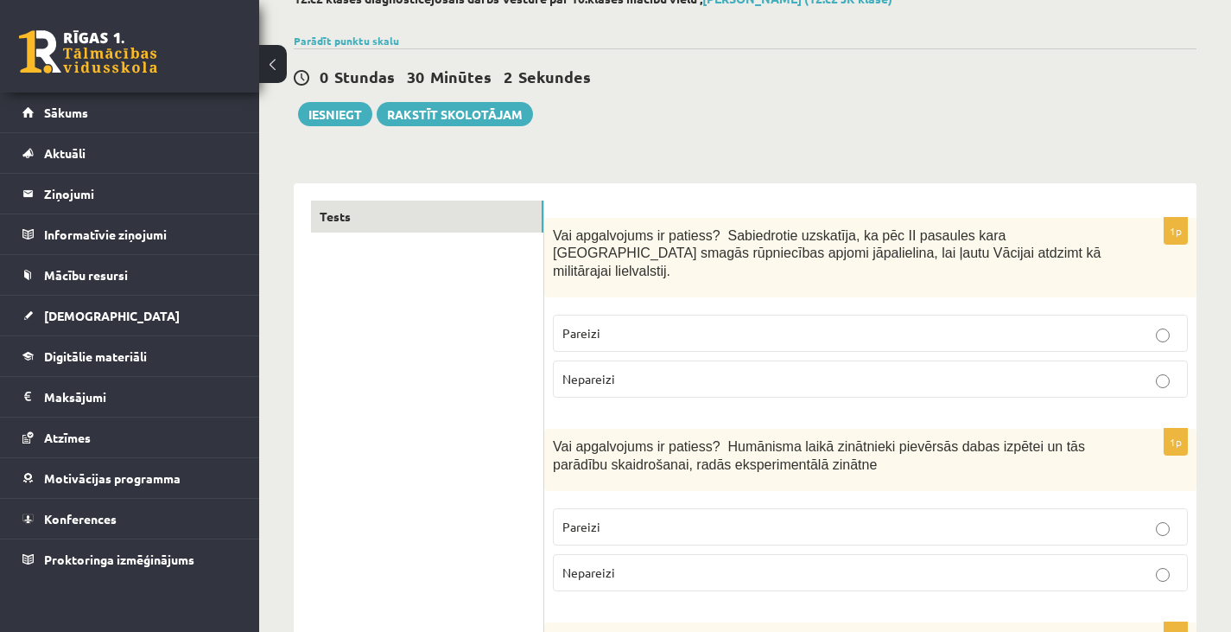
scroll to position [109, 0]
click at [342, 103] on button "Iesniegt" at bounding box center [335, 115] width 74 height 24
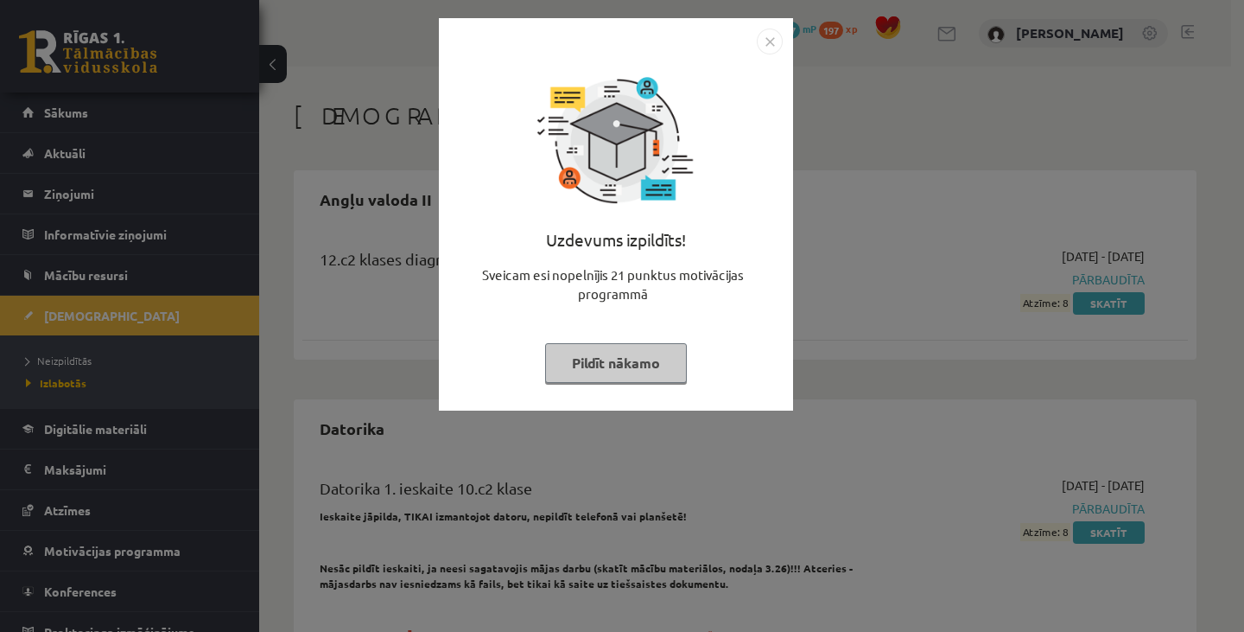
click at [646, 346] on button "Pildīt nākamo" at bounding box center [616, 363] width 142 height 40
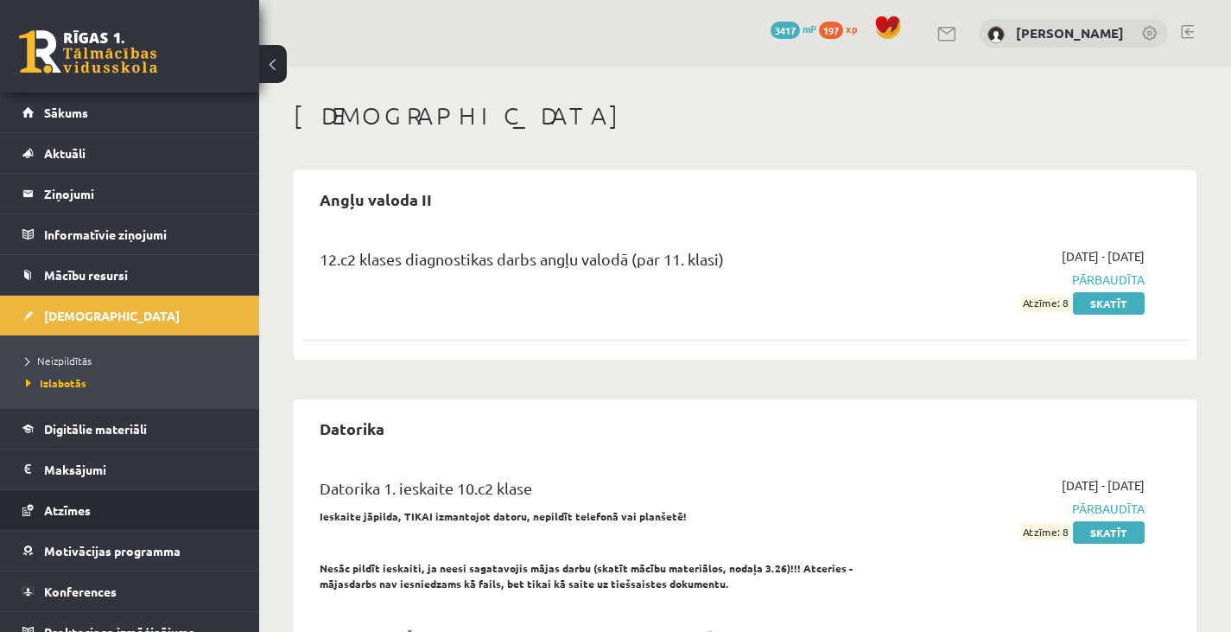
scroll to position [20, 0]
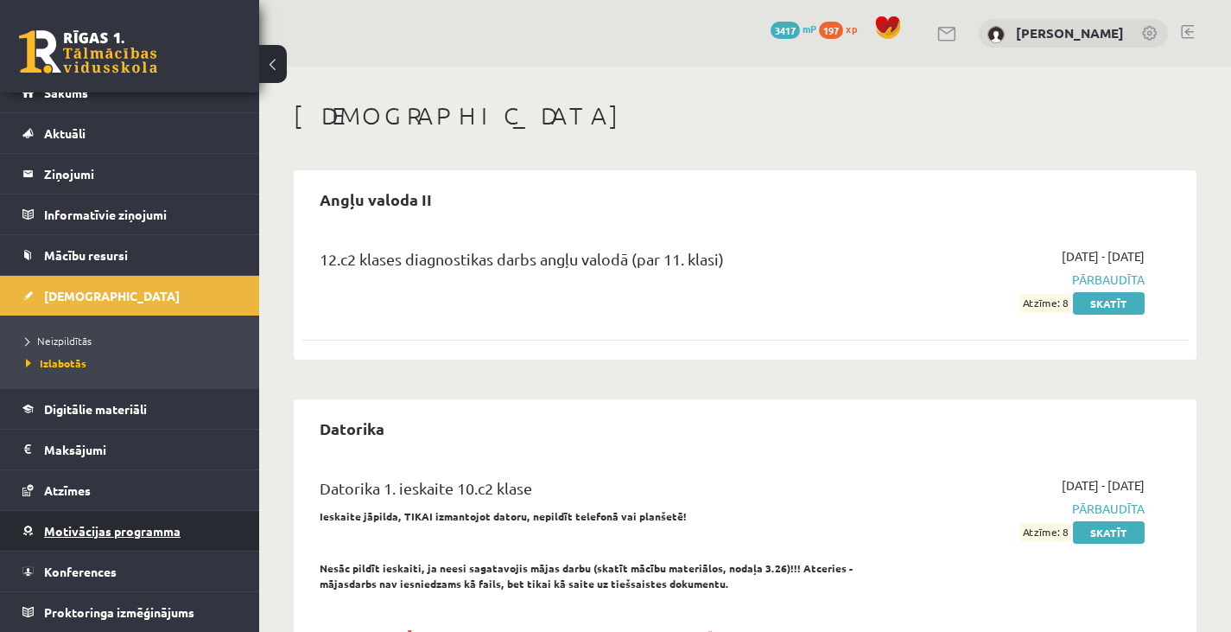
click at [99, 524] on span "Motivācijas programma" at bounding box center [112, 531] width 137 height 16
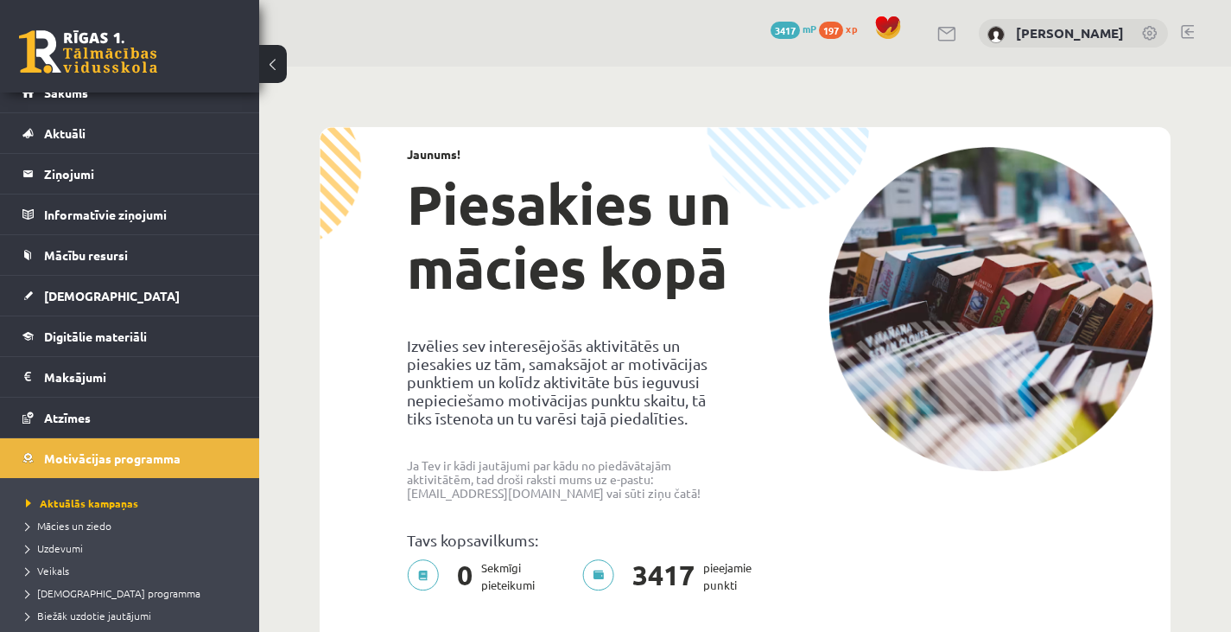
click at [61, 559] on li "Veikals" at bounding box center [134, 570] width 216 height 22
click at [61, 548] on span "Uzdevumi" at bounding box center [54, 548] width 57 height 14
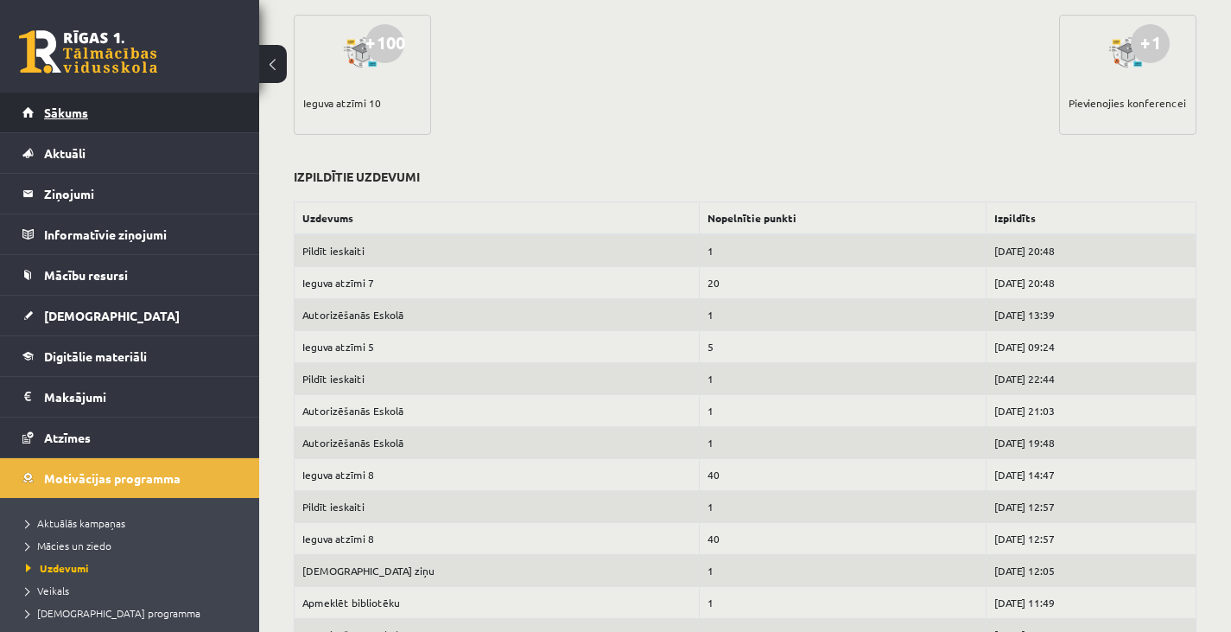
click at [158, 130] on link "Sākums" at bounding box center [129, 112] width 215 height 40
